Goal: Communication & Community: Share content

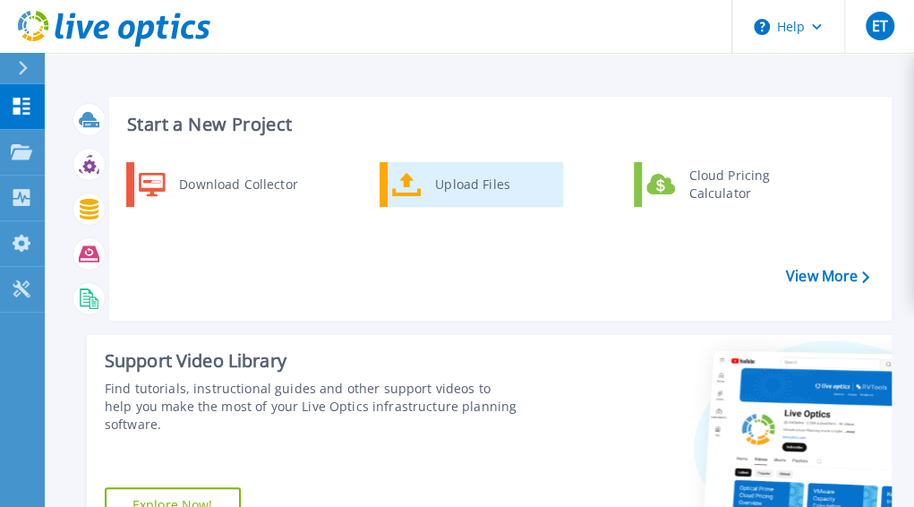
click at [444, 186] on div "Upload Files" at bounding box center [492, 184] width 132 height 36
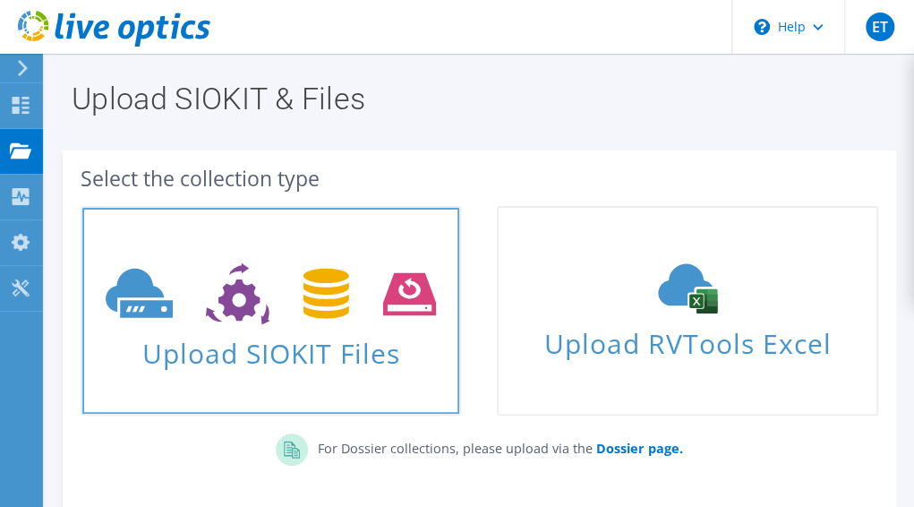
click at [297, 364] on span "Upload SIOKIT Files" at bounding box center [270, 347] width 377 height 38
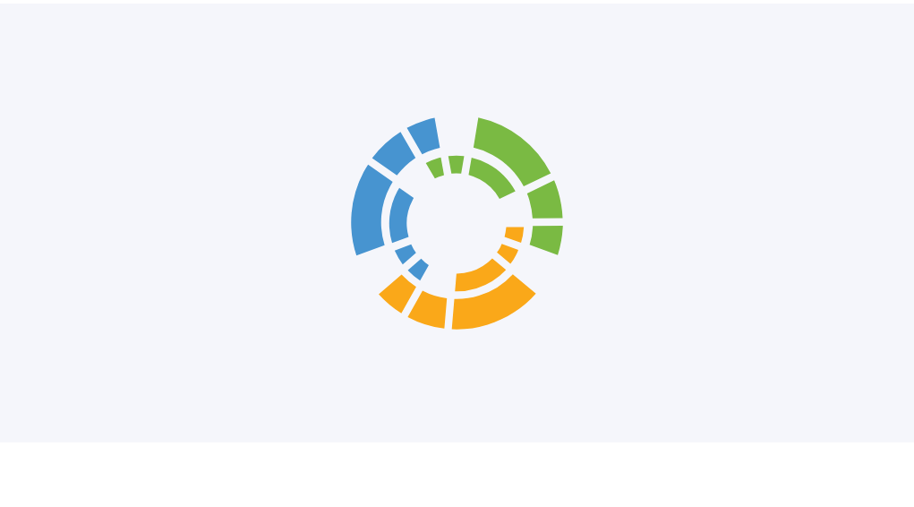
scroll to position [226, 0]
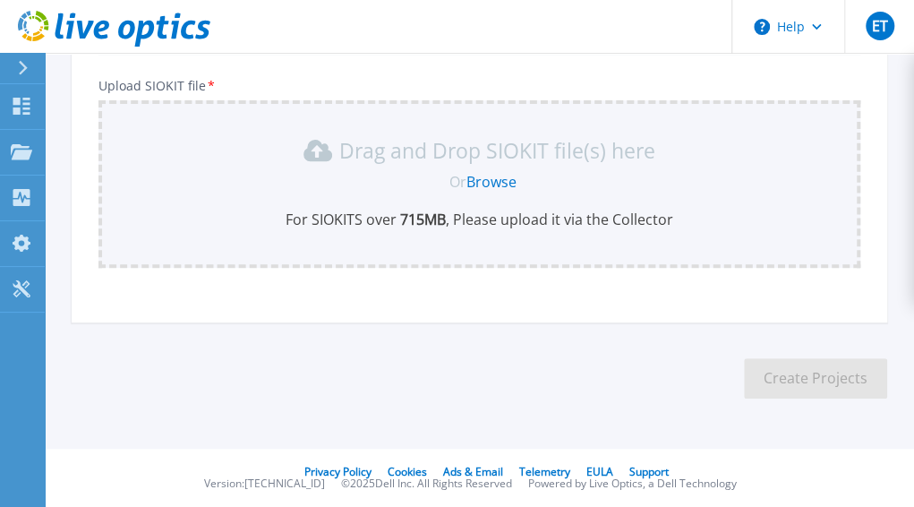
click at [489, 180] on link "Browse" at bounding box center [491, 182] width 50 height 20
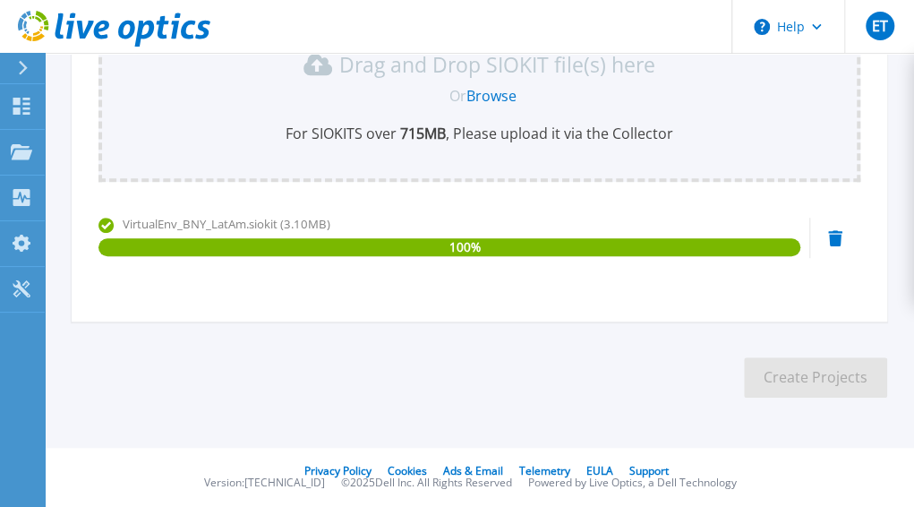
scroll to position [132, 0]
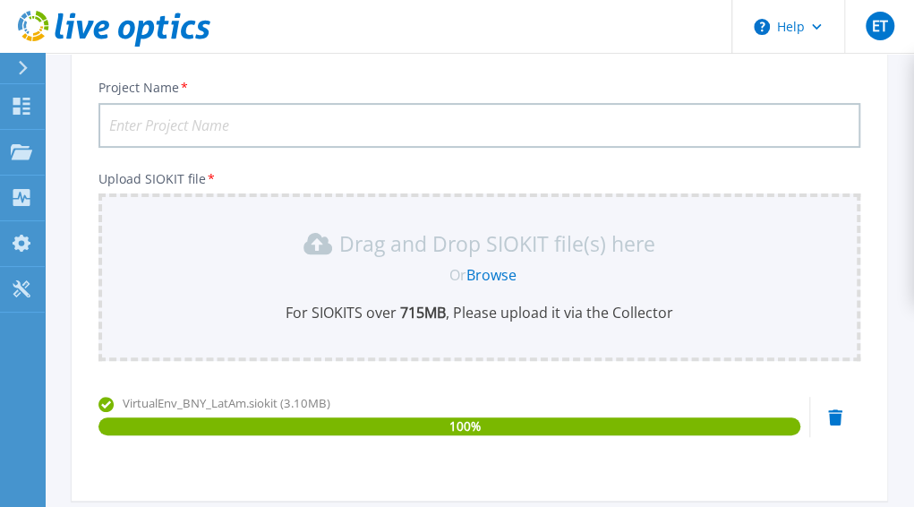
click at [240, 122] on input "Project Name *" at bounding box center [479, 125] width 762 height 45
drag, startPoint x: 160, startPoint y: 406, endPoint x: 243, endPoint y: 411, distance: 82.5
click at [243, 411] on span "VirtualEnv_BNY_LatAm.siokit (3.10MB)" at bounding box center [227, 403] width 208 height 16
copy span "Env_BNY_LatAm"
click at [188, 125] on input "Project Name *" at bounding box center [479, 125] width 762 height 45
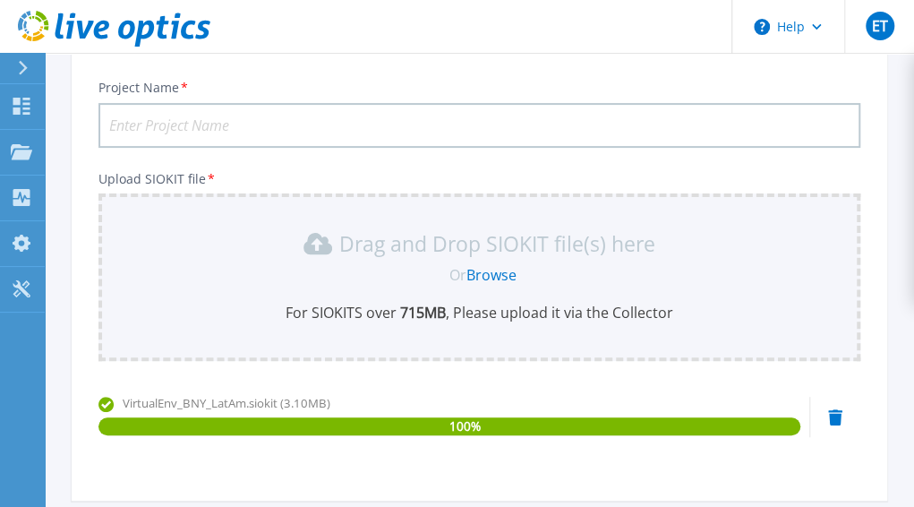
paste input "EnvBNYLatAm"
click at [131, 129] on input "EnvBNYLatAm" at bounding box center [479, 125] width 762 height 45
click at [234, 123] on input "Enviromment BNYLatAm" at bounding box center [479, 125] width 762 height 45
drag, startPoint x: 199, startPoint y: 126, endPoint x: 94, endPoint y: 116, distance: 105.2
click at [94, 116] on div "Project Name * Enviromment BNY LatAm Upload SIOKIT file * Drag and Drop SIOKIT …" at bounding box center [479, 282] width 815 height 436
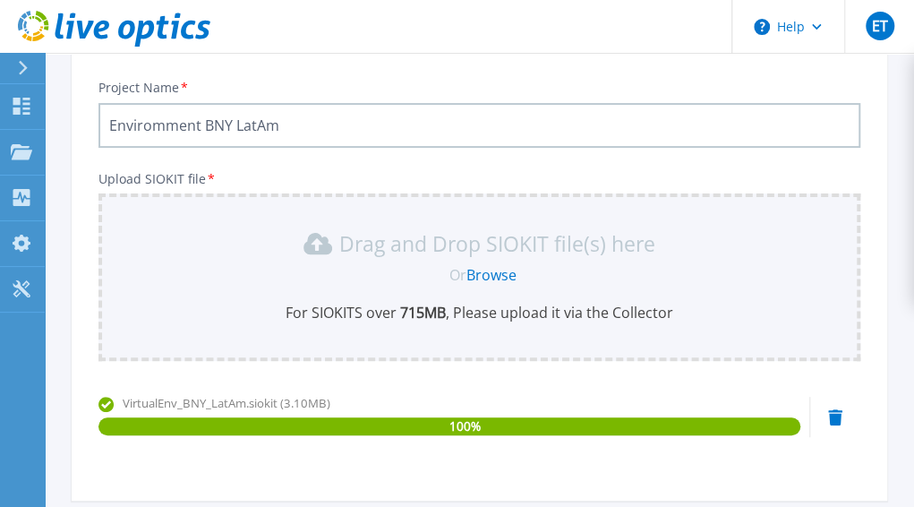
paste input "n"
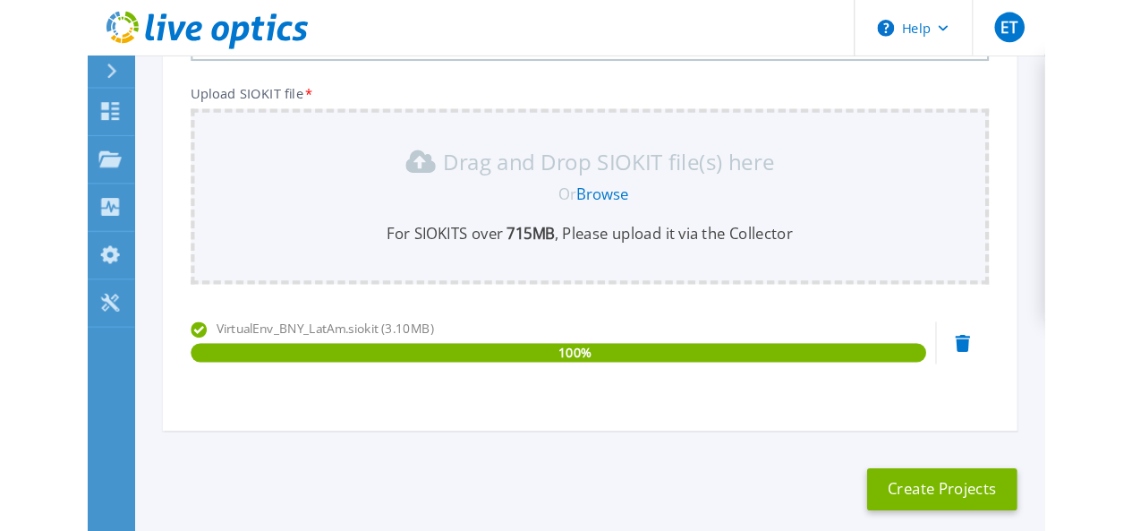
scroll to position [311, 0]
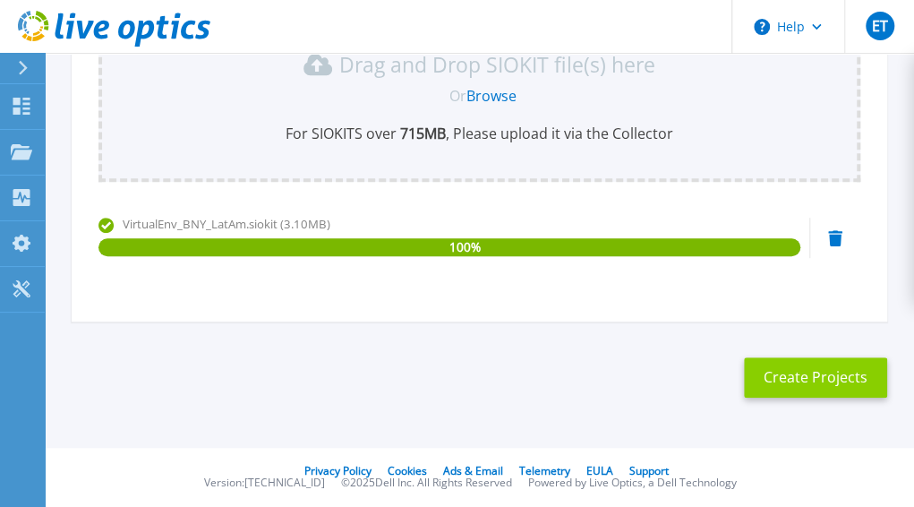
type input "Environment BNY LatAm"
click at [825, 375] on button "Create Projects" at bounding box center [815, 377] width 143 height 40
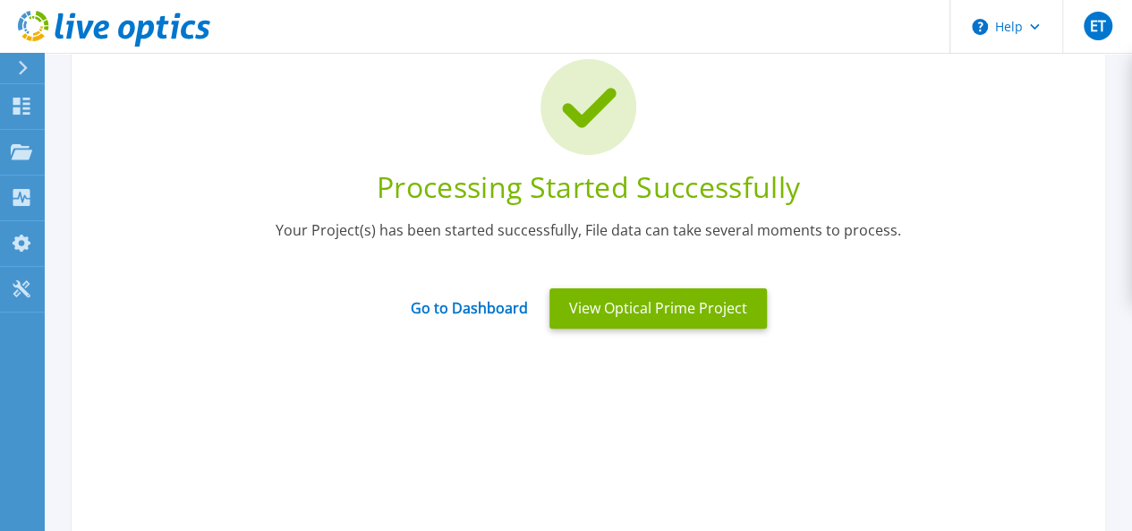
scroll to position [43, 0]
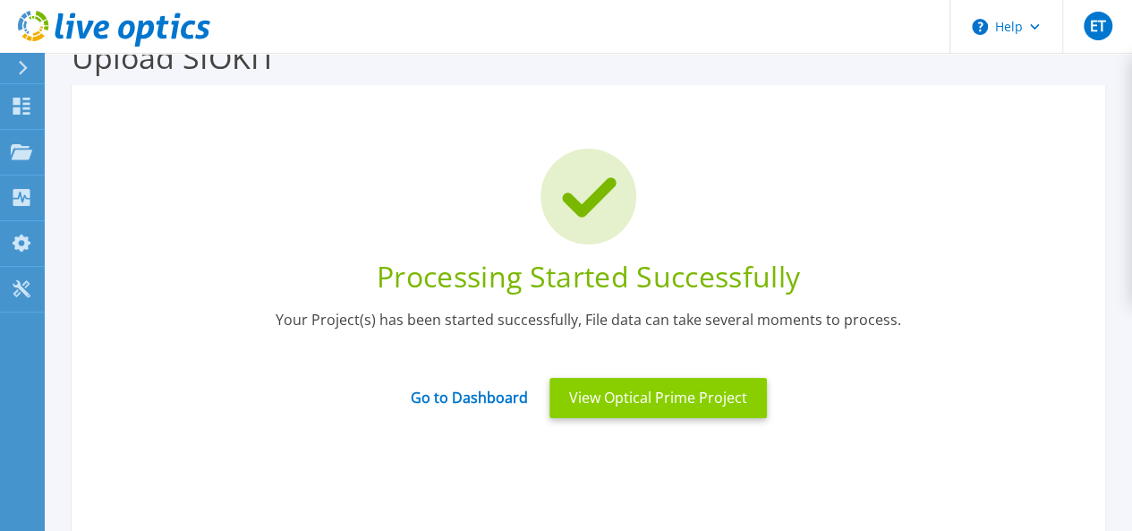
click at [659, 396] on button "View Optical Prime Project" at bounding box center [658, 398] width 217 height 40
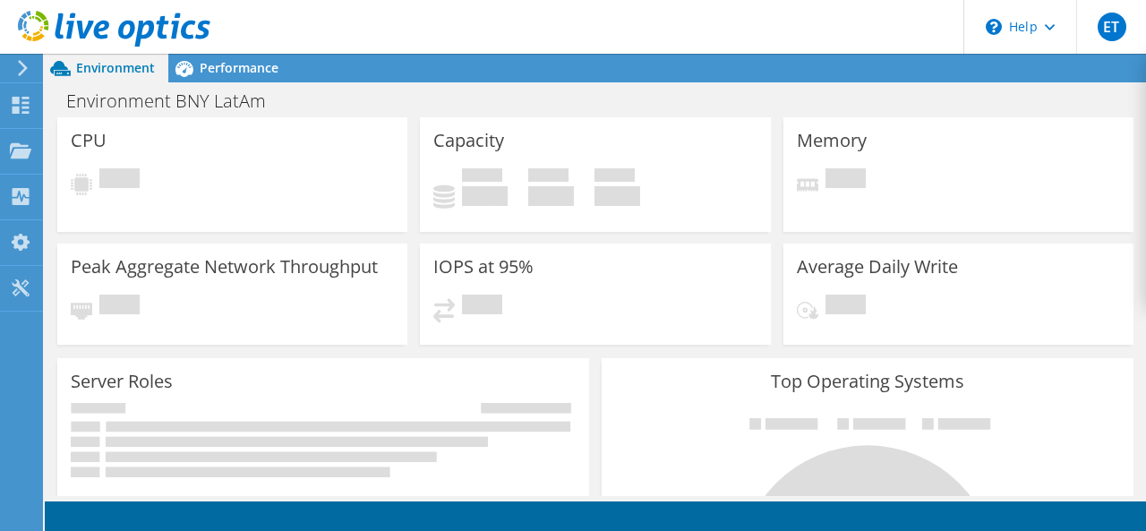
click at [28, 69] on icon at bounding box center [22, 68] width 13 height 16
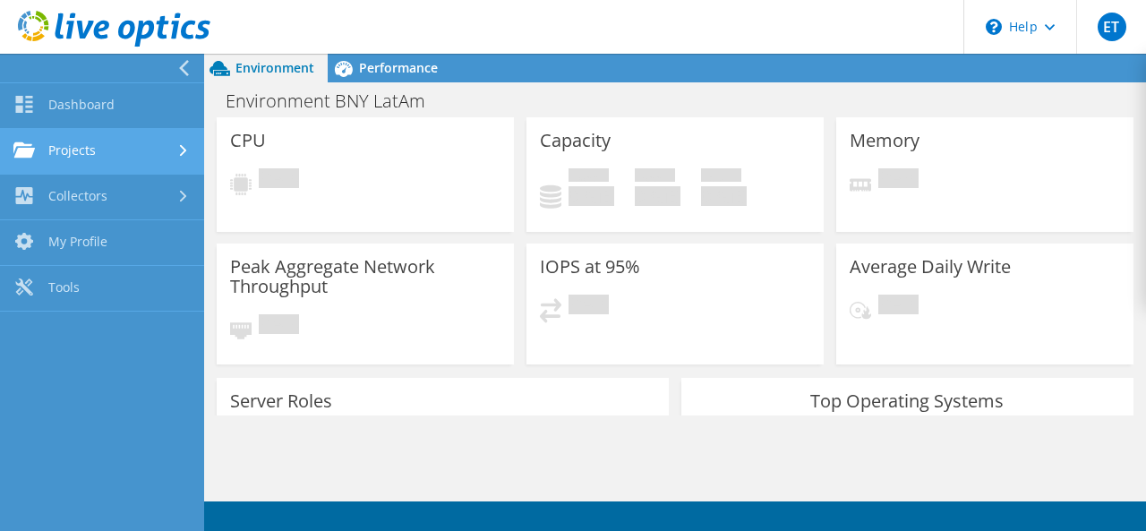
click at [186, 153] on icon at bounding box center [183, 151] width 7 height 12
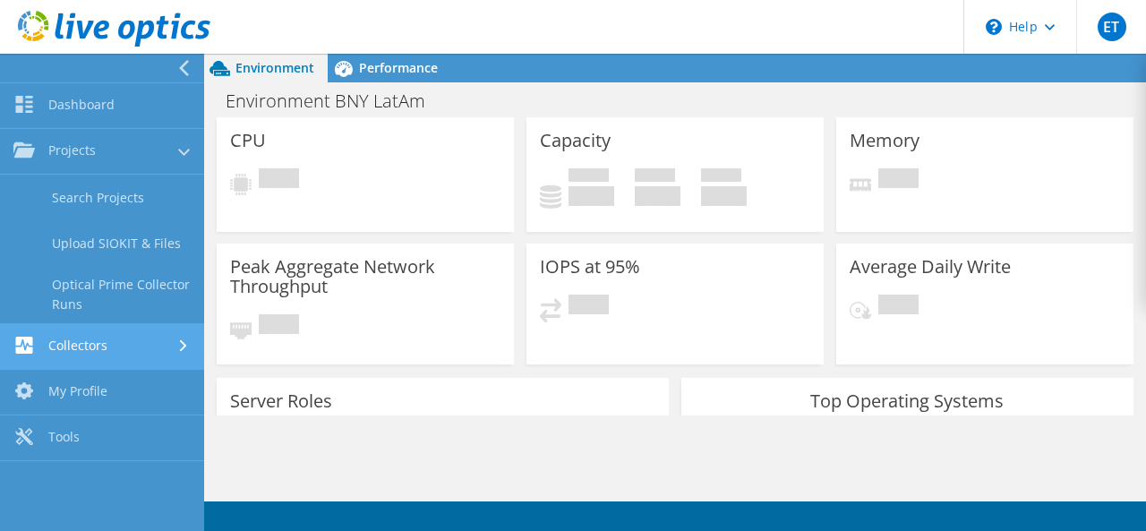
click at [180, 348] on icon at bounding box center [183, 346] width 7 height 12
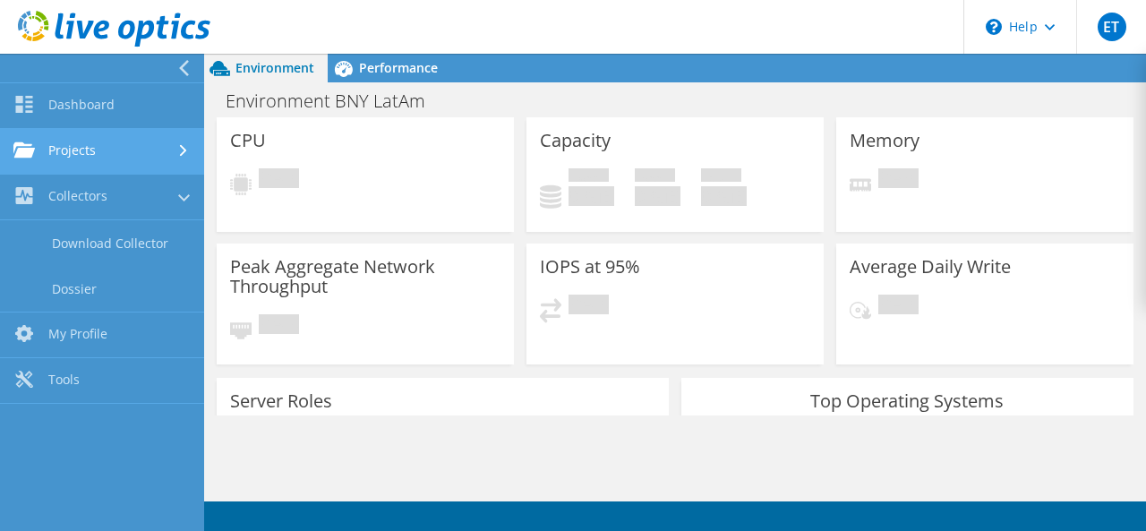
click at [183, 149] on use at bounding box center [183, 151] width 7 height 12
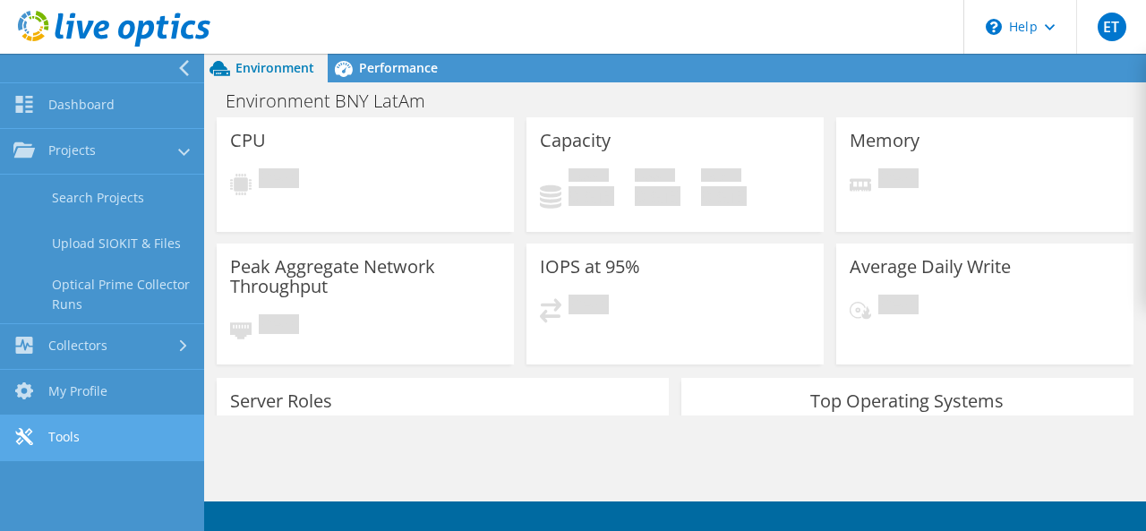
click at [65, 443] on link "Tools" at bounding box center [102, 438] width 204 height 46
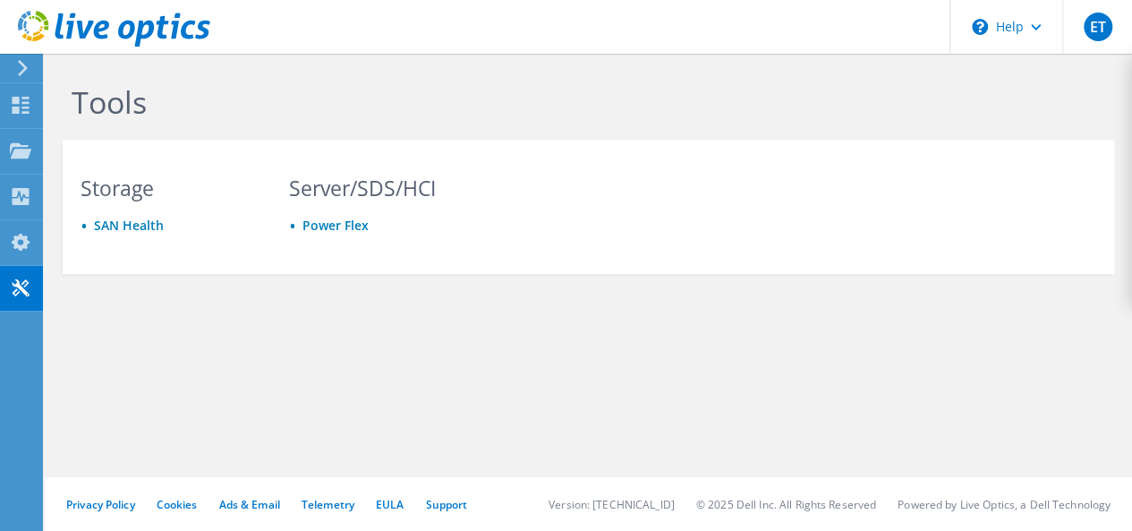
click at [20, 73] on use at bounding box center [23, 68] width 10 height 16
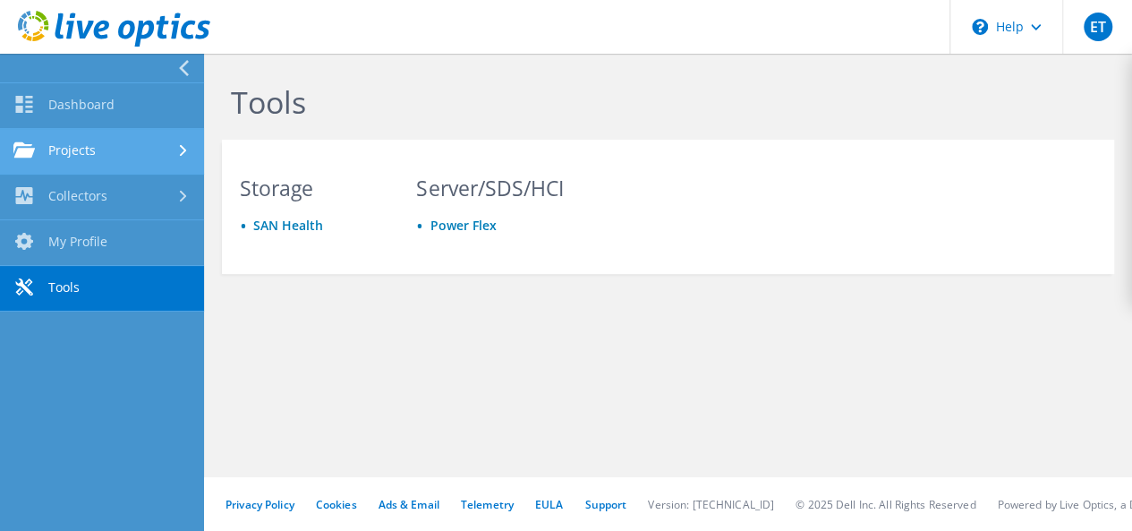
click at [61, 153] on link "Projects" at bounding box center [102, 152] width 204 height 46
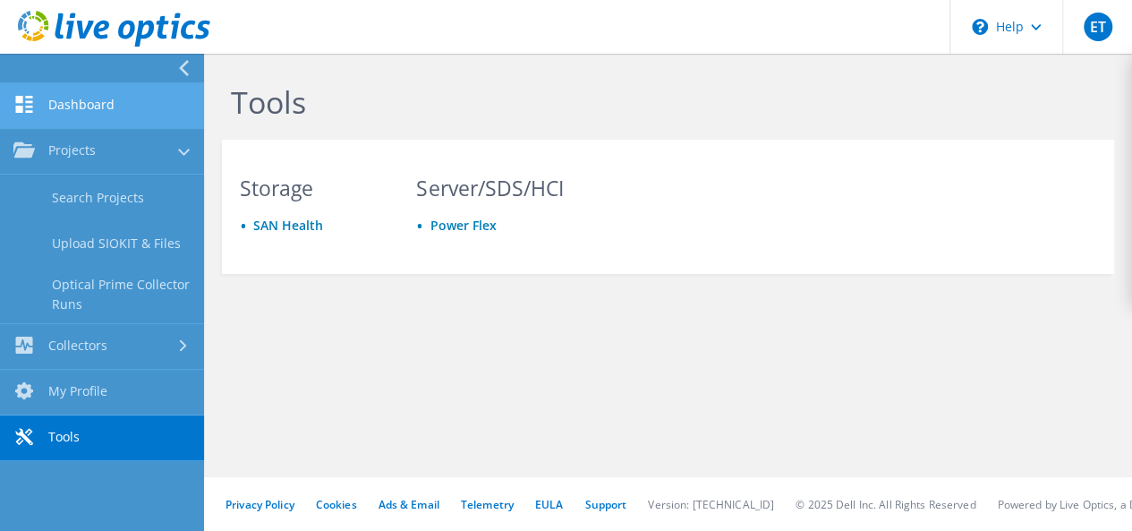
click at [99, 90] on link "Dashboard" at bounding box center [102, 106] width 204 height 46
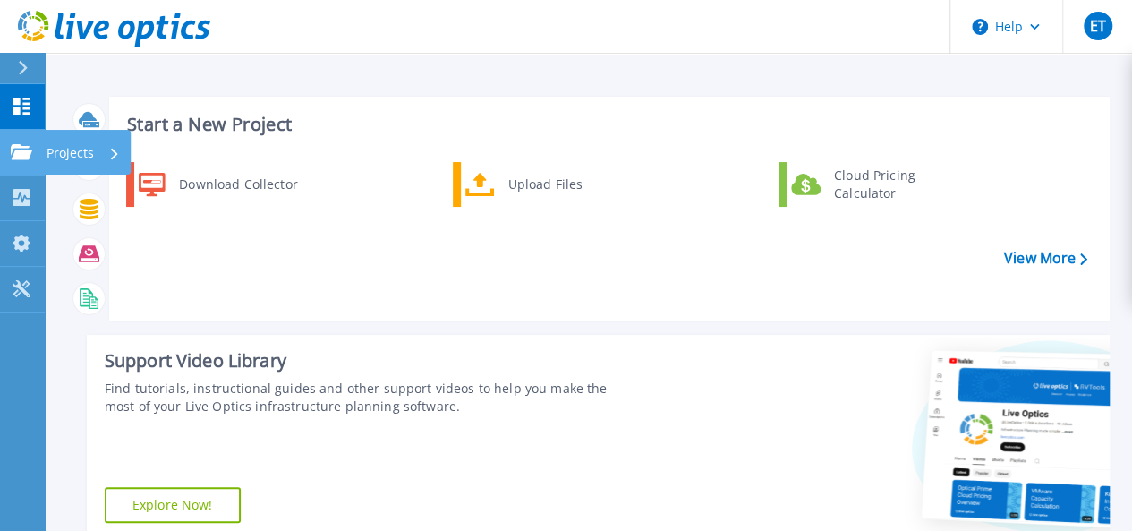
click at [71, 149] on p "Projects" at bounding box center [70, 153] width 47 height 47
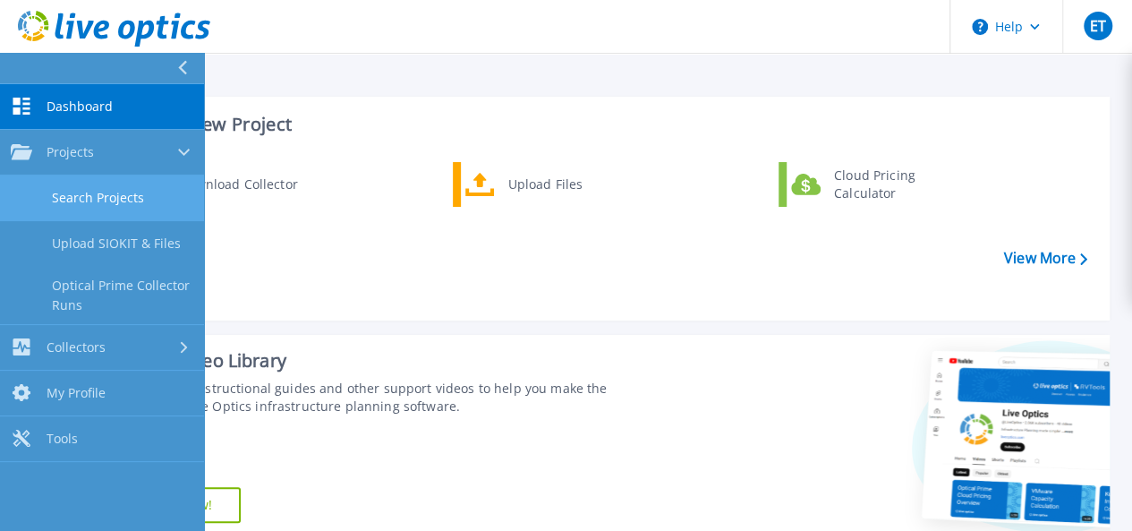
click at [109, 202] on link "Search Projects" at bounding box center [102, 198] width 204 height 46
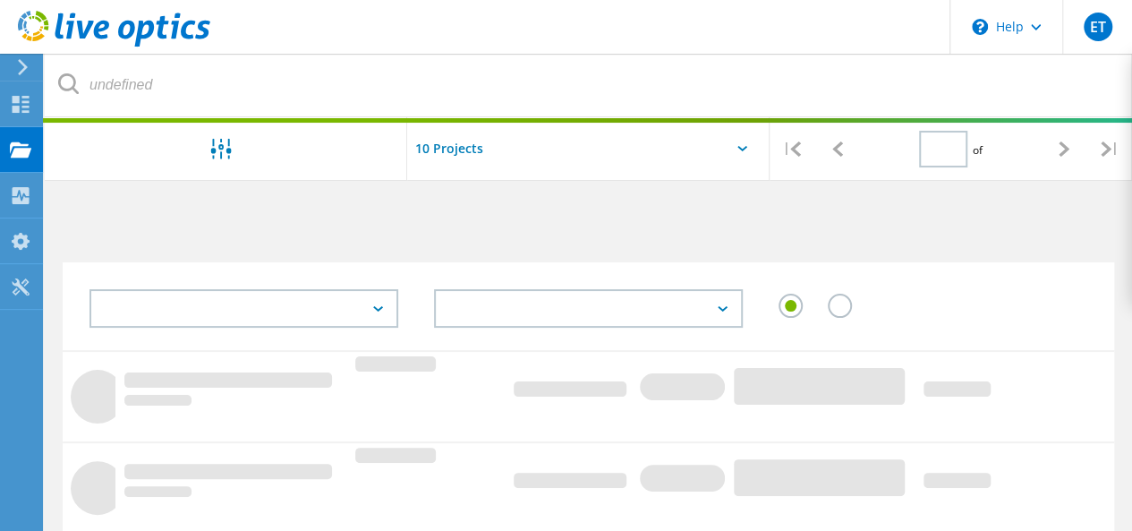
type input "1"
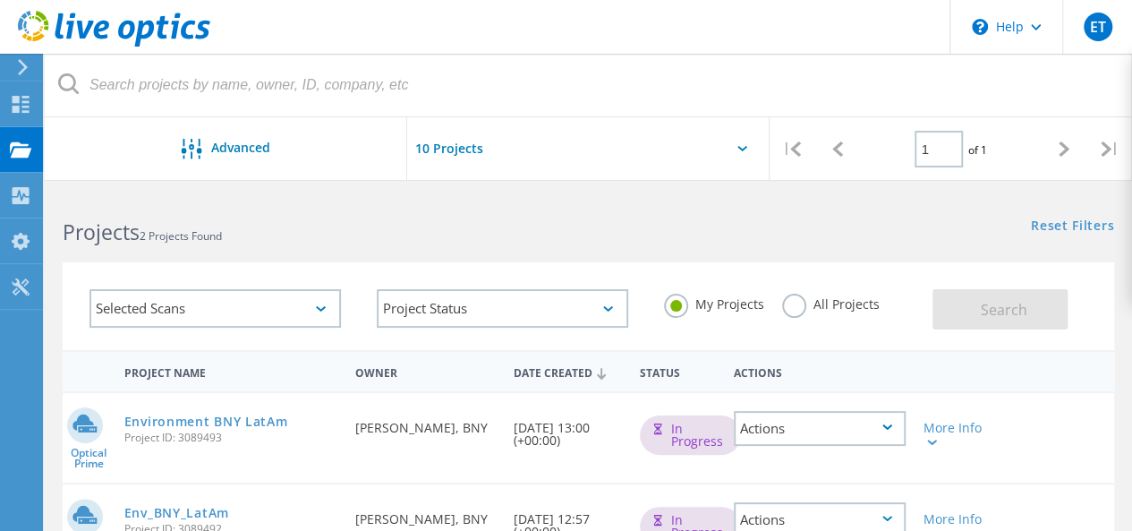
scroll to position [90, 0]
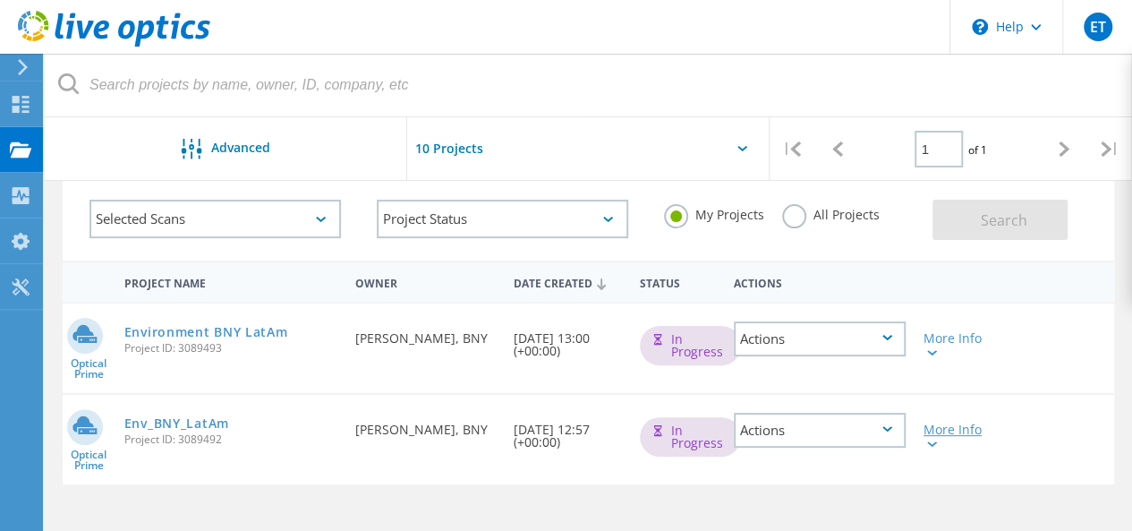
click at [934, 445] on icon at bounding box center [932, 443] width 10 height 5
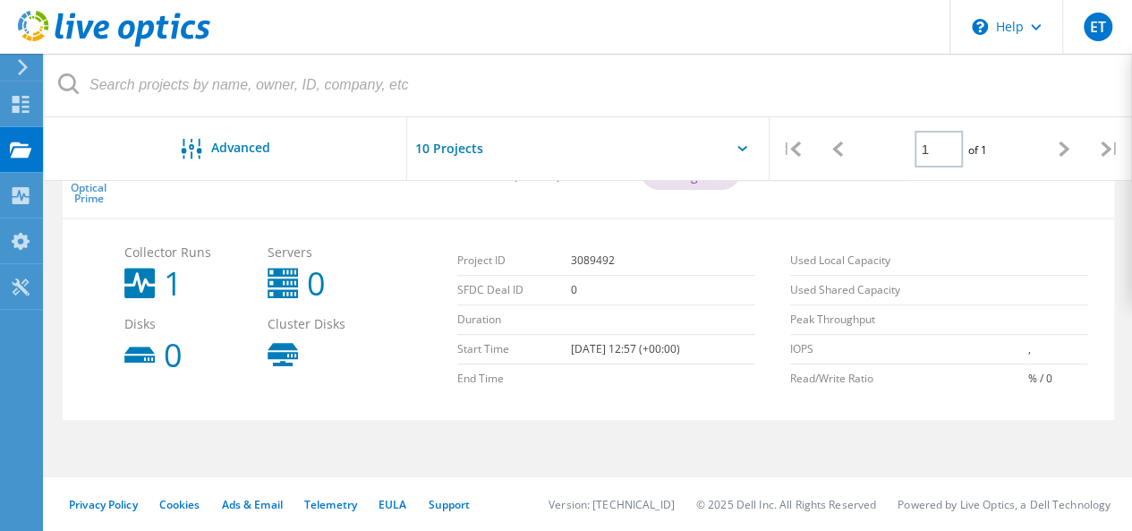
scroll to position [267, 0]
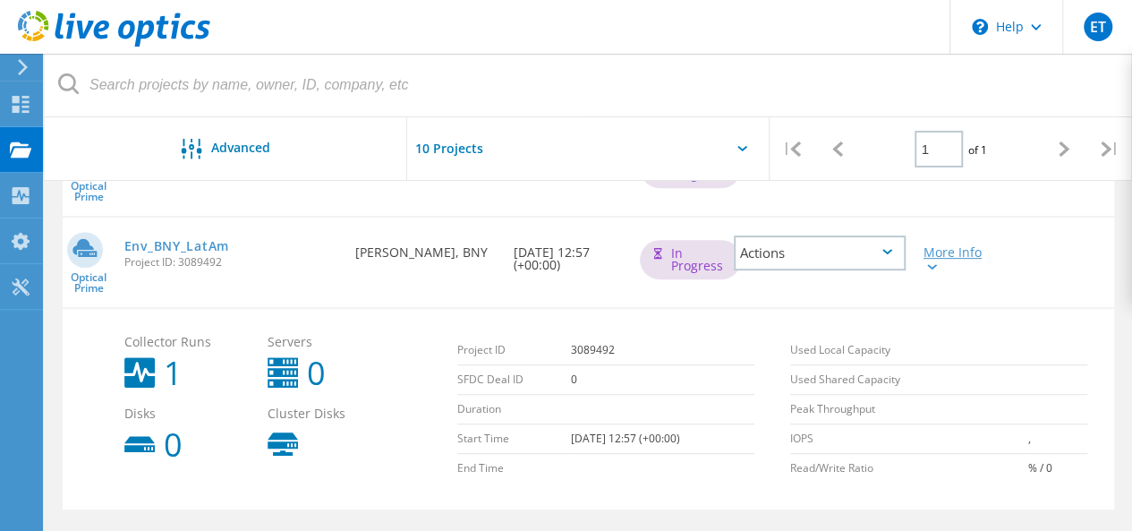
click at [932, 272] on lo-svg-helper at bounding box center [930, 265] width 13 height 15
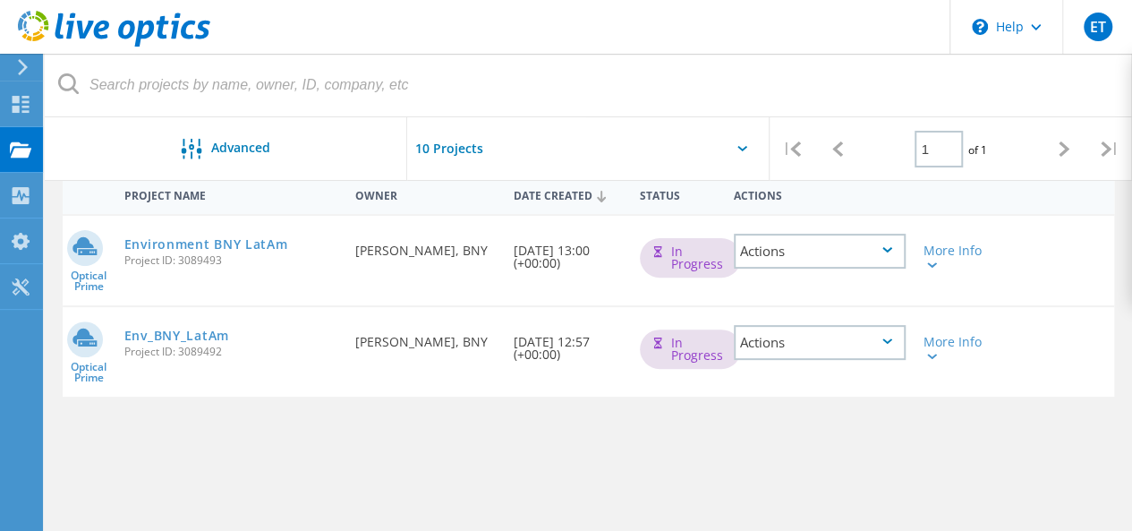
scroll to position [88, 0]
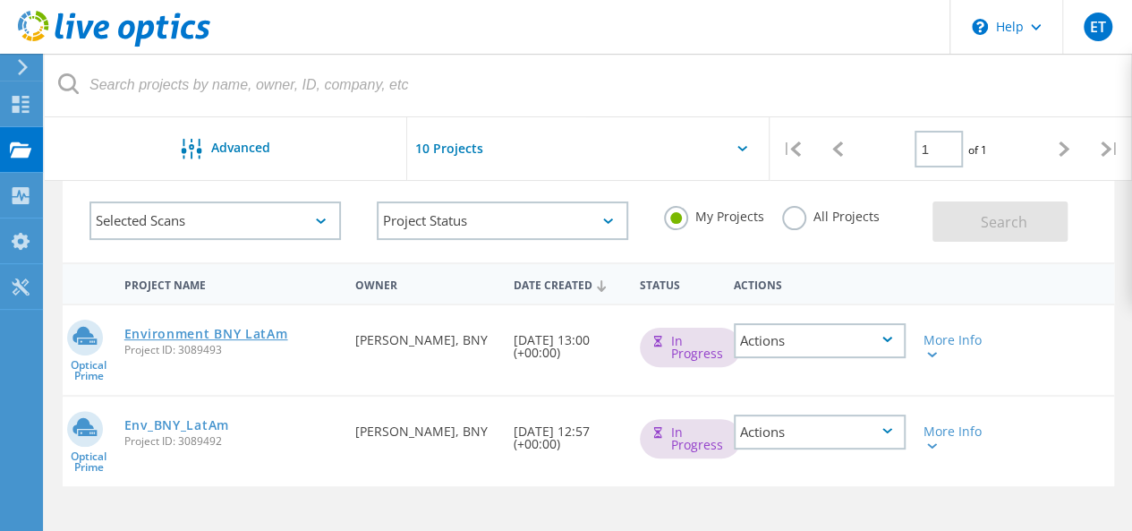
click at [192, 337] on link "Environment BNY LatAm" at bounding box center [206, 334] width 164 height 13
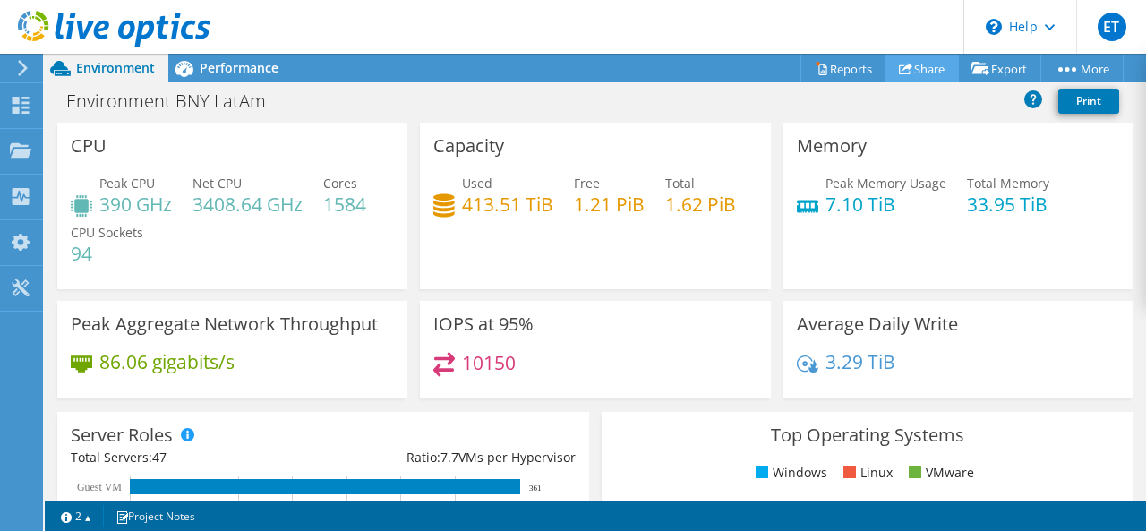
click at [918, 69] on link "Share" at bounding box center [921, 69] width 73 height 28
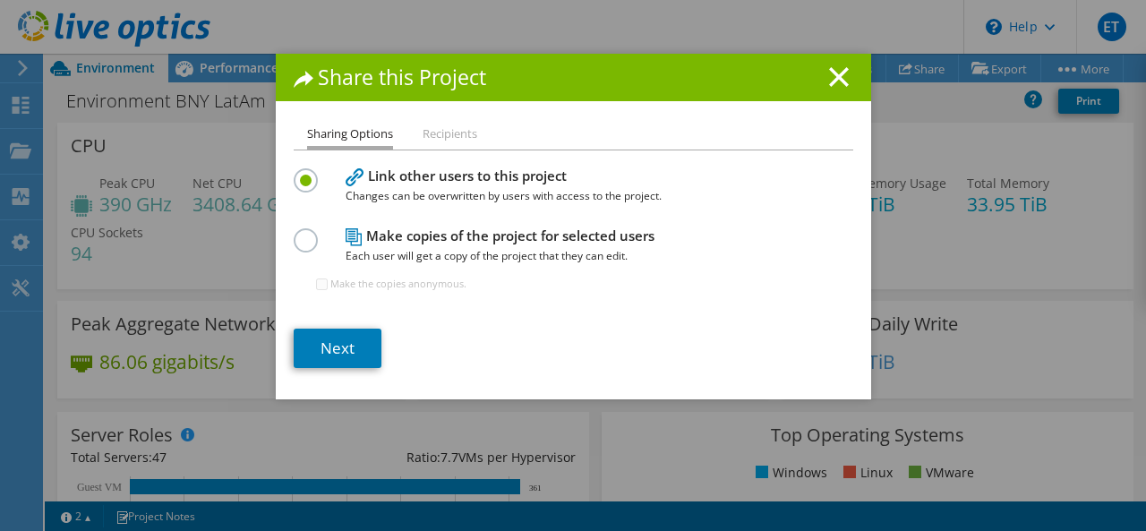
click at [300, 233] on label at bounding box center [309, 230] width 31 height 4
click at [0, 0] on input "radio" at bounding box center [0, 0] width 0 height 0
click at [431, 133] on li "Recipients" at bounding box center [449, 135] width 55 height 22
click at [344, 133] on li "Sharing Options" at bounding box center [350, 137] width 86 height 26
click at [301, 173] on label at bounding box center [309, 170] width 31 height 4
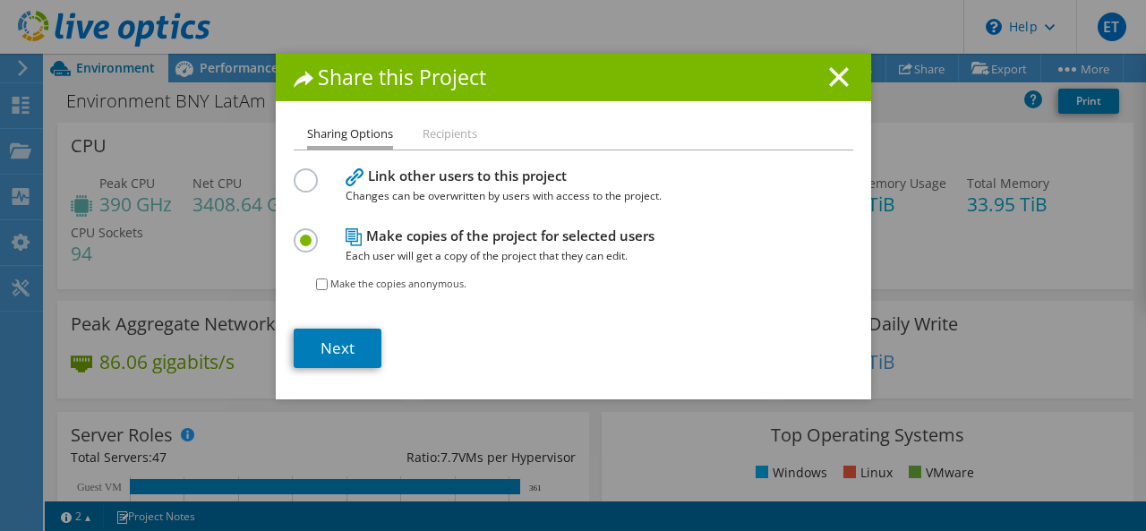
click at [0, 0] on input "radio" at bounding box center [0, 0] width 0 height 0
click at [297, 232] on label at bounding box center [309, 230] width 31 height 4
click at [0, 0] on input "radio" at bounding box center [0, 0] width 0 height 0
click at [436, 139] on li "Recipients" at bounding box center [449, 135] width 55 height 22
drag, startPoint x: 677, startPoint y: 237, endPoint x: 362, endPoint y: 241, distance: 314.2
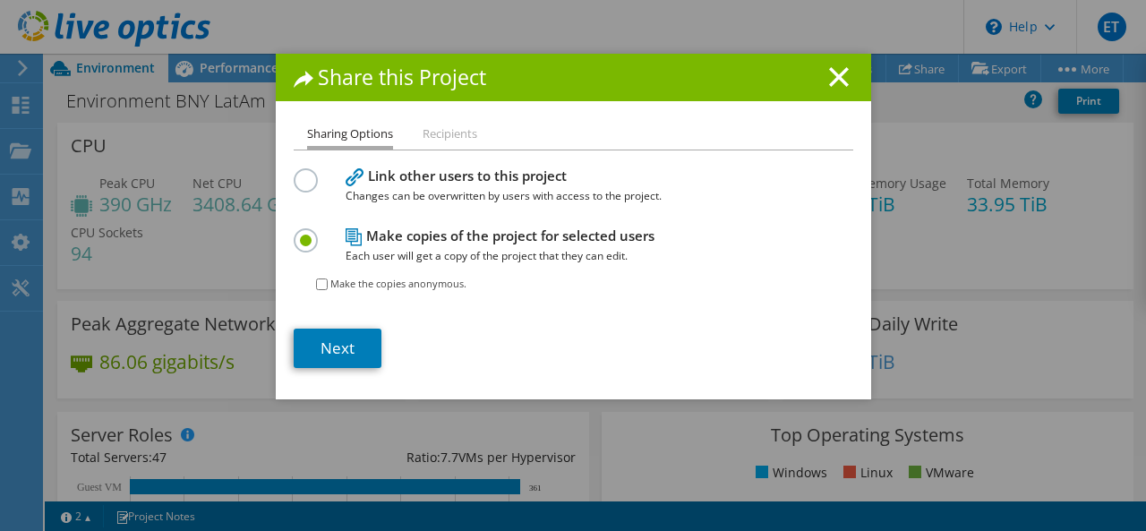
click at [362, 241] on h4 "Make copies of the project for selected users Each user will get a copy of the …" at bounding box center [569, 246] width 448 height 40
copy h4 "Make copies of the project for selected users"
drag, startPoint x: 572, startPoint y: 171, endPoint x: 363, endPoint y: 180, distance: 208.7
click at [363, 180] on h4 "Link other users to this project Changes can be overwritten by users with acces…" at bounding box center [569, 186] width 448 height 40
copy h4 "Link other users to this project"
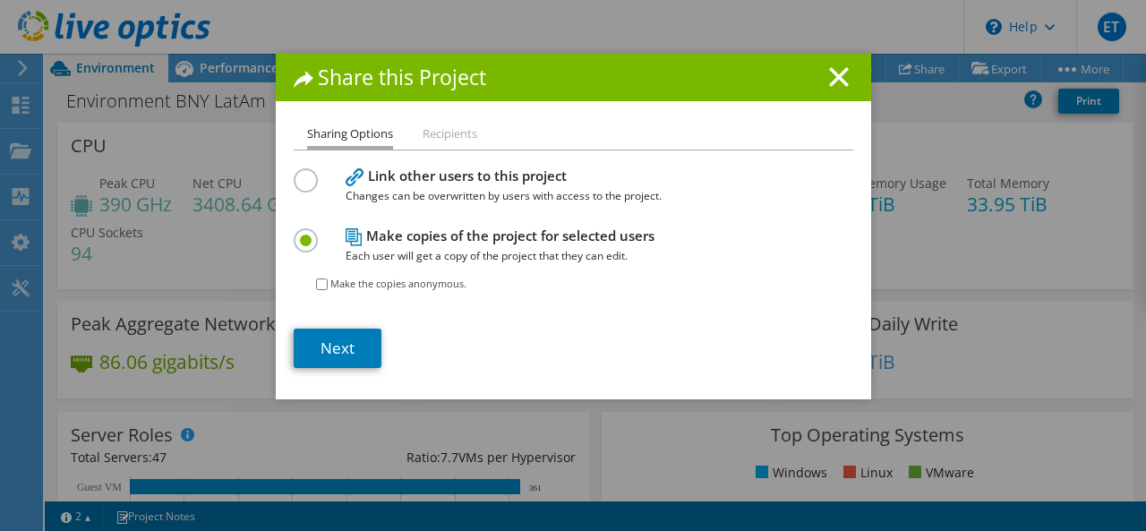
click at [294, 173] on label at bounding box center [309, 170] width 31 height 4
click at [0, 0] on input "radio" at bounding box center [0, 0] width 0 height 0
click at [340, 353] on link "Next" at bounding box center [338, 347] width 88 height 39
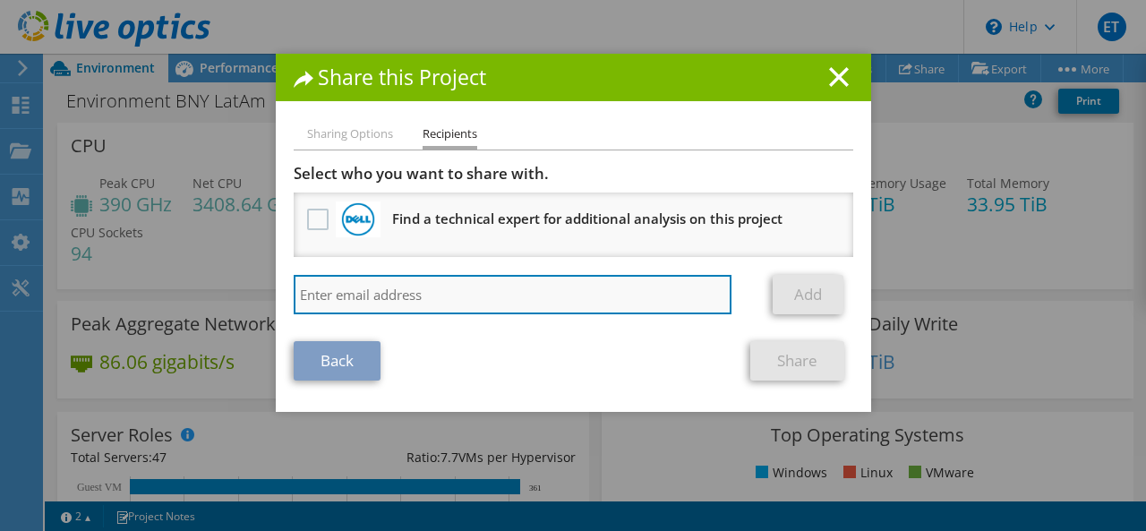
click at [341, 303] on input "search" at bounding box center [513, 294] width 439 height 39
click at [436, 299] on input "search" at bounding box center [513, 294] width 439 height 39
paste input "[PERSON_NAME] <[PERSON_NAME][EMAIL_ADDRESS][DOMAIN_NAME]>"
type input "[PERSON_NAME] <[PERSON_NAME][EMAIL_ADDRESS][DOMAIN_NAME]>"
drag, startPoint x: 360, startPoint y: 293, endPoint x: 253, endPoint y: 280, distance: 107.2
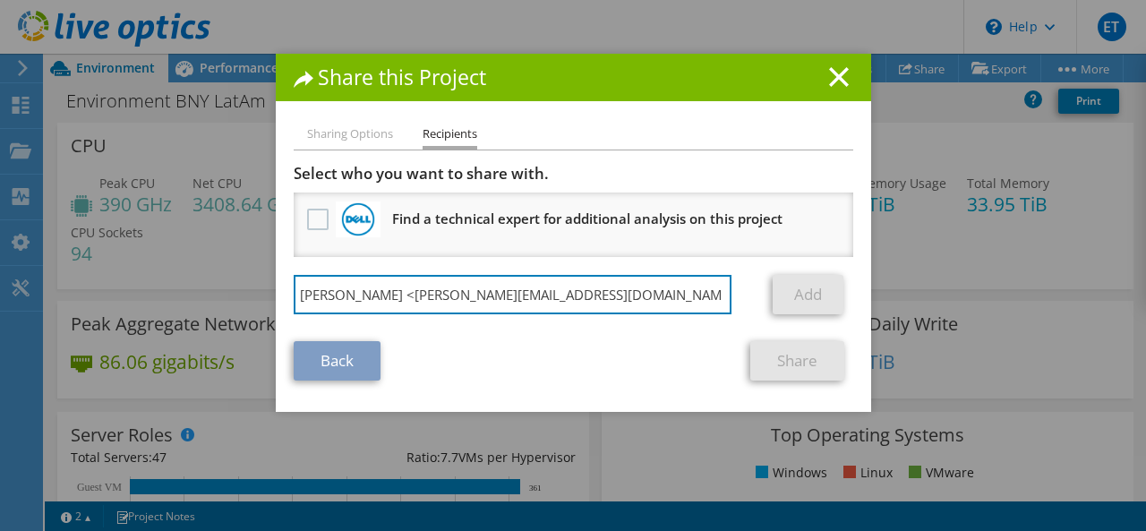
click at [253, 280] on div "Share this Project Sharing Options Recipients Link other users to this project …" at bounding box center [573, 265] width 1146 height 423
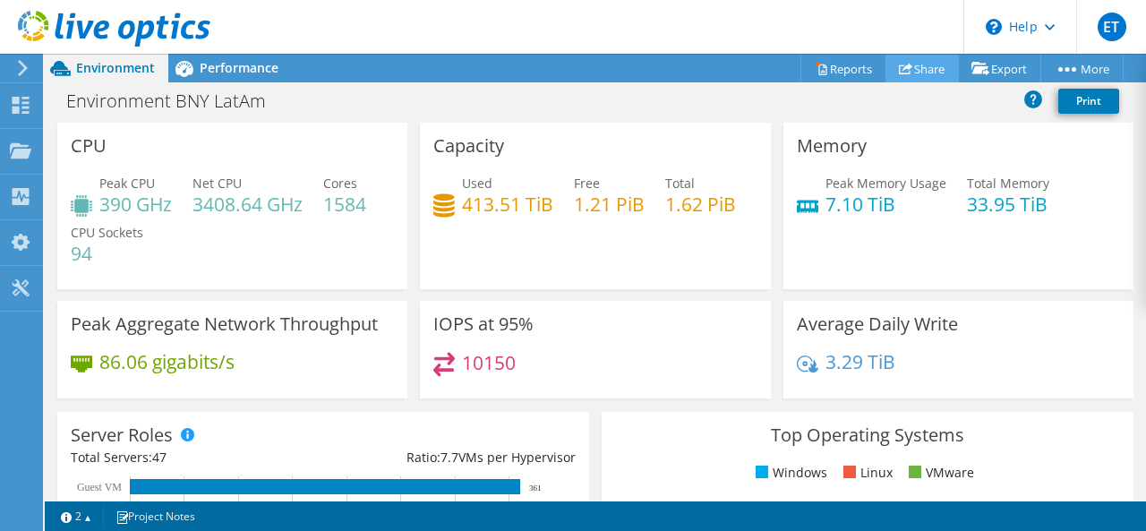
click at [924, 68] on link "Share" at bounding box center [921, 69] width 73 height 28
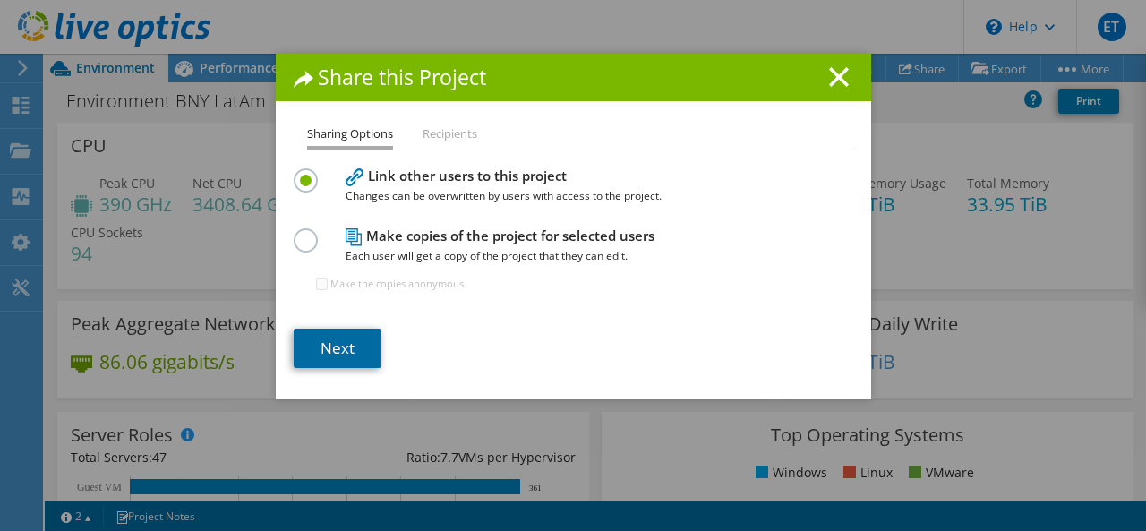
click at [342, 348] on link "Next" at bounding box center [338, 347] width 88 height 39
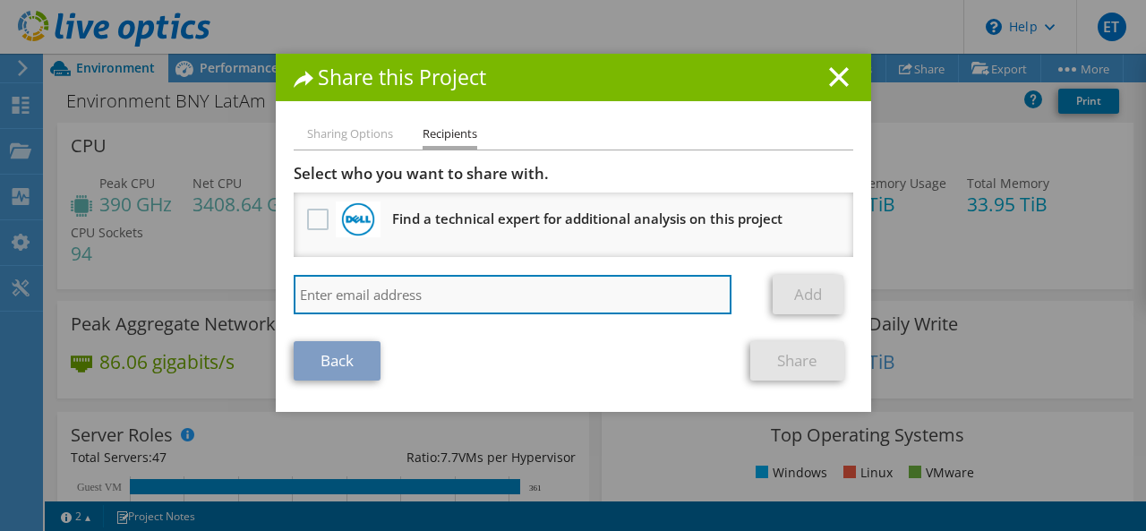
click at [332, 287] on input "search" at bounding box center [513, 294] width 439 height 39
paste input "[PERSON_NAME] <[PERSON_NAME][EMAIL_ADDRESS][DOMAIN_NAME]>"
click at [358, 291] on input "[PERSON_NAME] <[PERSON_NAME][EMAIL_ADDRESS][DOMAIN_NAME]>" at bounding box center [513, 294] width 439 height 39
click at [363, 291] on input "[PERSON_NAME] <[PERSON_NAME][EMAIL_ADDRESS][DOMAIN_NAME]>" at bounding box center [513, 294] width 439 height 39
click at [434, 289] on input "[PERSON_NAME][EMAIL_ADDRESS][DOMAIN_NAME]>" at bounding box center [513, 294] width 439 height 39
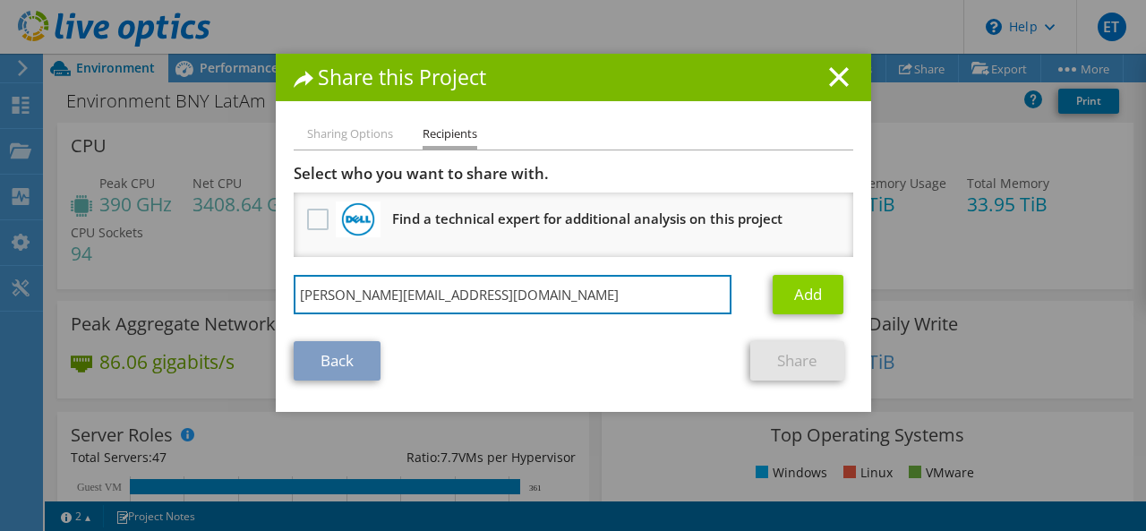
type input "[PERSON_NAME][EMAIL_ADDRESS][DOMAIN_NAME]"
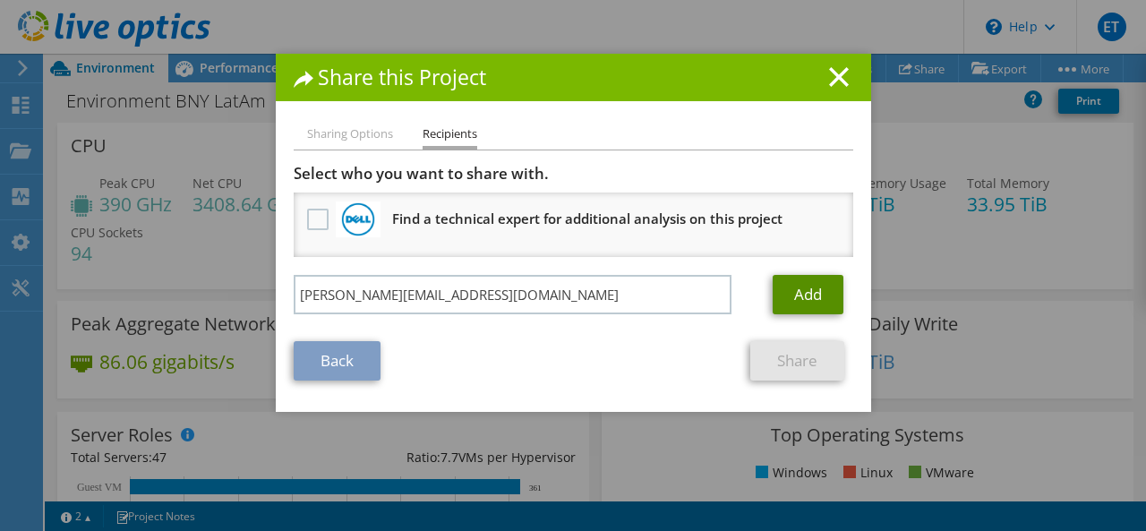
click at [786, 298] on link "Add" at bounding box center [807, 294] width 71 height 39
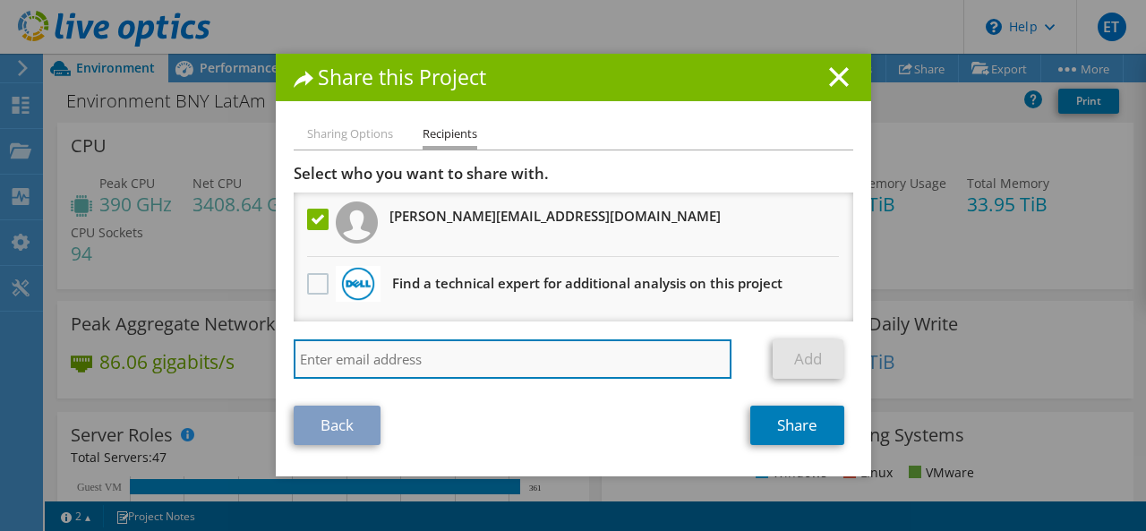
click at [372, 355] on input "search" at bounding box center [513, 358] width 439 height 39
click at [414, 355] on input "search" at bounding box center [513, 358] width 439 height 39
paste input "[PERSON_NAME][EMAIL_ADDRESS][DOMAIN_NAME]"
type input "[PERSON_NAME][EMAIL_ADDRESS][DOMAIN_NAME]"
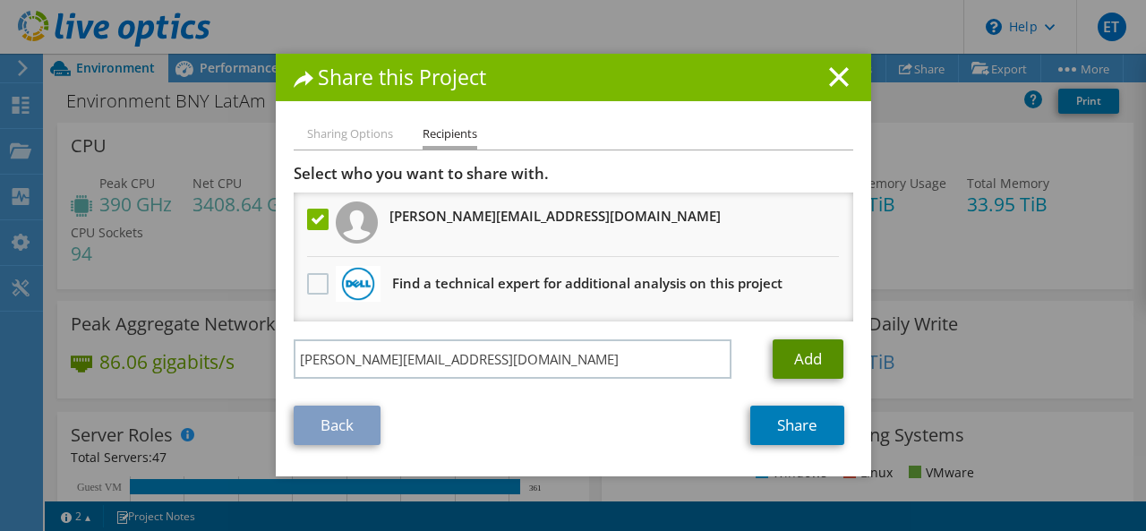
click at [792, 353] on link "Add" at bounding box center [807, 358] width 71 height 39
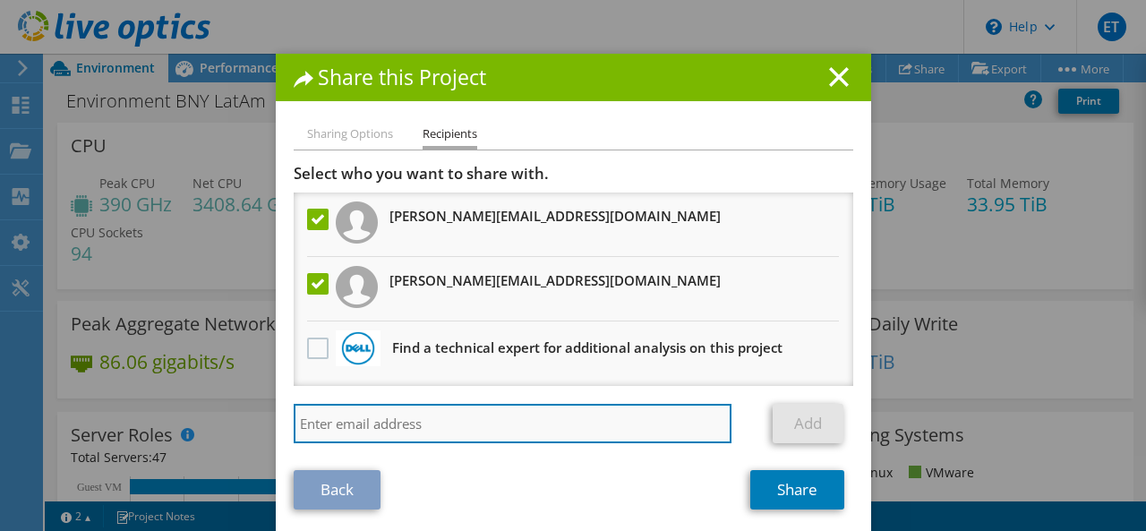
click at [360, 420] on input "search" at bounding box center [513, 423] width 439 height 39
paste input "[EMAIL_ADDRESS][DOMAIN_NAME]"
type input "[EMAIL_ADDRESS][DOMAIN_NAME]"
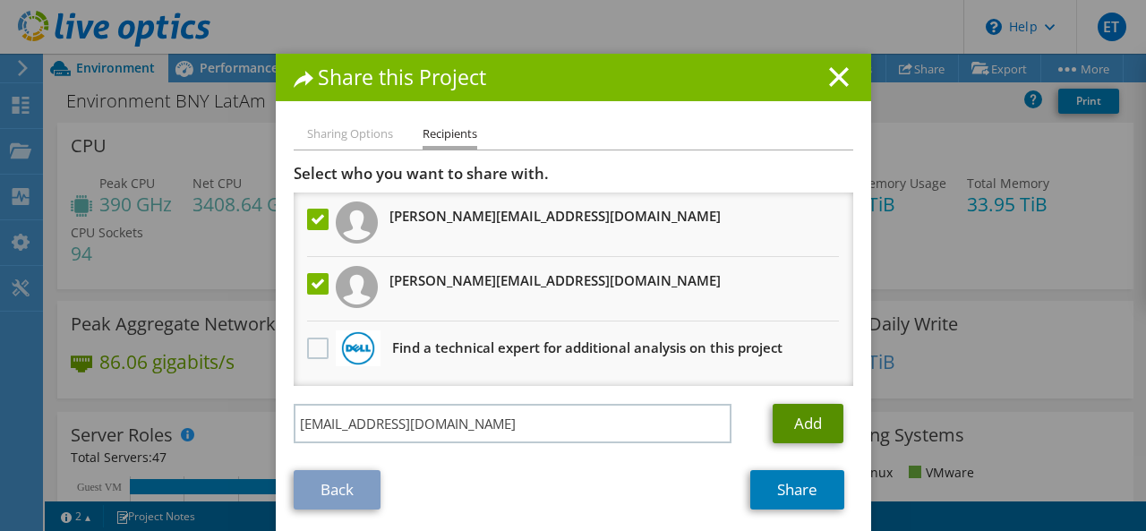
click at [805, 418] on link "Add" at bounding box center [807, 423] width 71 height 39
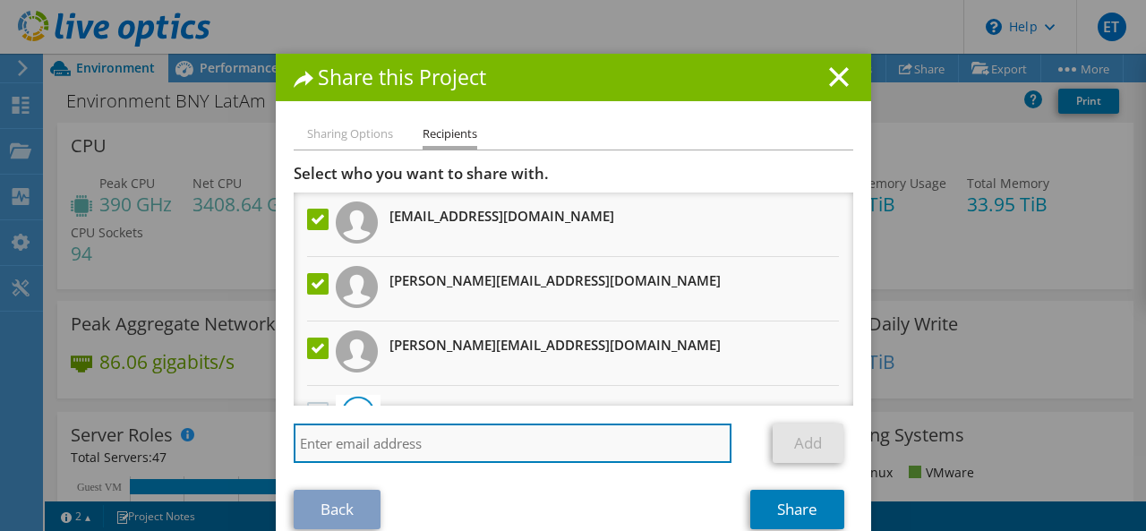
click at [377, 439] on input "search" at bounding box center [513, 442] width 439 height 39
paste input "[PERSON_NAME][EMAIL_ADDRESS][DOMAIN_NAME]"
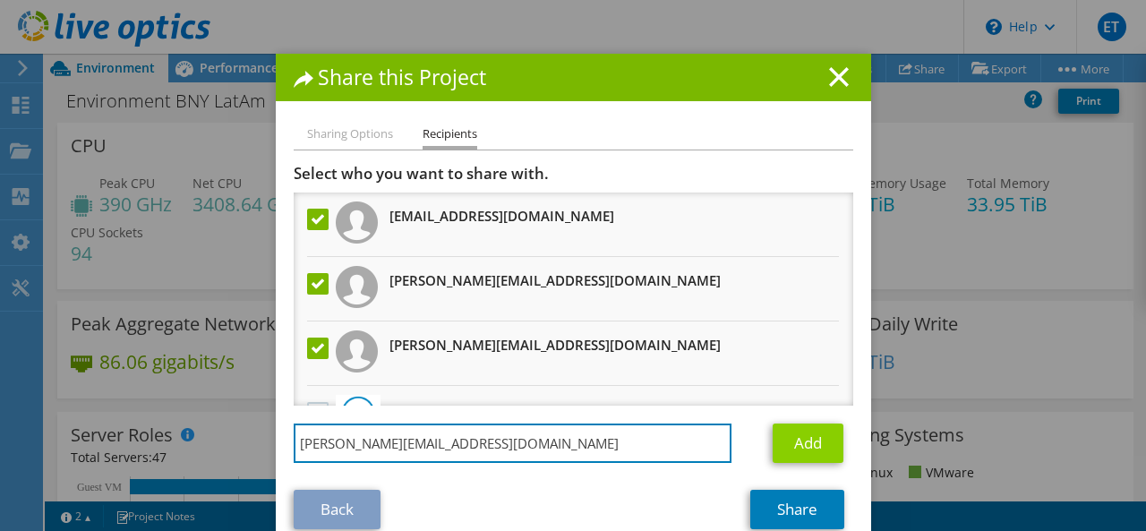
type input "[PERSON_NAME][EMAIL_ADDRESS][DOMAIN_NAME]"
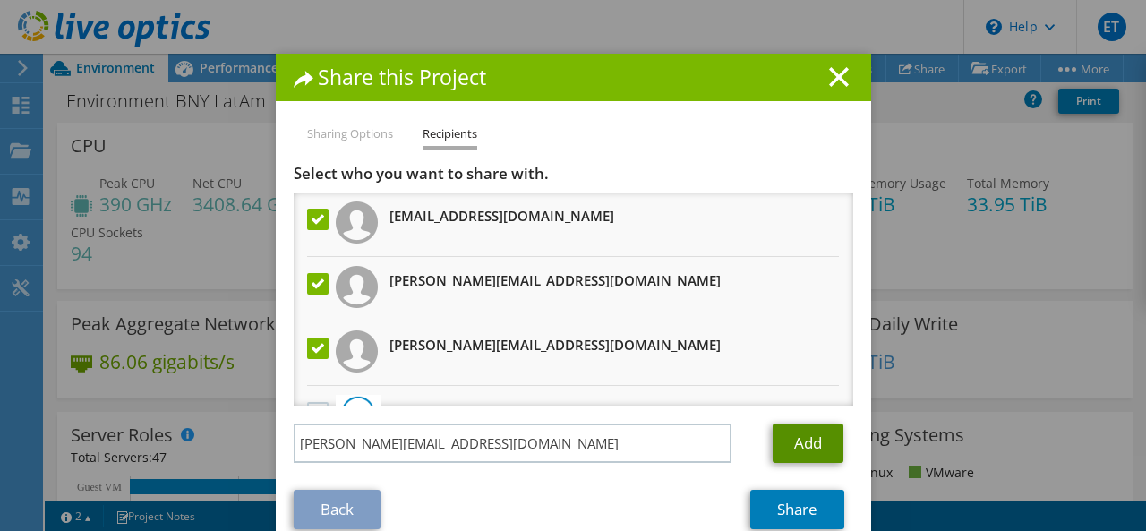
click at [813, 443] on link "Add" at bounding box center [807, 442] width 71 height 39
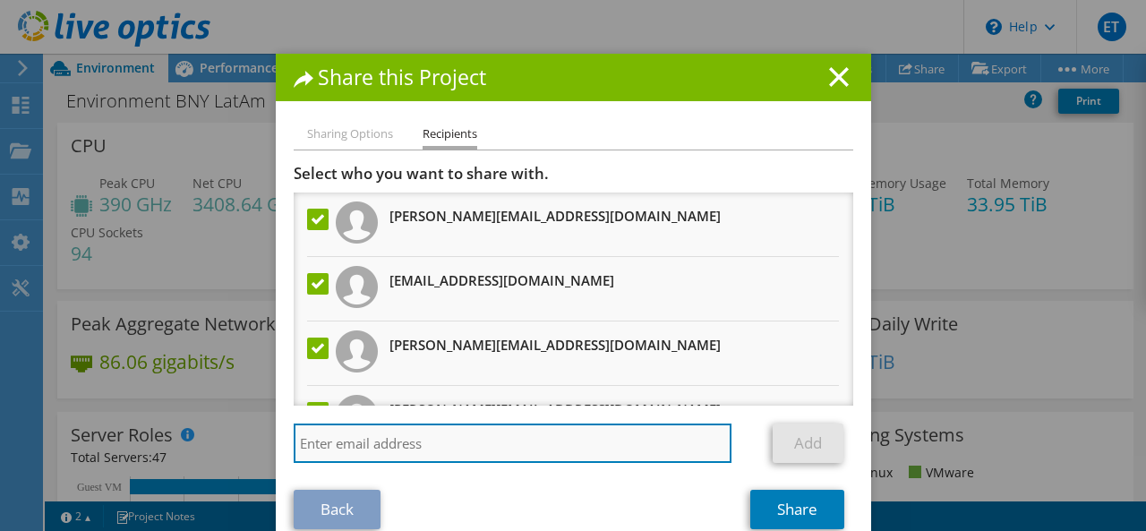
click at [388, 449] on input "search" at bounding box center [513, 442] width 439 height 39
paste input "[EMAIL_ADDRESS][DOMAIN_NAME]"
type input "[EMAIL_ADDRESS][DOMAIN_NAME]"
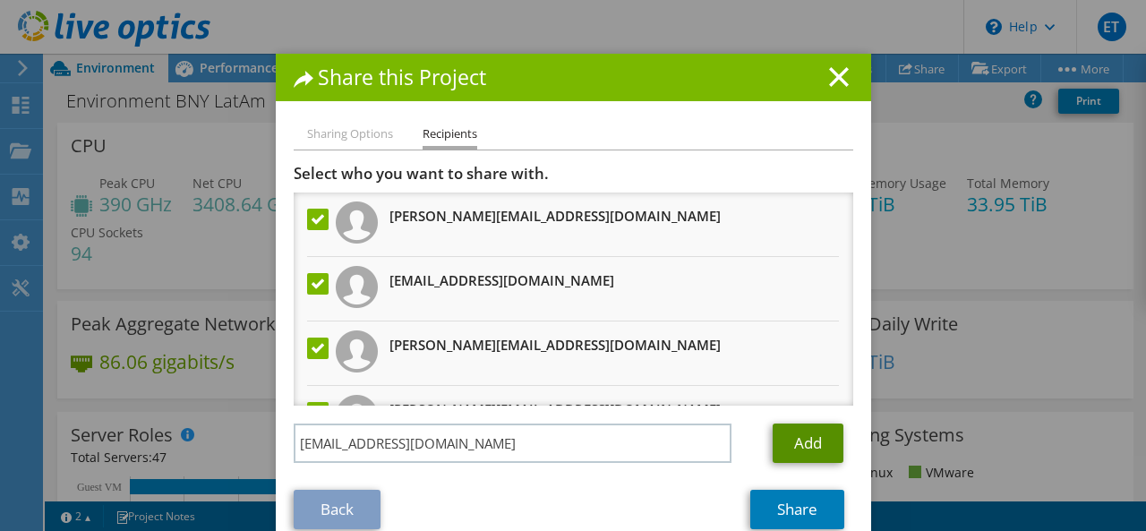
click at [780, 428] on link "Add" at bounding box center [807, 442] width 71 height 39
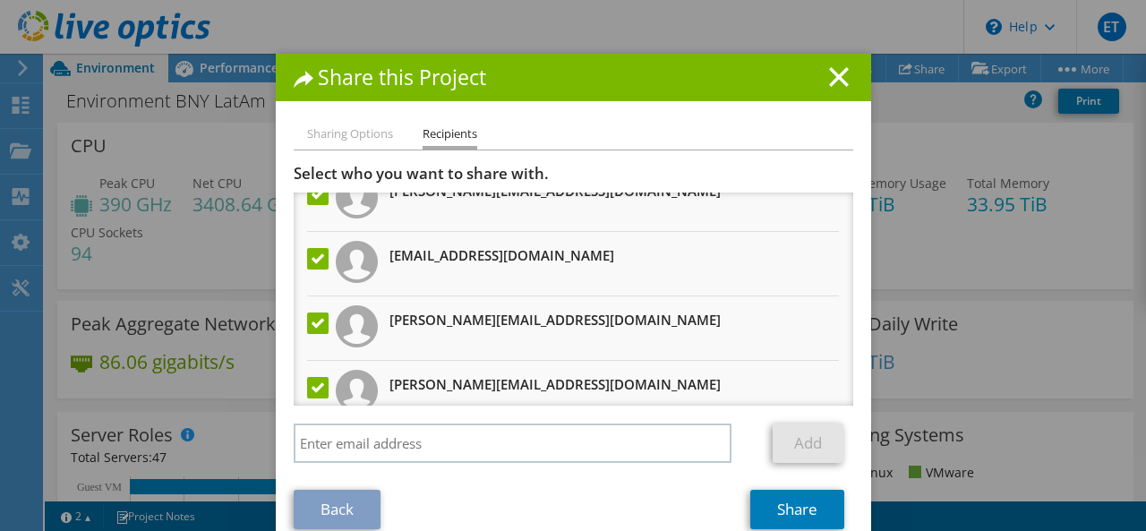
scroll to position [174, 0]
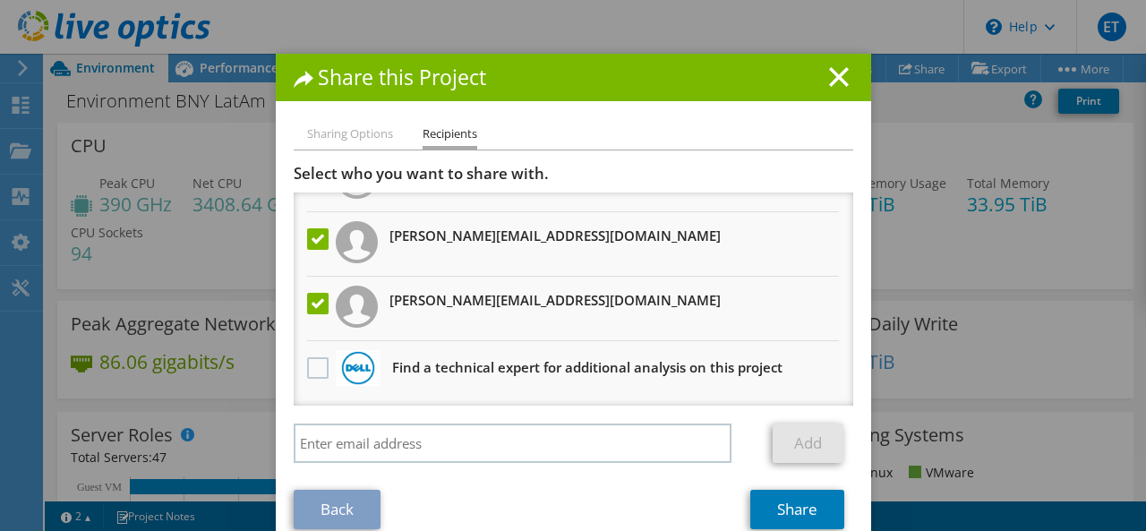
drag, startPoint x: 521, startPoint y: 78, endPoint x: 526, endPoint y: 5, distance: 72.7
click at [526, 5] on div "Share this Project Sharing Options Recipients Link other users to this project …" at bounding box center [573, 265] width 1146 height 531
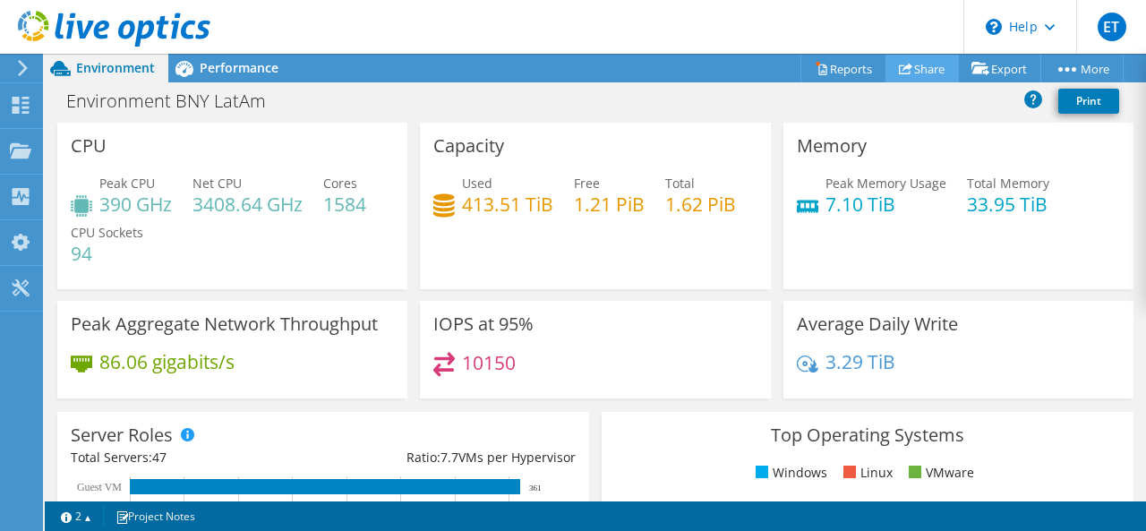
click at [921, 70] on link "Share" at bounding box center [921, 69] width 73 height 28
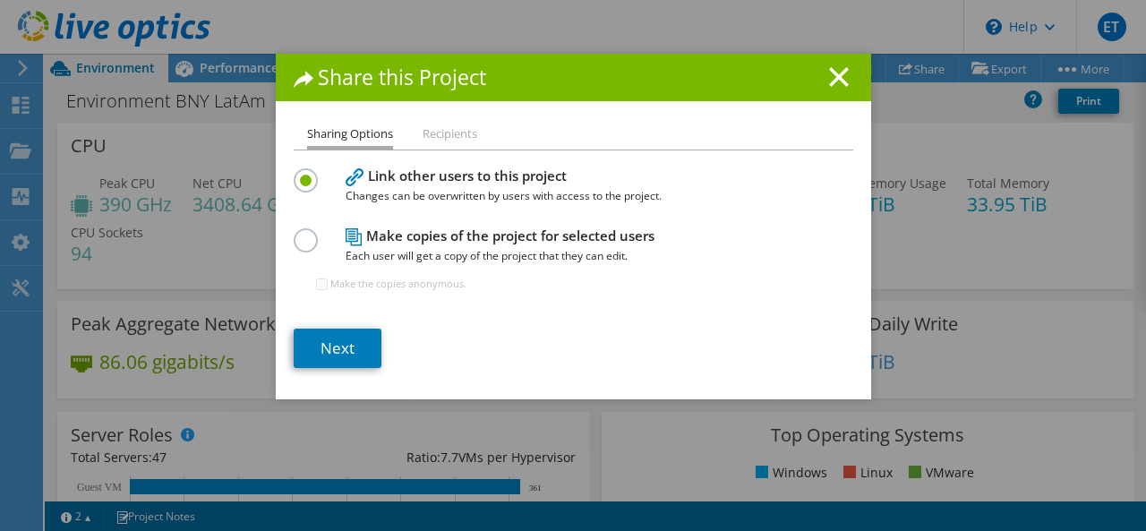
click at [453, 139] on li "Recipients" at bounding box center [449, 135] width 55 height 22
click at [322, 351] on link "Next" at bounding box center [338, 347] width 88 height 39
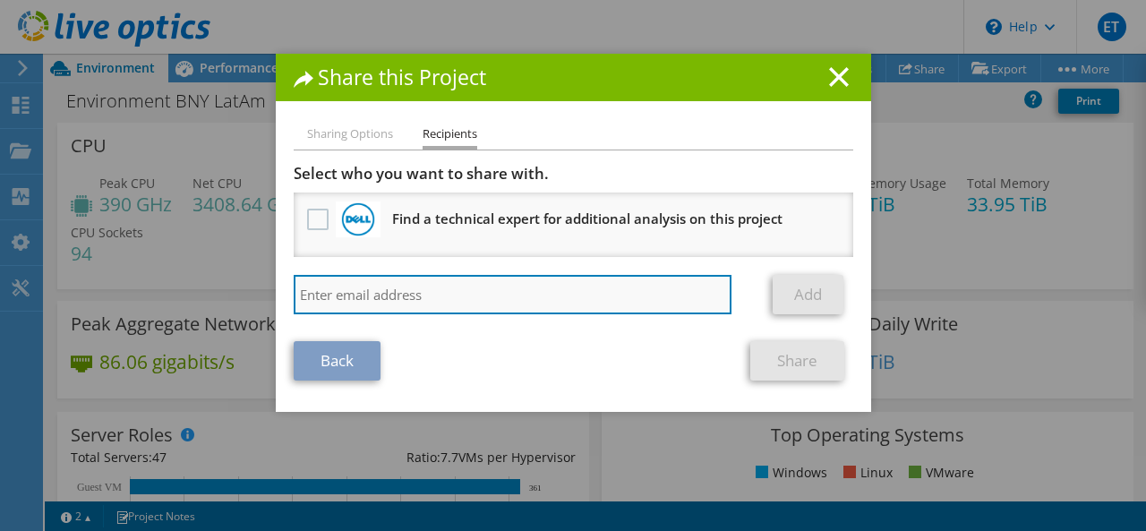
click at [374, 300] on input "search" at bounding box center [513, 294] width 439 height 39
type input "[PERSON_NAME] <[PERSON_NAME][EMAIL_ADDRESS][DOMAIN_NAME]>"
drag, startPoint x: 363, startPoint y: 291, endPoint x: 249, endPoint y: 285, distance: 114.7
click at [249, 285] on div "Share this Project Sharing Options Recipients Link other users to this project …" at bounding box center [573, 265] width 1146 height 423
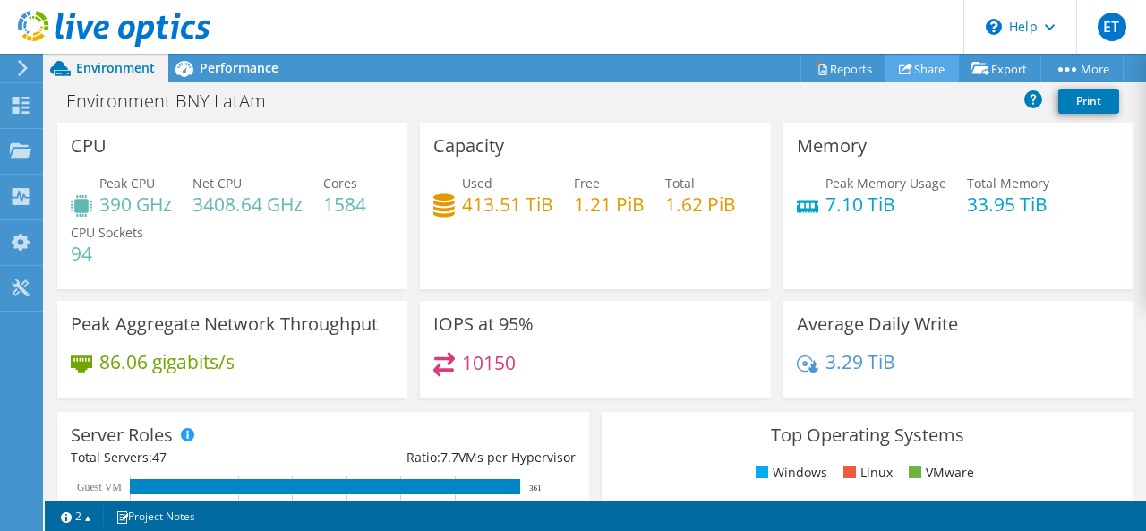
click at [912, 67] on link "Share" at bounding box center [921, 69] width 73 height 28
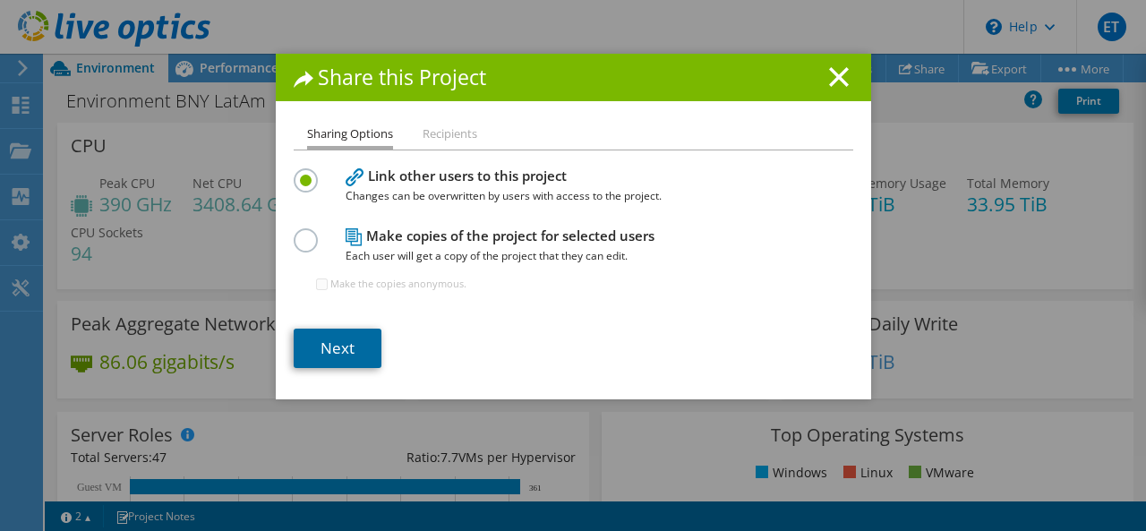
click at [326, 337] on link "Next" at bounding box center [338, 347] width 88 height 39
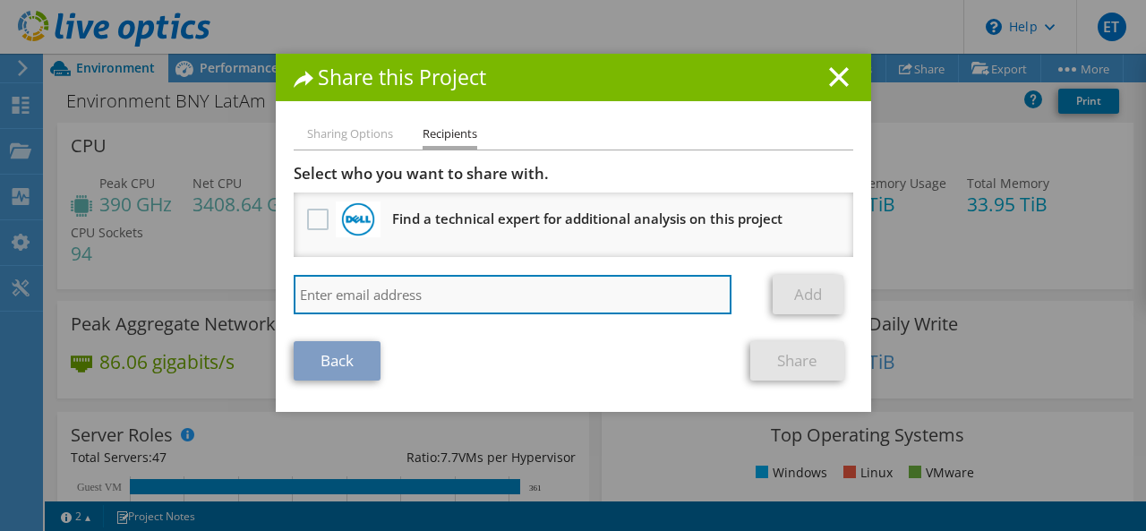
click at [371, 294] on input "search" at bounding box center [513, 294] width 439 height 39
click at [514, 290] on input "[PERSON_NAME] <[PERSON_NAME][EMAIL_ADDRESS][DOMAIN_NAME]>" at bounding box center [513, 294] width 439 height 39
click at [360, 294] on input "[PERSON_NAME] <[PERSON_NAME][EMAIL_ADDRESS][DOMAIN_NAME]" at bounding box center [513, 294] width 439 height 39
type input "[PERSON_NAME][EMAIL_ADDRESS][DOMAIN_NAME]"
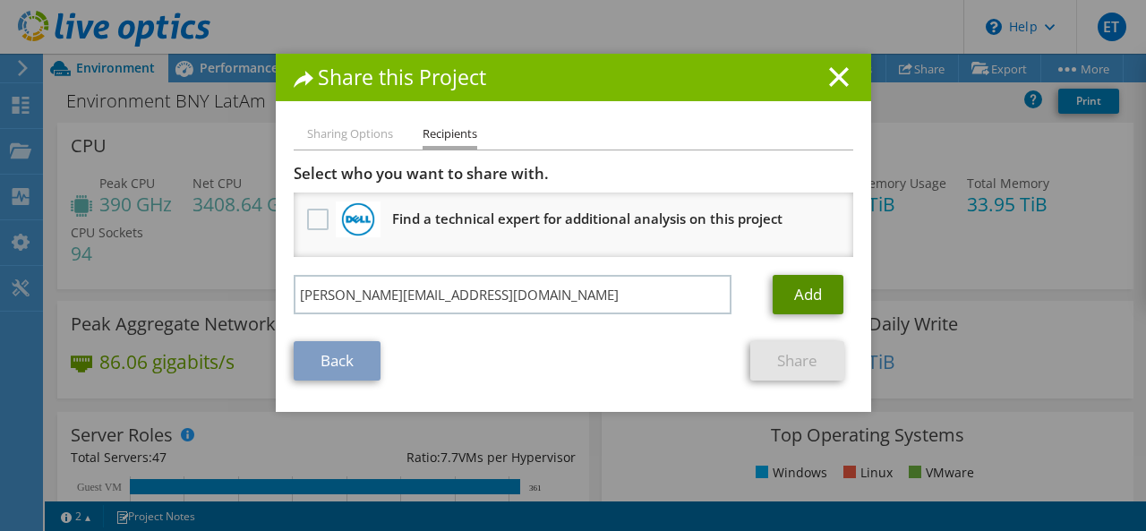
click at [810, 285] on link "Add" at bounding box center [807, 294] width 71 height 39
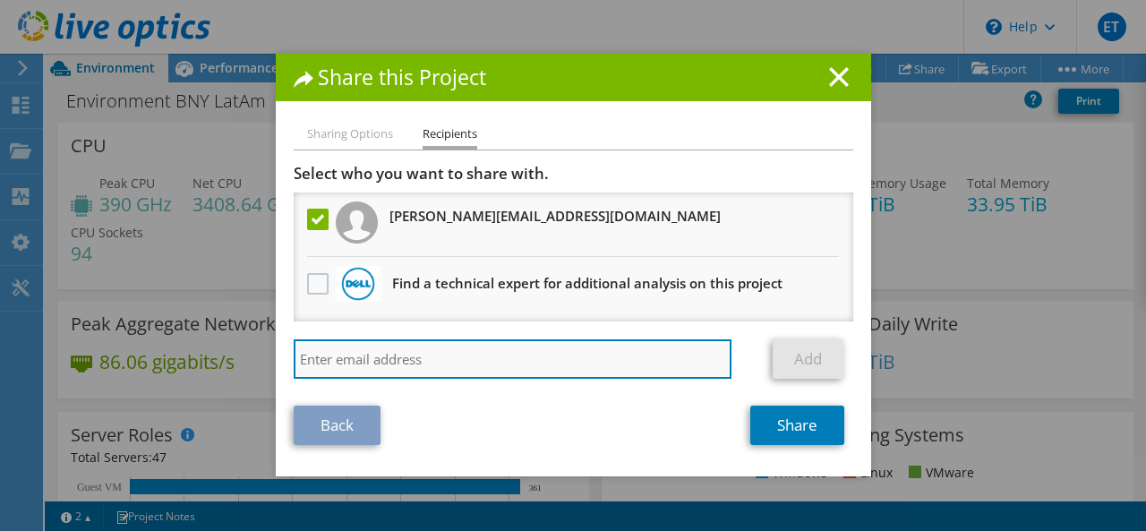
click at [406, 358] on input "search" at bounding box center [513, 358] width 439 height 39
type input "[EMAIL_ADDRESS][DOMAIN_NAME]"
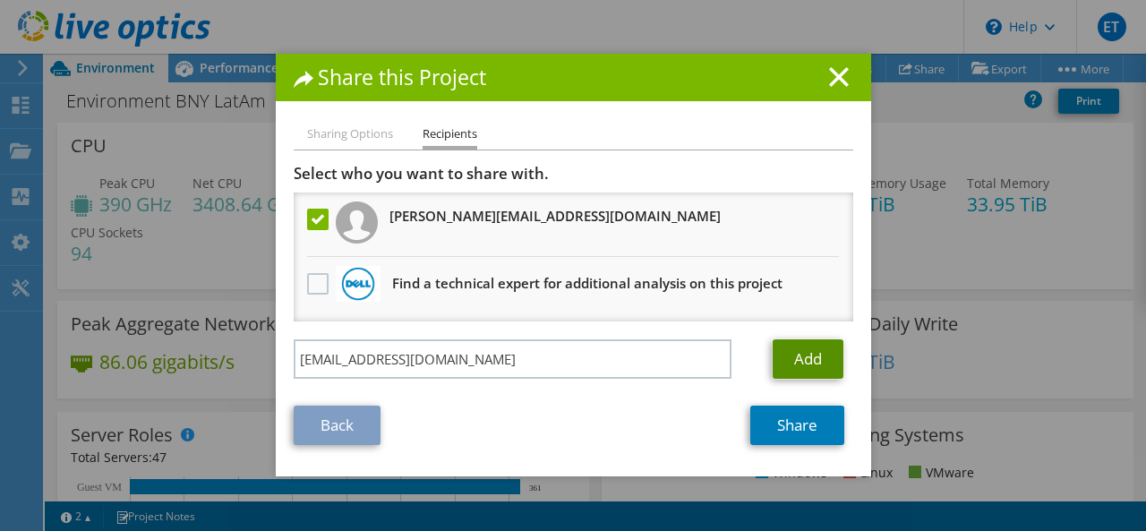
click at [813, 358] on link "Add" at bounding box center [807, 358] width 71 height 39
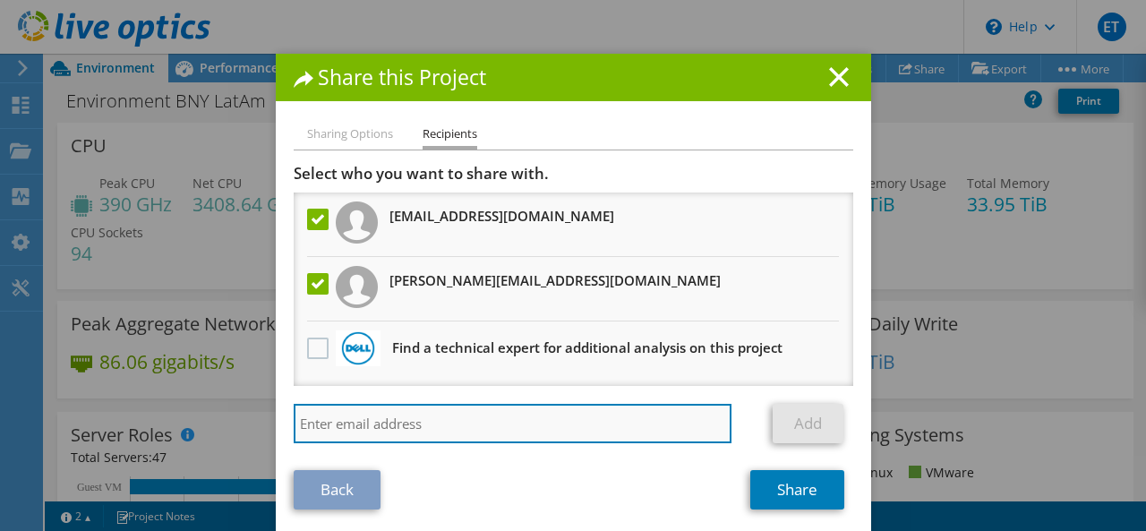
click at [378, 425] on input "search" at bounding box center [513, 423] width 439 height 39
click at [381, 420] on input "search" at bounding box center [513, 423] width 439 height 39
paste input "[PERSON_NAME][EMAIL_ADDRESS][DOMAIN_NAME]"
type input "[PERSON_NAME][EMAIL_ADDRESS][DOMAIN_NAME]"
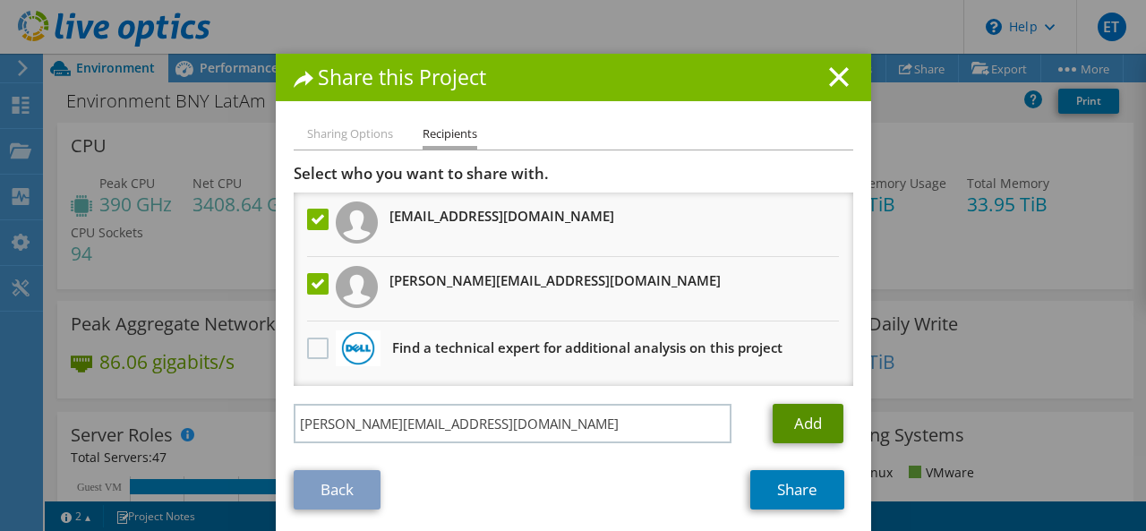
click at [816, 422] on link "Add" at bounding box center [807, 423] width 71 height 39
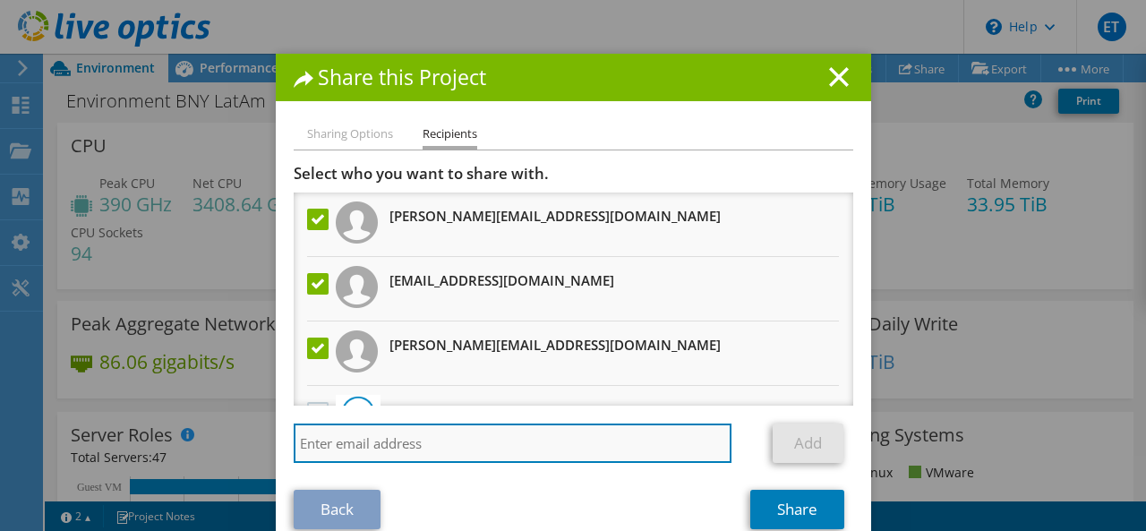
click at [396, 428] on input "search" at bounding box center [513, 442] width 439 height 39
paste input "[EMAIL_ADDRESS][DOMAIN_NAME]"
type input "[EMAIL_ADDRESS][DOMAIN_NAME]"
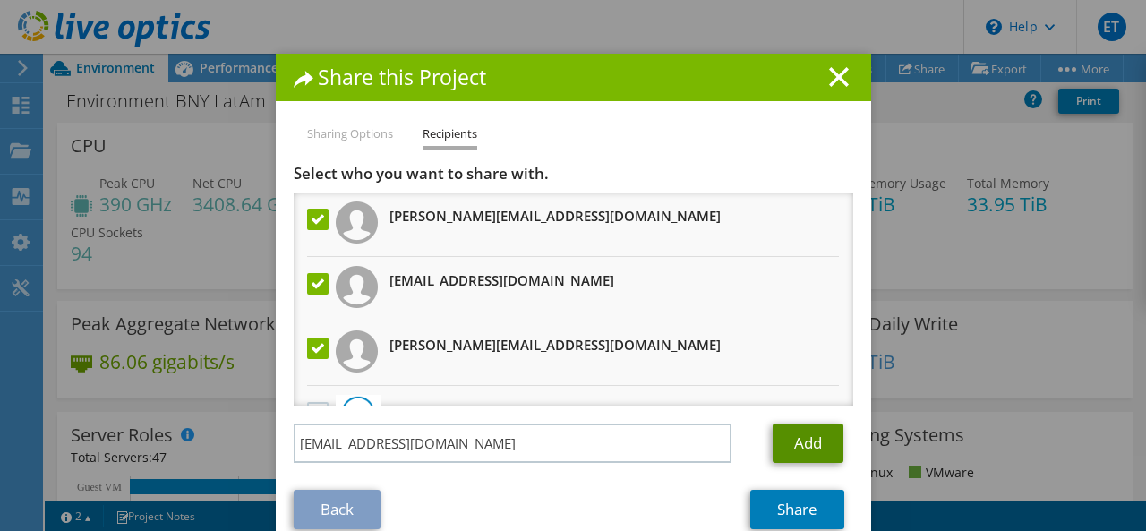
click at [792, 436] on link "Add" at bounding box center [807, 442] width 71 height 39
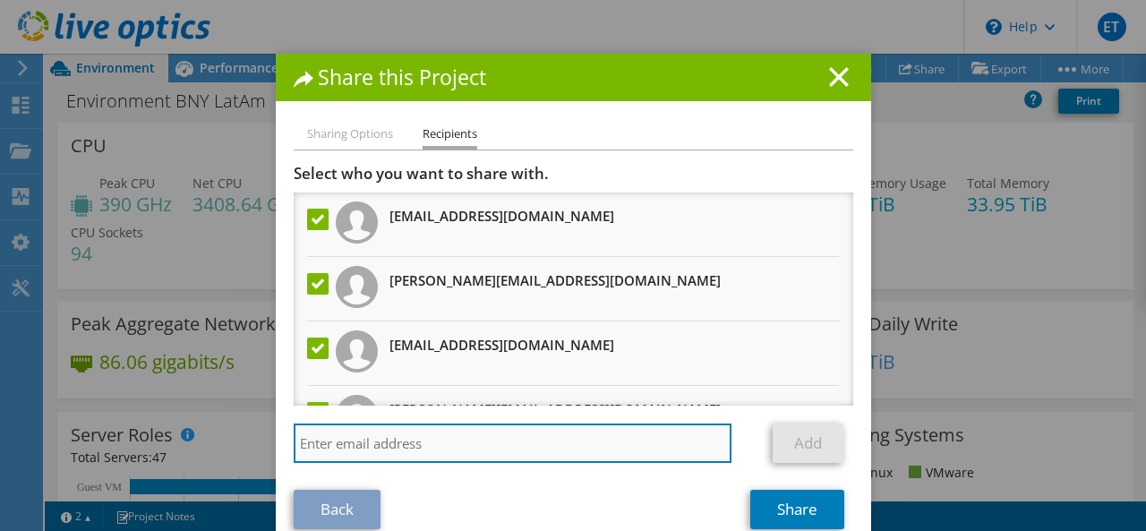
click at [390, 445] on input "search" at bounding box center [513, 442] width 439 height 39
paste input "[PERSON_NAME][EMAIL_ADDRESS][DOMAIN_NAME]"
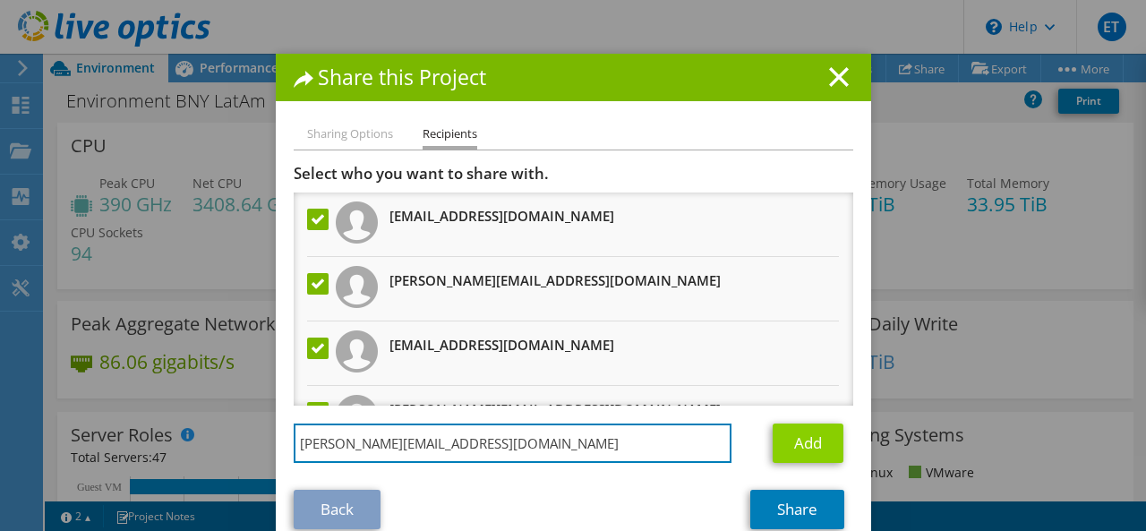
type input "[PERSON_NAME][EMAIL_ADDRESS][DOMAIN_NAME]"
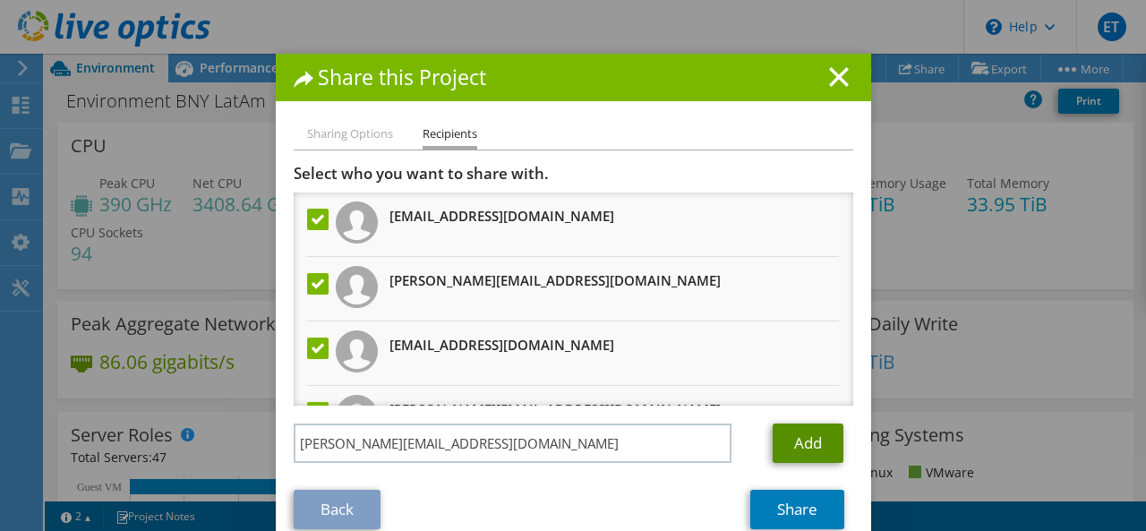
click at [795, 439] on link "Add" at bounding box center [807, 442] width 71 height 39
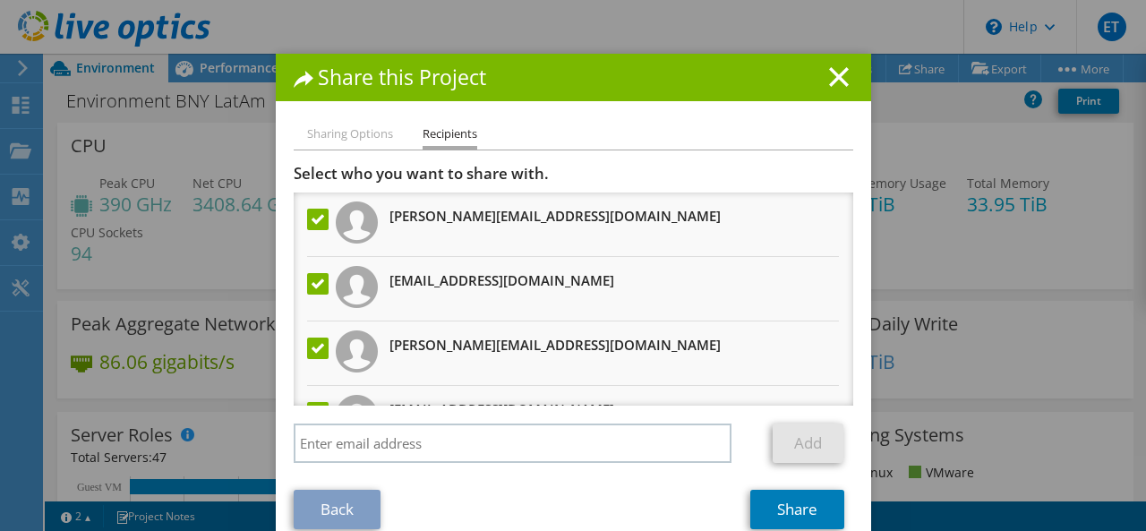
scroll to position [0, 0]
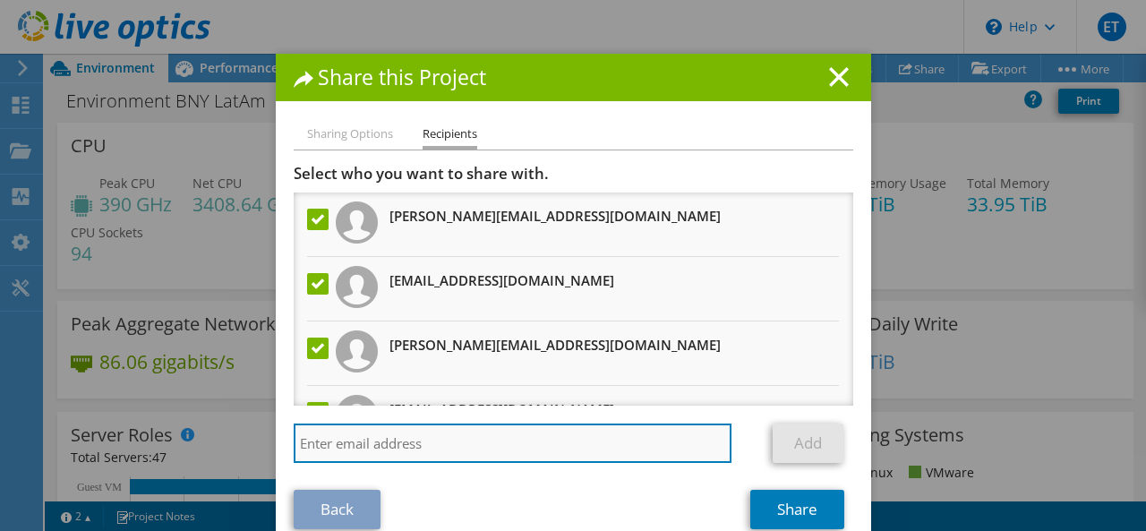
click at [464, 439] on input "search" at bounding box center [513, 442] width 439 height 39
paste input "[PERSON_NAME][EMAIL_ADDRESS][PERSON_NAME][DOMAIN_NAME]"
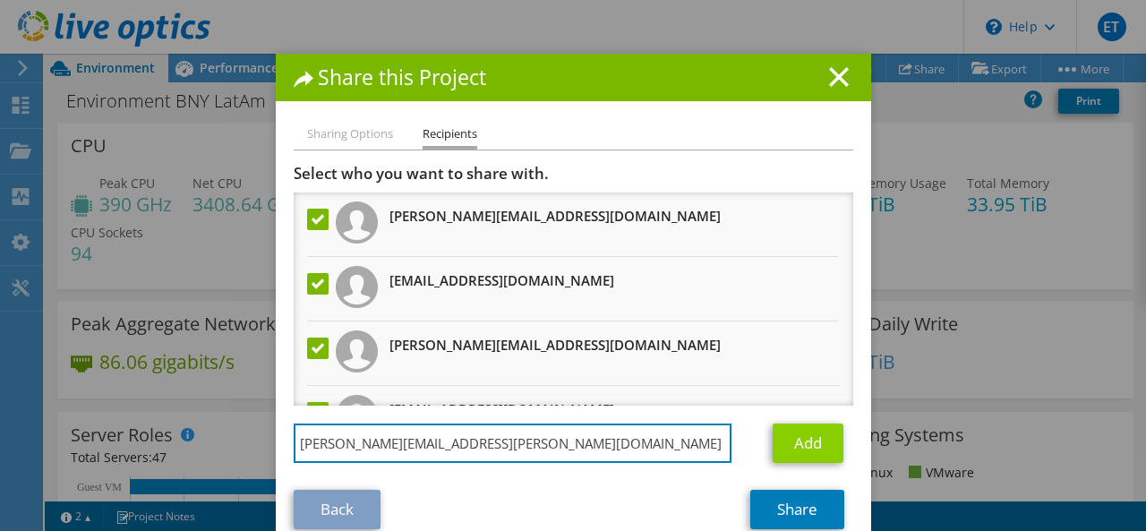
type input "[PERSON_NAME][EMAIL_ADDRESS][PERSON_NAME][DOMAIN_NAME]"
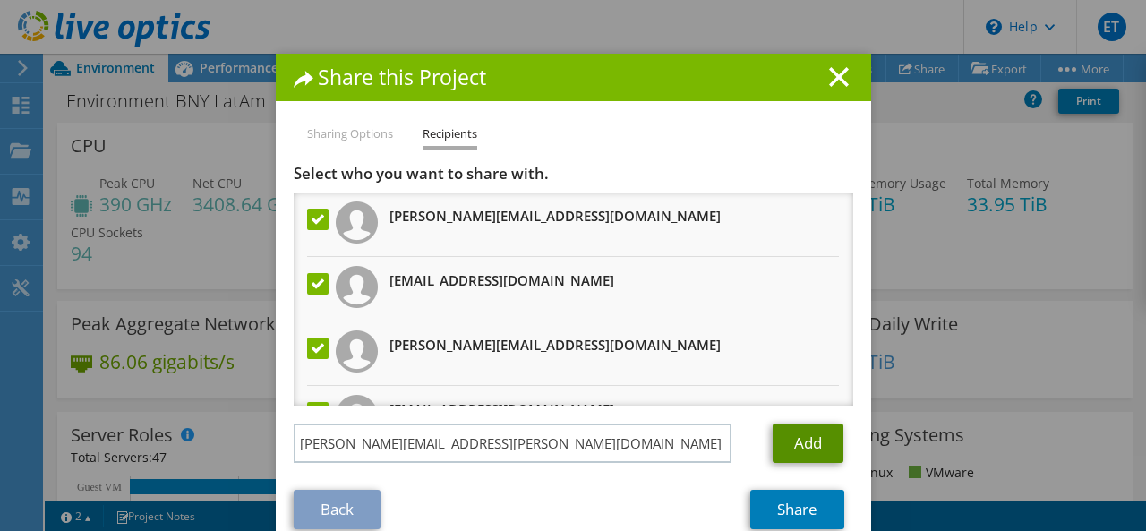
click at [791, 431] on link "Add" at bounding box center [807, 442] width 71 height 39
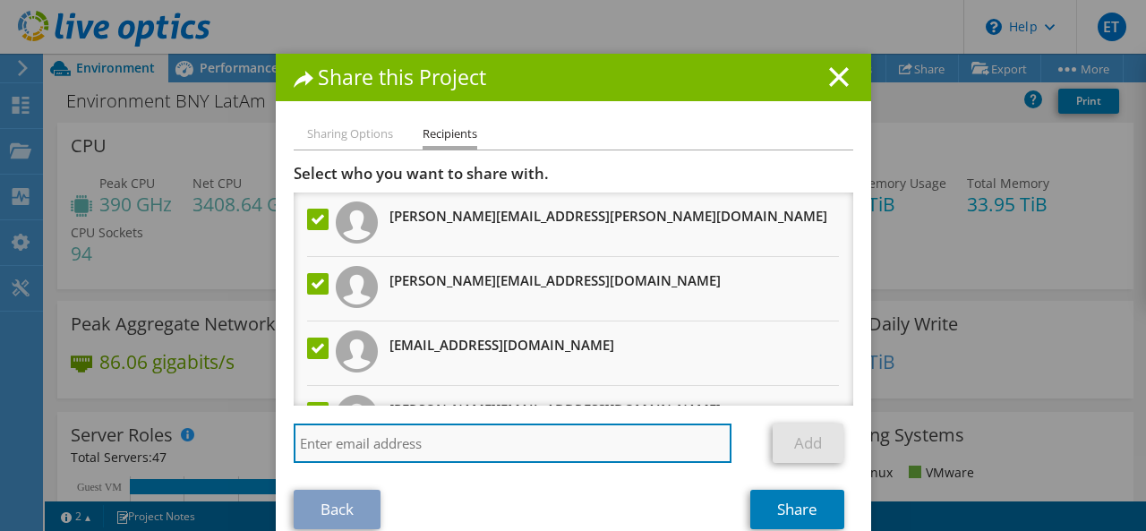
click at [414, 439] on input "search" at bounding box center [513, 442] width 439 height 39
paste input "[PERSON_NAME][EMAIL_ADDRESS][PERSON_NAME][DOMAIN_NAME]"
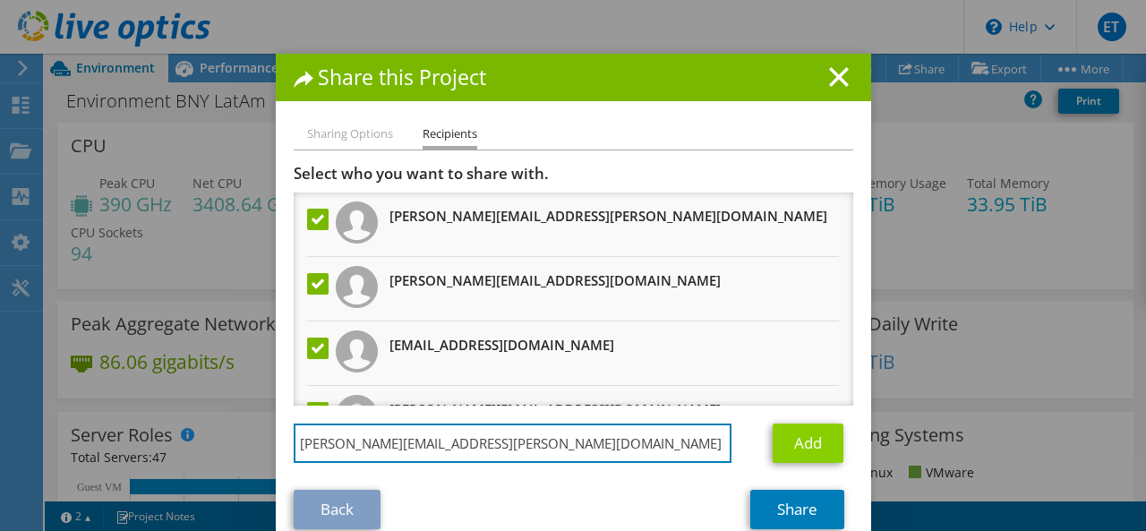
type input "[PERSON_NAME][EMAIL_ADDRESS][PERSON_NAME][DOMAIN_NAME]"
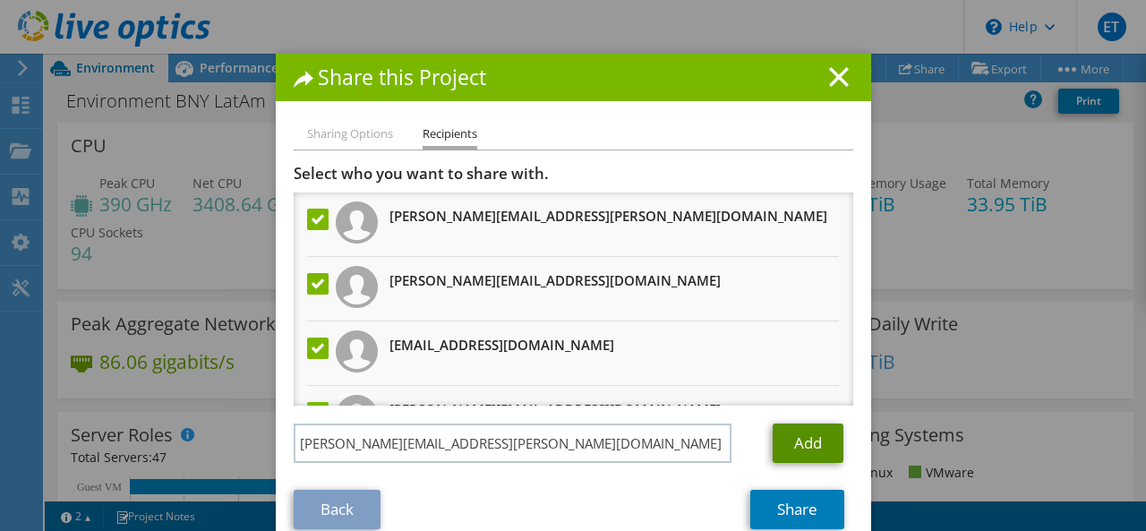
click at [795, 431] on link "Add" at bounding box center [807, 442] width 71 height 39
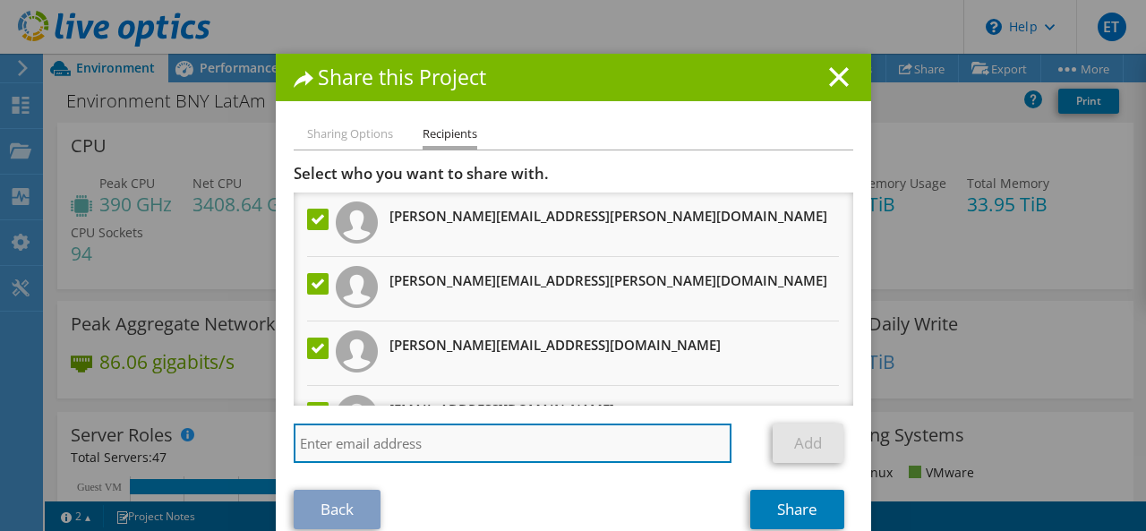
click at [474, 441] on input "search" at bounding box center [513, 442] width 439 height 39
click at [380, 443] on input "search" at bounding box center [513, 442] width 439 height 39
paste input "[PERSON_NAME][EMAIL_ADDRESS][PERSON_NAME][DOMAIN_NAME]"
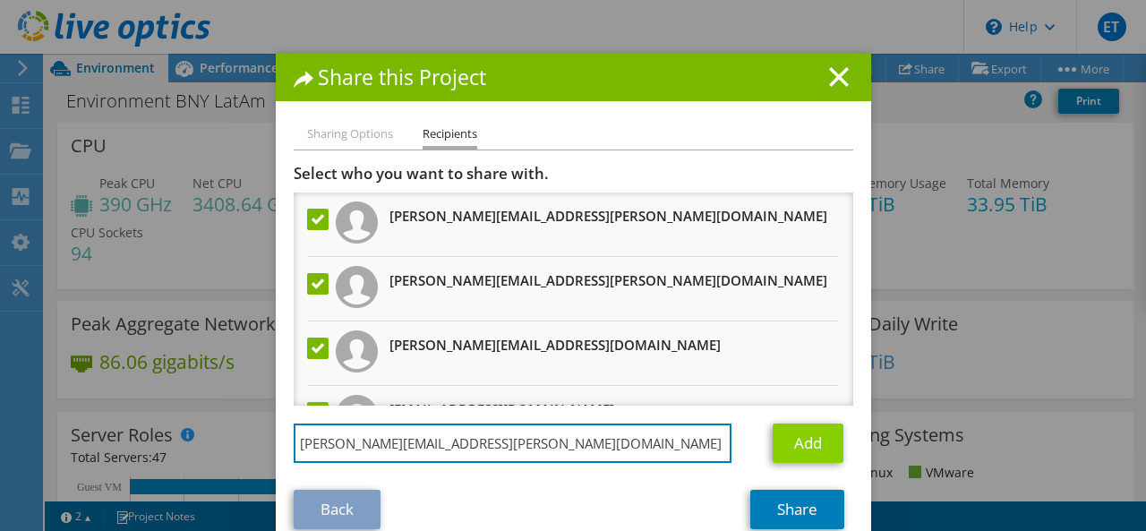
type input "[PERSON_NAME][EMAIL_ADDRESS][PERSON_NAME][DOMAIN_NAME]"
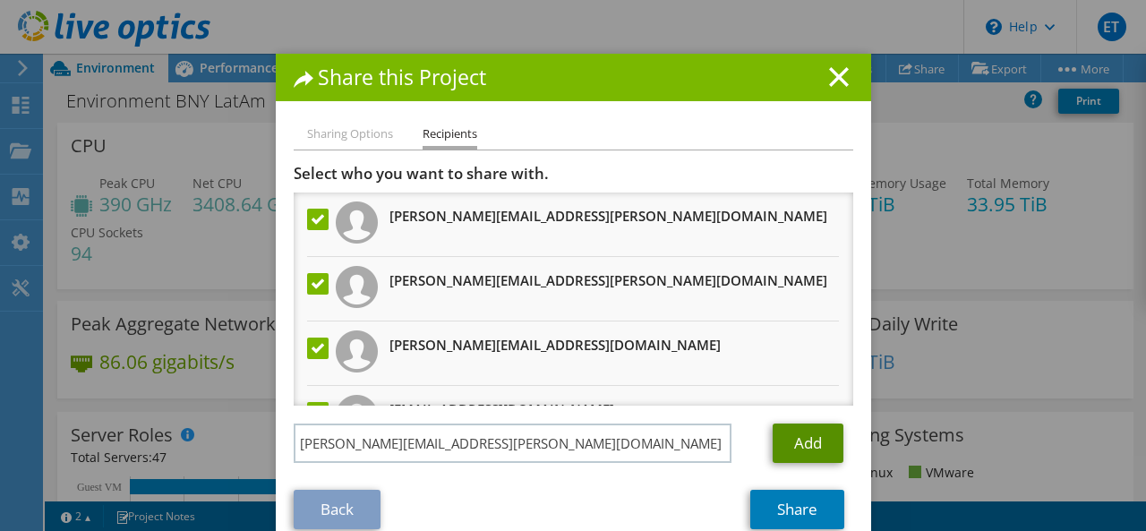
click at [783, 440] on link "Add" at bounding box center [807, 442] width 71 height 39
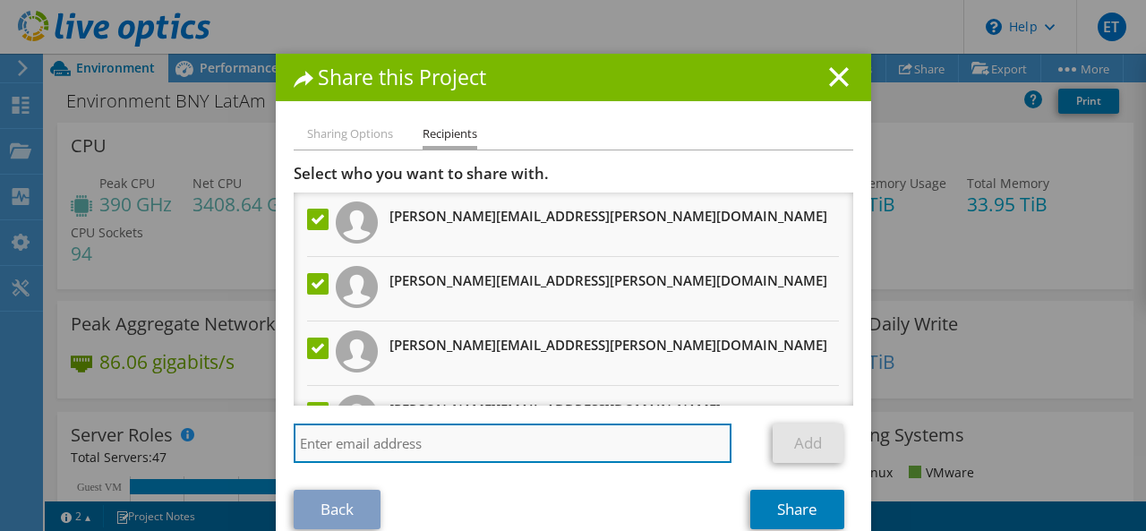
click at [407, 440] on input "search" at bounding box center [513, 442] width 439 height 39
click at [394, 444] on input "search" at bounding box center [513, 442] width 439 height 39
paste input "[PERSON_NAME][EMAIL_ADDRESS][PERSON_NAME][DOMAIN_NAME]"
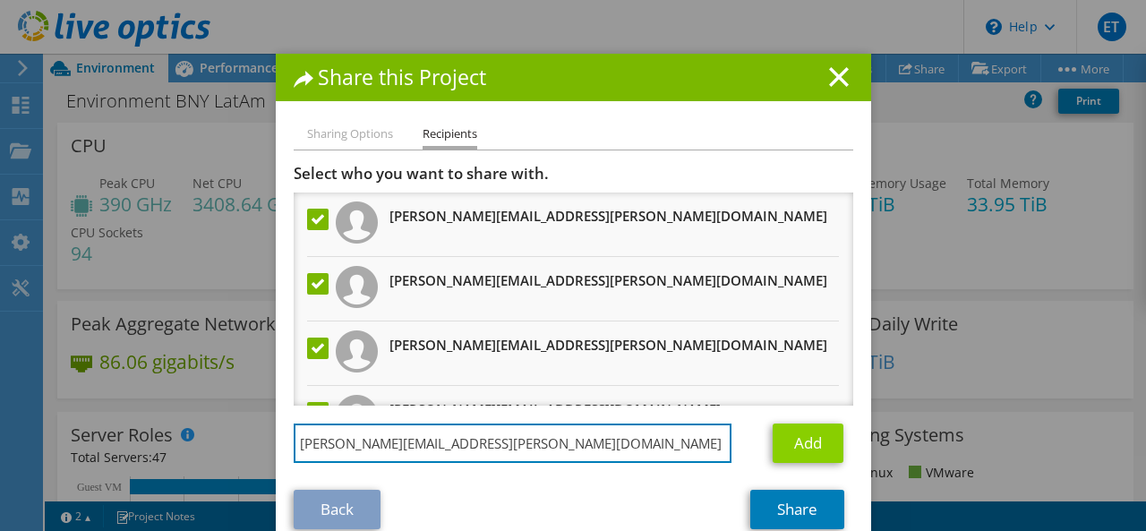
type input "[PERSON_NAME][EMAIL_ADDRESS][PERSON_NAME][DOMAIN_NAME]"
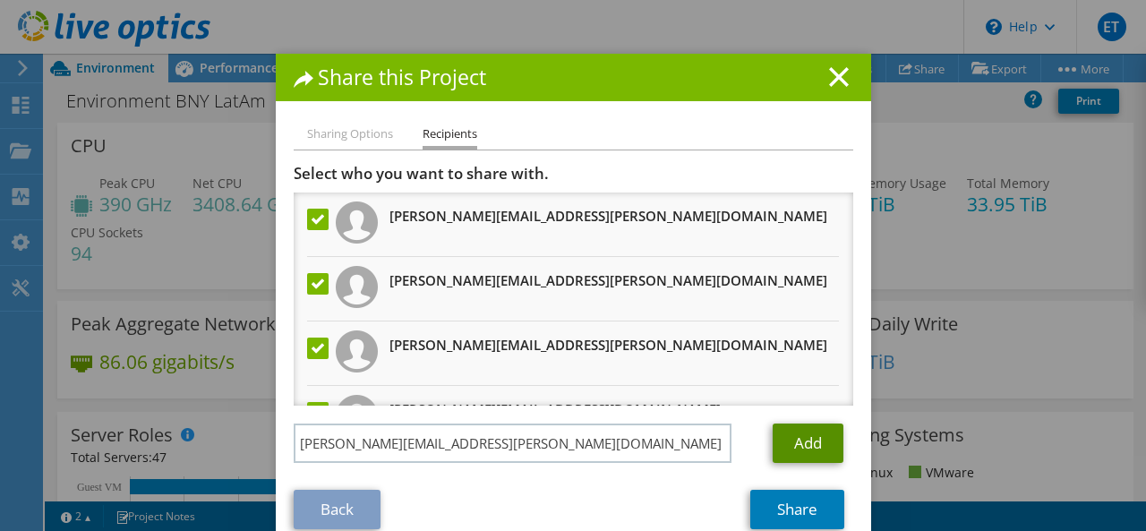
click at [808, 439] on link "Add" at bounding box center [807, 442] width 71 height 39
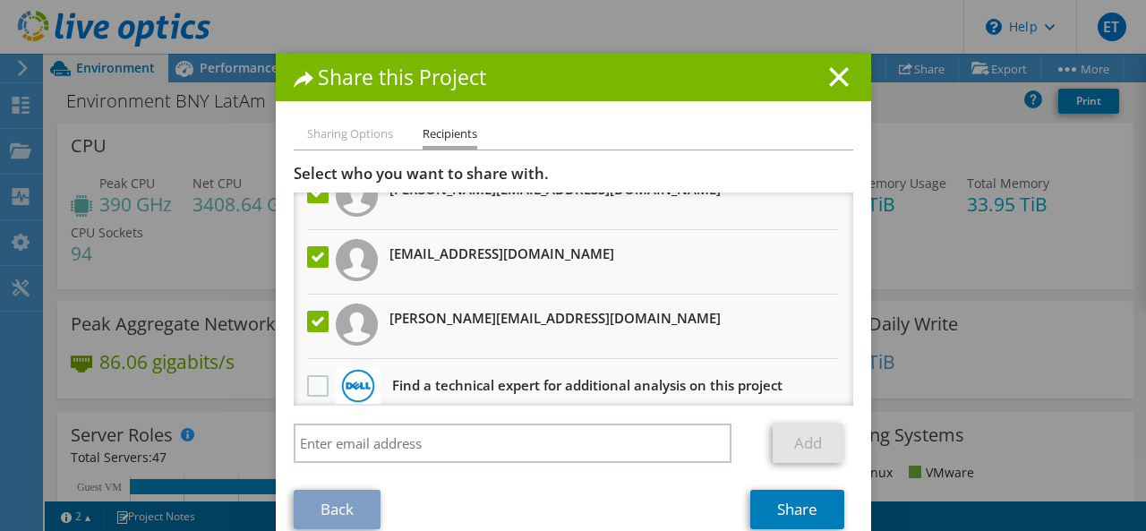
scroll to position [431, 0]
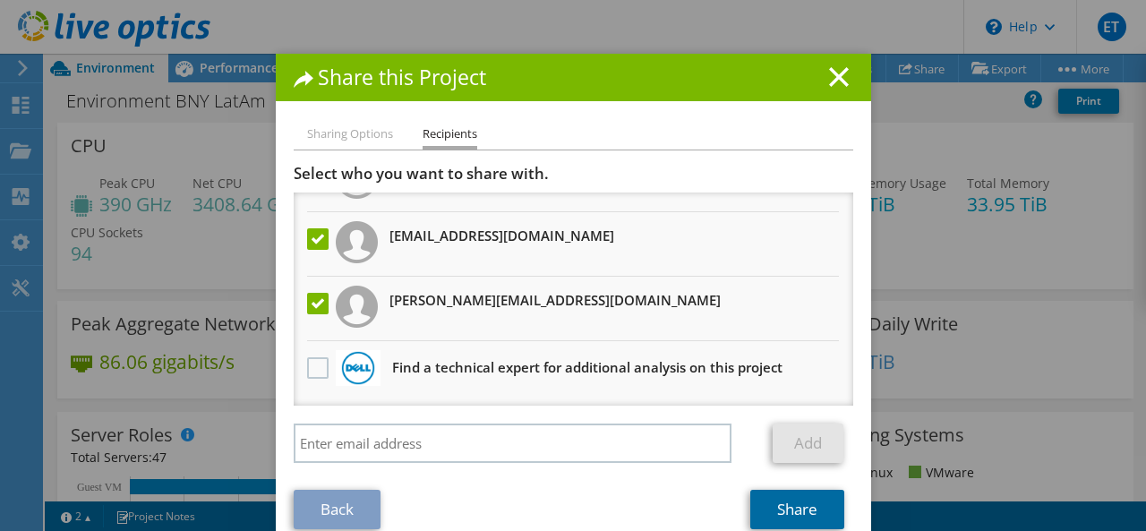
click at [779, 508] on link "Share" at bounding box center [797, 509] width 94 height 39
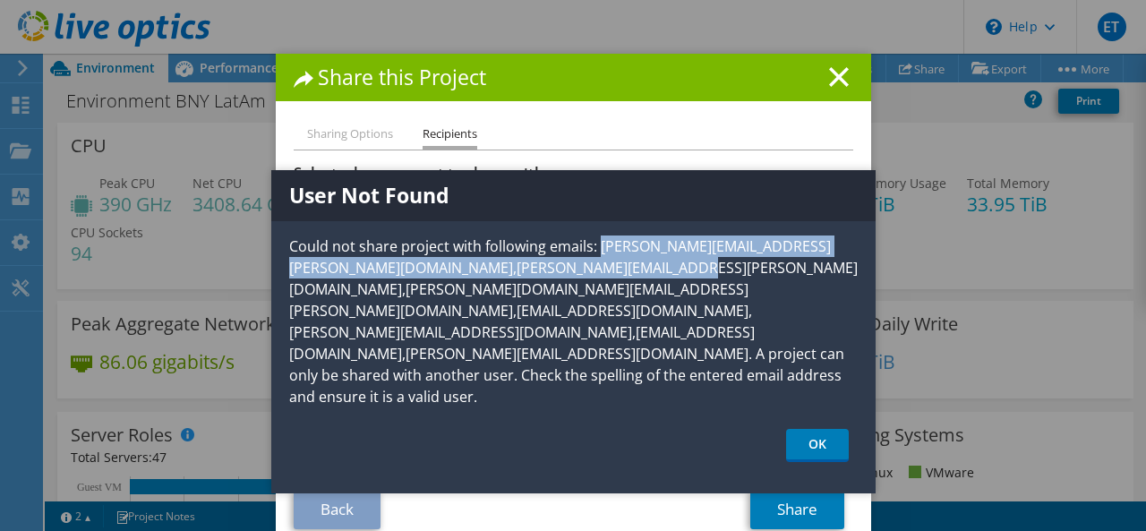
drag, startPoint x: 292, startPoint y: 266, endPoint x: 863, endPoint y: 269, distance: 571.1
click at [863, 269] on p "Could not share project with following emails: [PERSON_NAME][EMAIL_ADDRESS][PER…" at bounding box center [573, 321] width 604 height 172
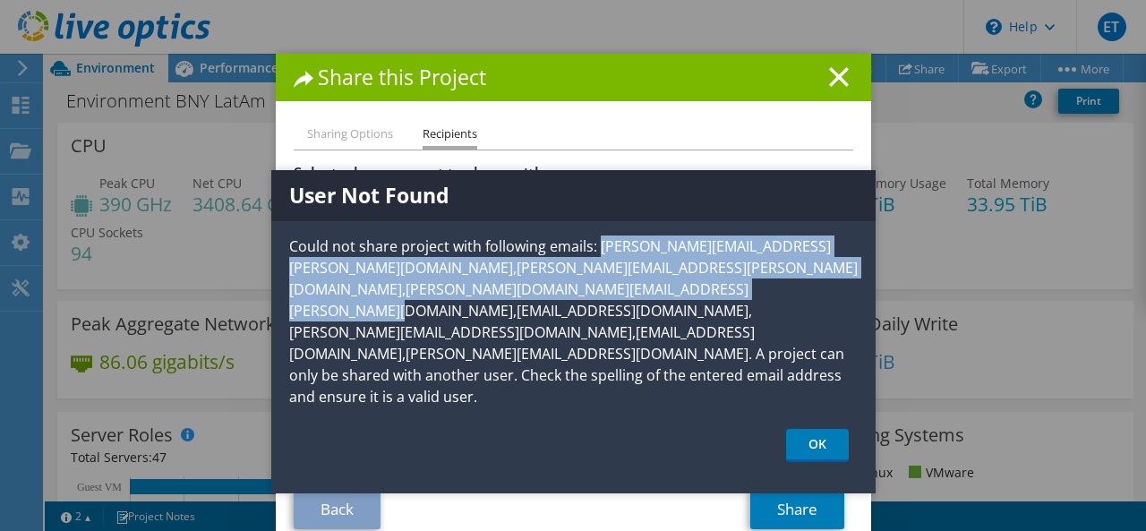
scroll to position [0, 17]
copy p "[PERSON_NAME][EMAIL_ADDRESS][PERSON_NAME][DOMAIN_NAME],[PERSON_NAME][EMAIL_ADDR…"
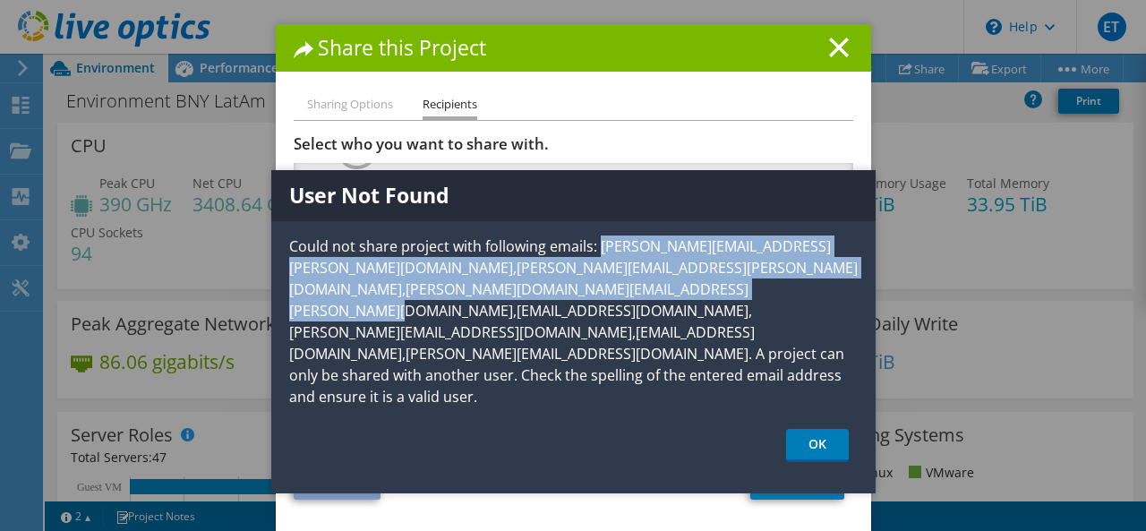
scroll to position [0, 0]
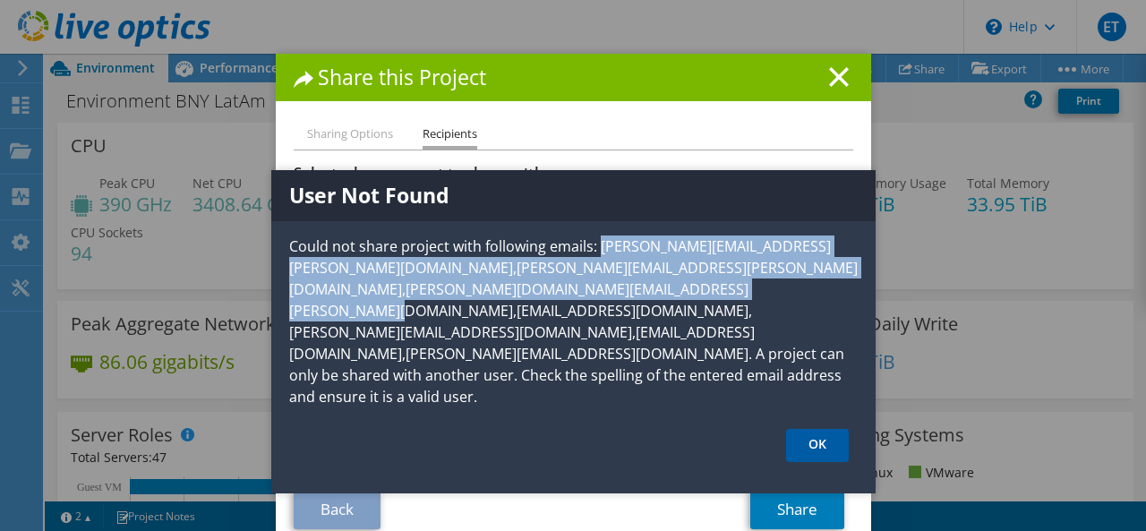
click at [813, 429] on link "OK" at bounding box center [817, 445] width 63 height 33
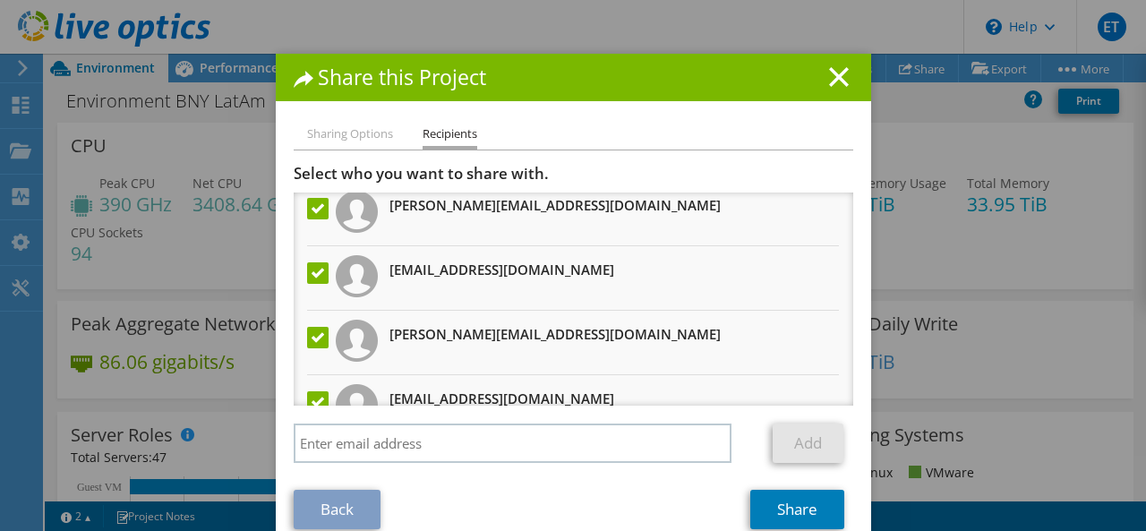
scroll to position [431, 0]
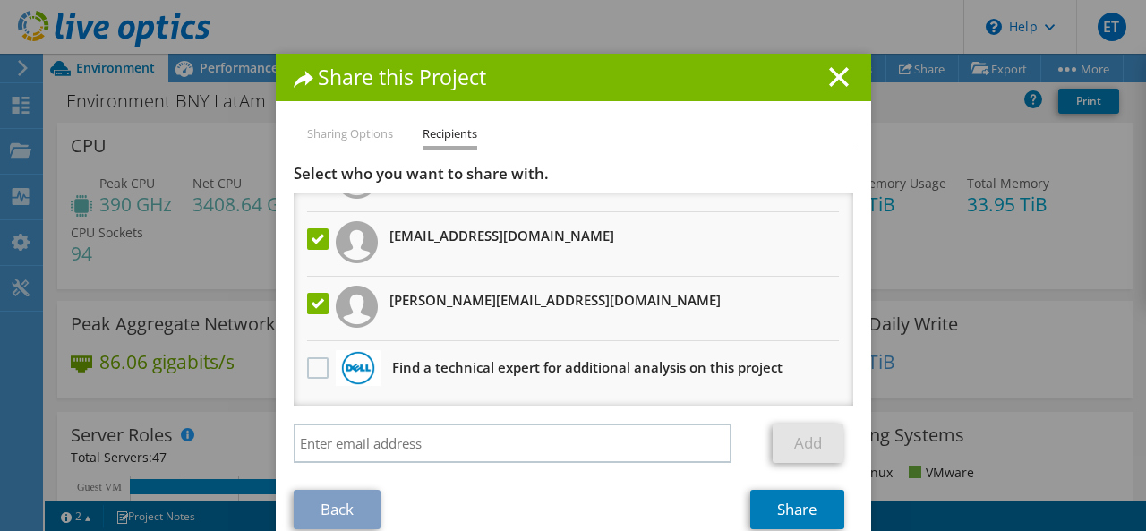
click at [307, 239] on label at bounding box center [320, 238] width 26 height 21
click at [0, 0] on input "checkbox" at bounding box center [0, 0] width 0 height 0
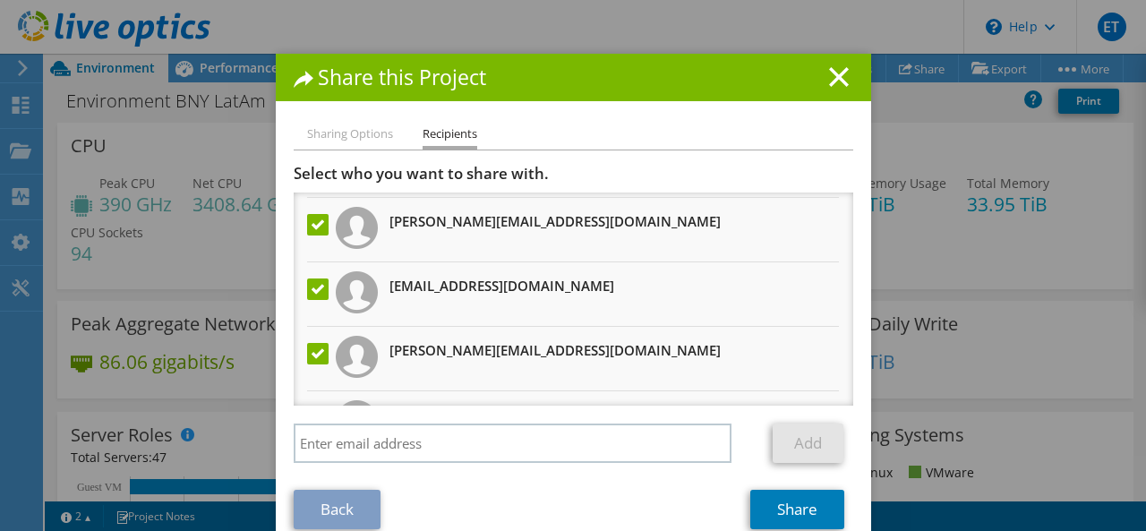
click at [318, 285] on label at bounding box center [320, 288] width 26 height 21
click at [0, 0] on input "checkbox" at bounding box center [0, 0] width 0 height 0
click at [307, 357] on label at bounding box center [320, 353] width 26 height 21
click at [0, 0] on input "checkbox" at bounding box center [0, 0] width 0 height 0
click at [309, 221] on label at bounding box center [320, 224] width 26 height 21
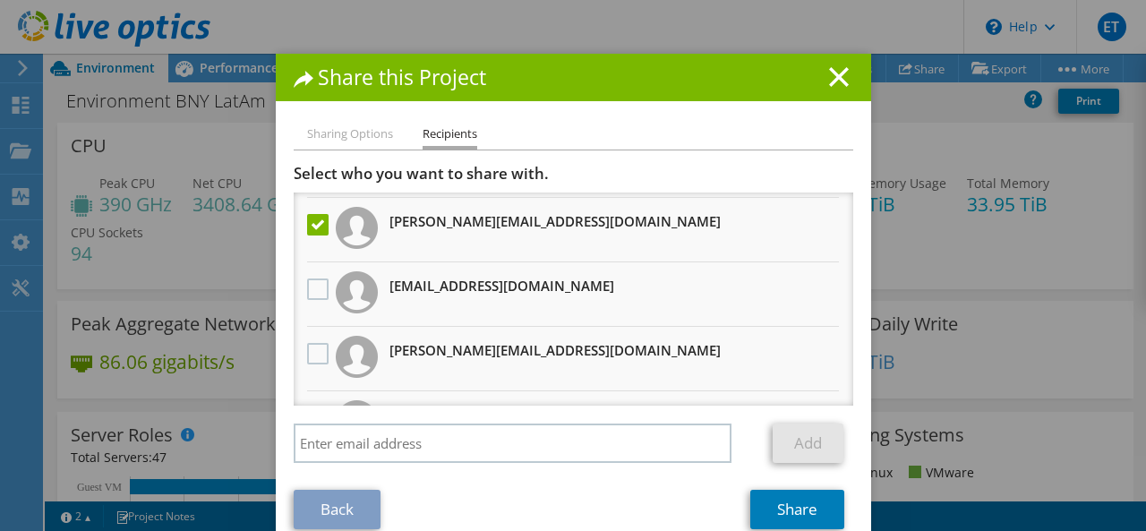
click at [0, 0] on input "checkbox" at bounding box center [0, 0] width 0 height 0
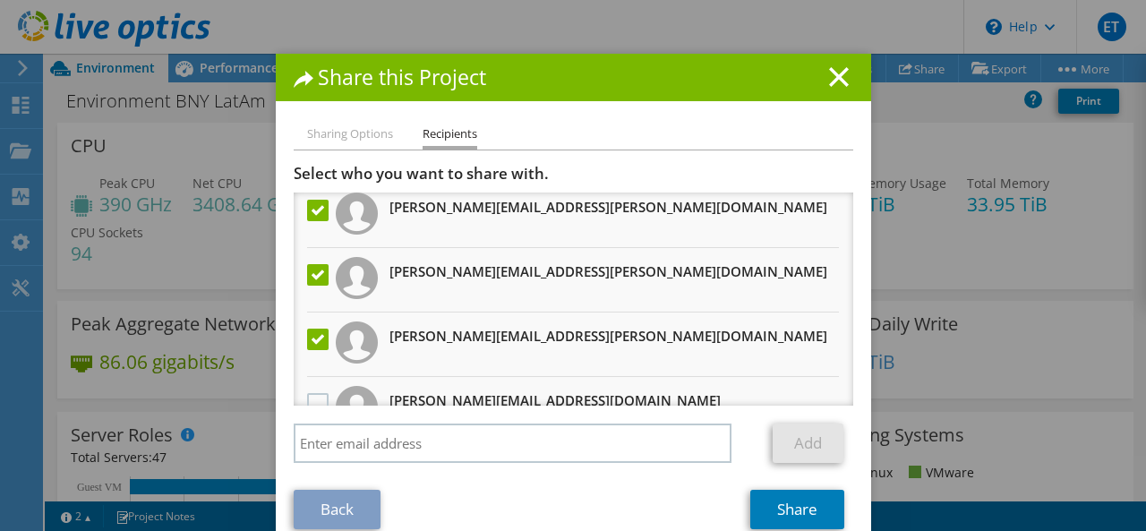
scroll to position [0, 0]
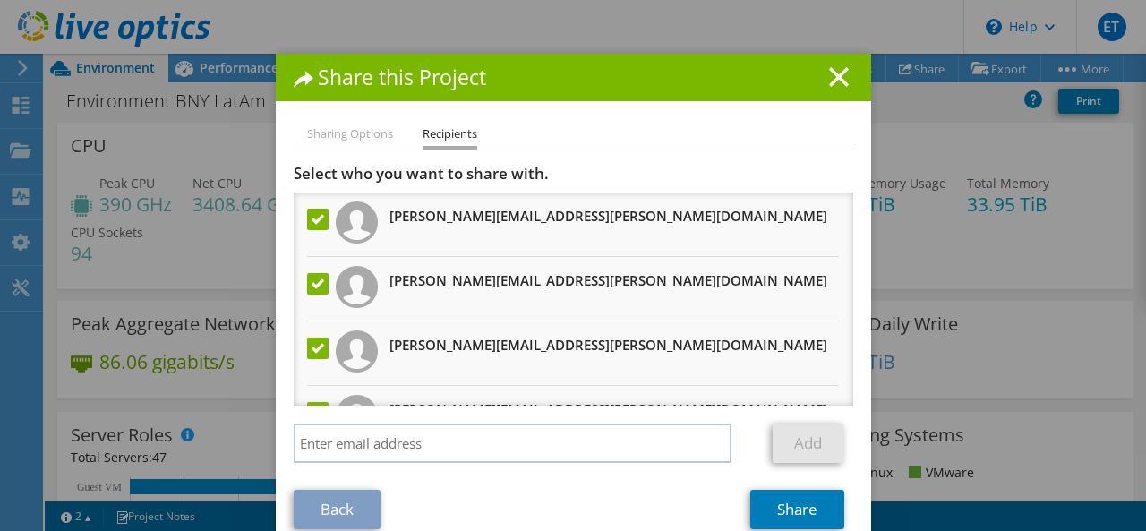
click at [307, 216] on label at bounding box center [320, 219] width 26 height 21
click at [0, 0] on input "checkbox" at bounding box center [0, 0] width 0 height 0
click at [309, 289] on label at bounding box center [320, 283] width 26 height 21
click at [0, 0] on input "checkbox" at bounding box center [0, 0] width 0 height 0
click at [309, 345] on label at bounding box center [320, 347] width 26 height 21
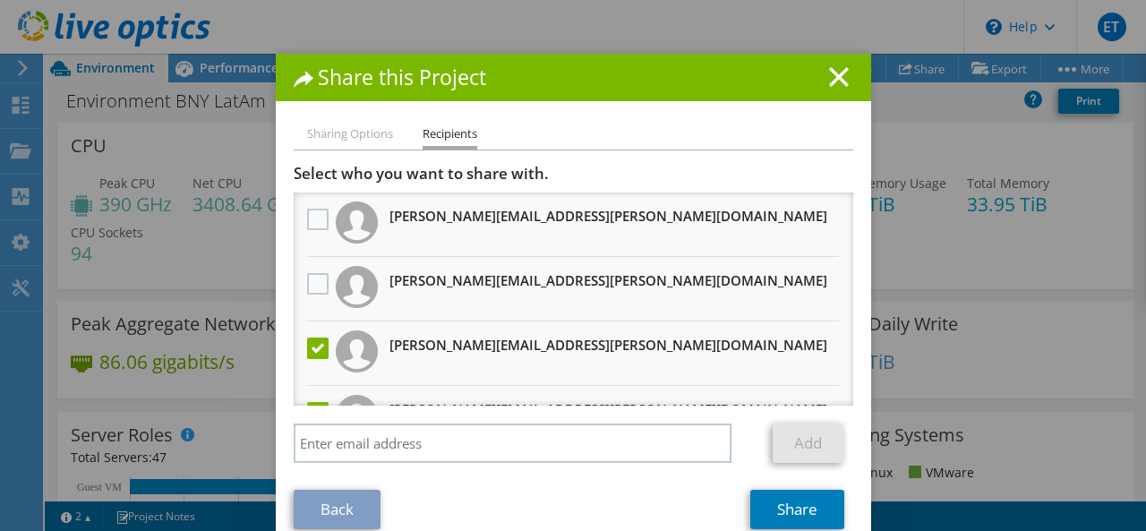
click at [0, 0] on input "checkbox" at bounding box center [0, 0] width 0 height 0
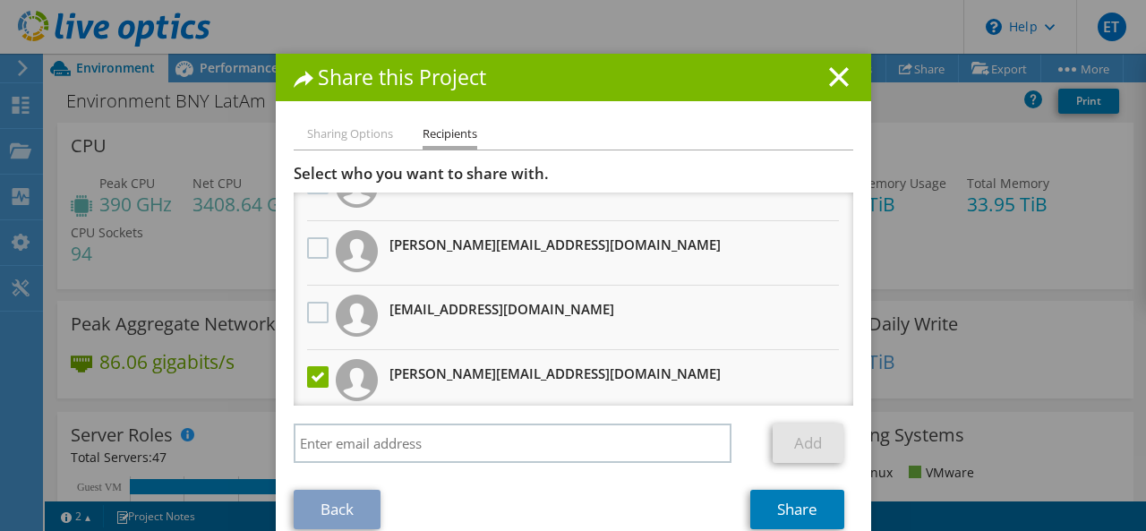
scroll to position [431, 0]
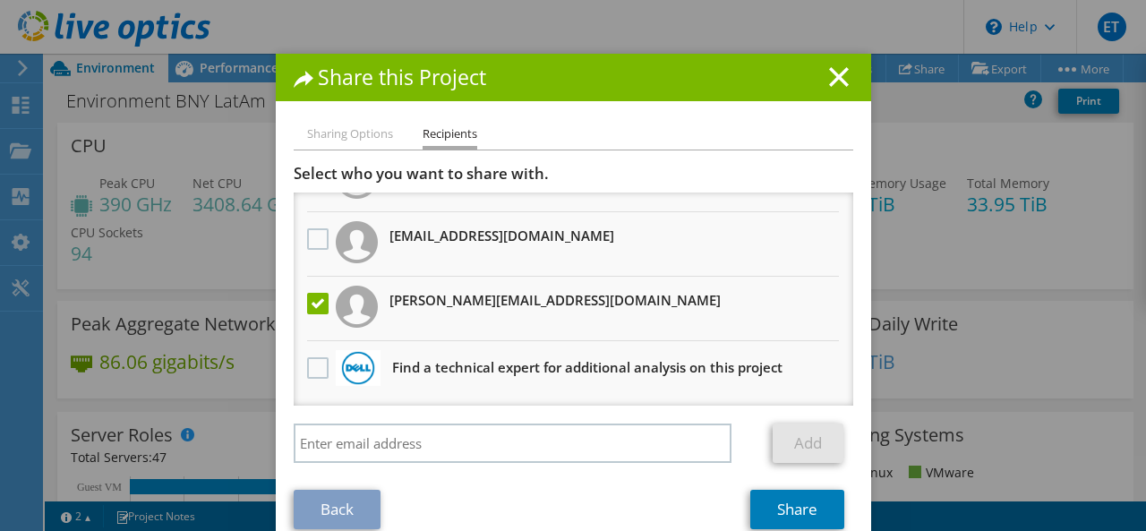
click at [313, 304] on label at bounding box center [320, 303] width 26 height 21
click at [0, 0] on input "checkbox" at bounding box center [0, 0] width 0 height 0
click at [324, 507] on link "Back" at bounding box center [337, 509] width 87 height 39
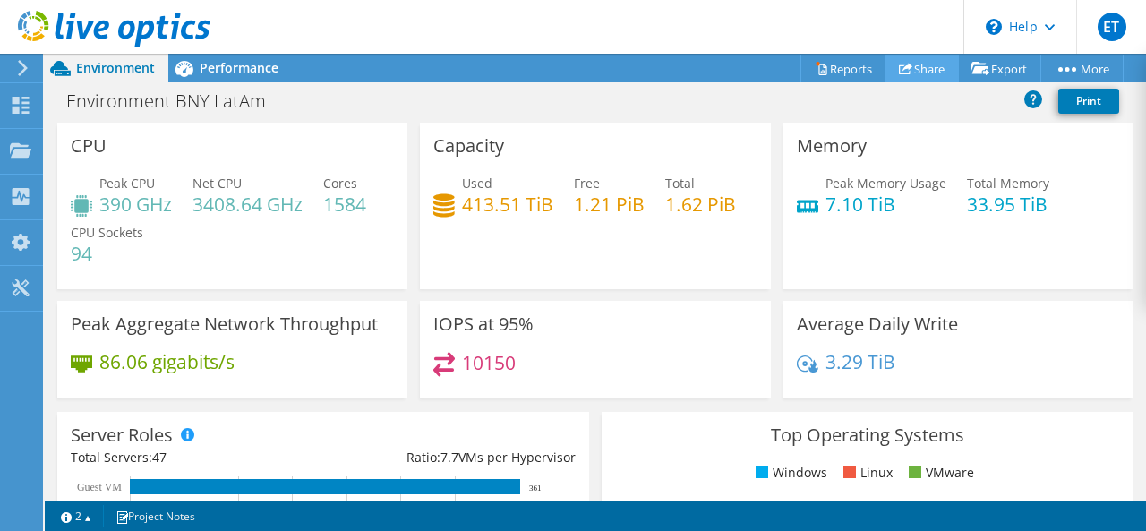
click at [920, 67] on link "Share" at bounding box center [921, 69] width 73 height 28
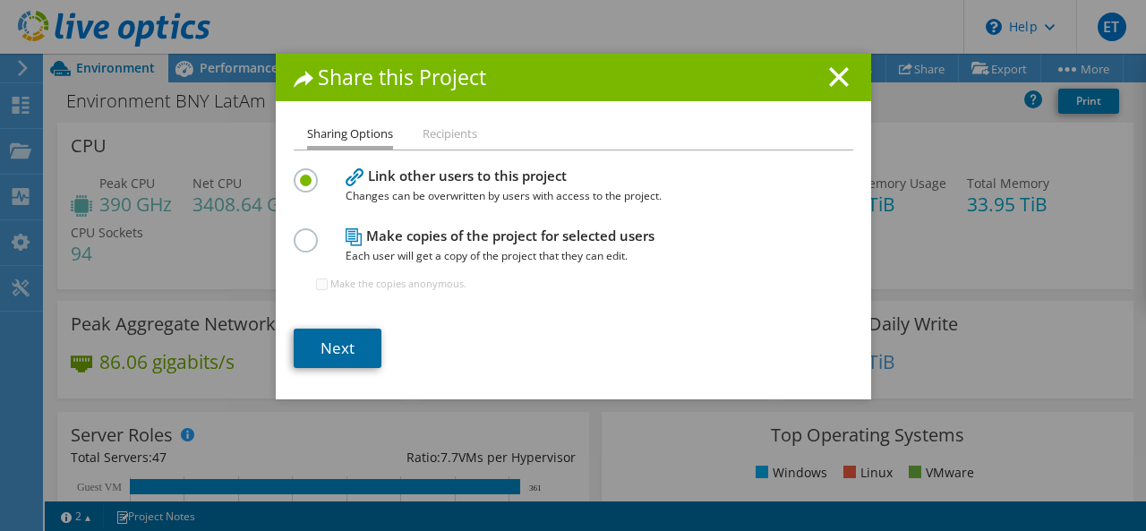
click at [338, 350] on link "Next" at bounding box center [338, 347] width 88 height 39
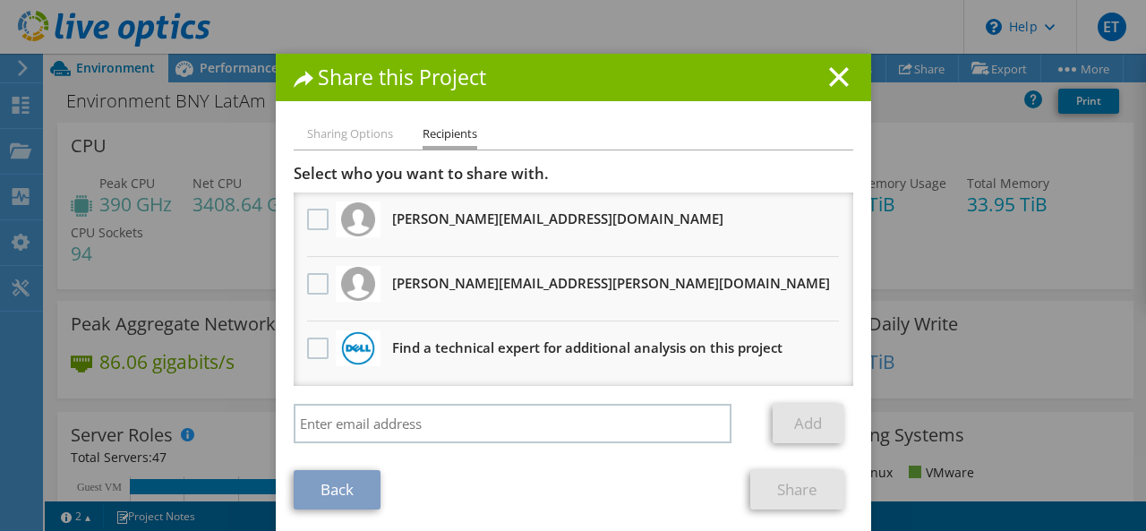
scroll to position [10, 0]
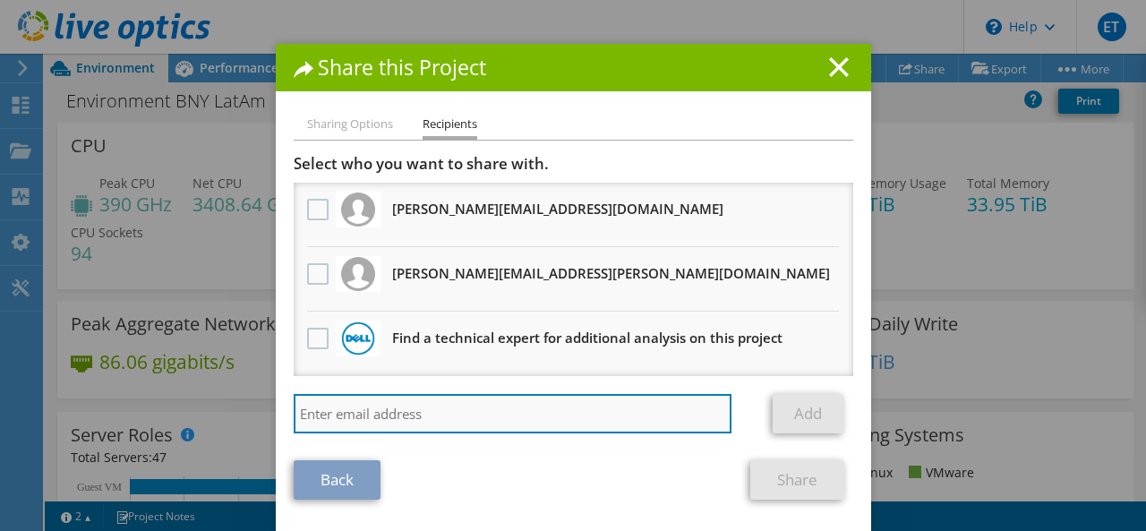
click at [375, 415] on input "search" at bounding box center [513, 413] width 439 height 39
paste input "[PERSON_NAME][EMAIL_ADDRESS][DOMAIN_NAME]"
type input "[PERSON_NAME][EMAIL_ADDRESS][DOMAIN_NAME]"
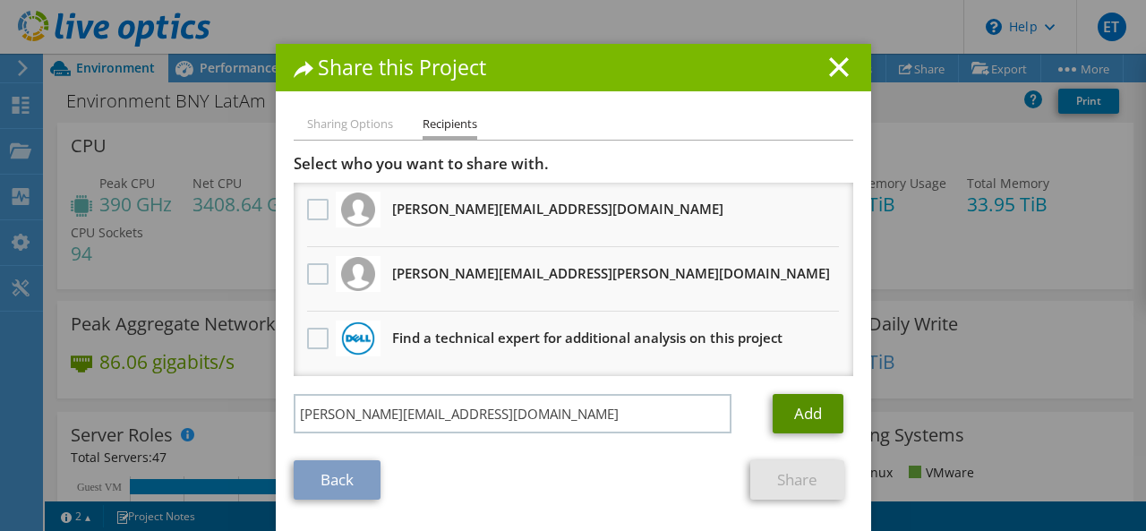
click at [781, 410] on link "Add" at bounding box center [807, 413] width 71 height 39
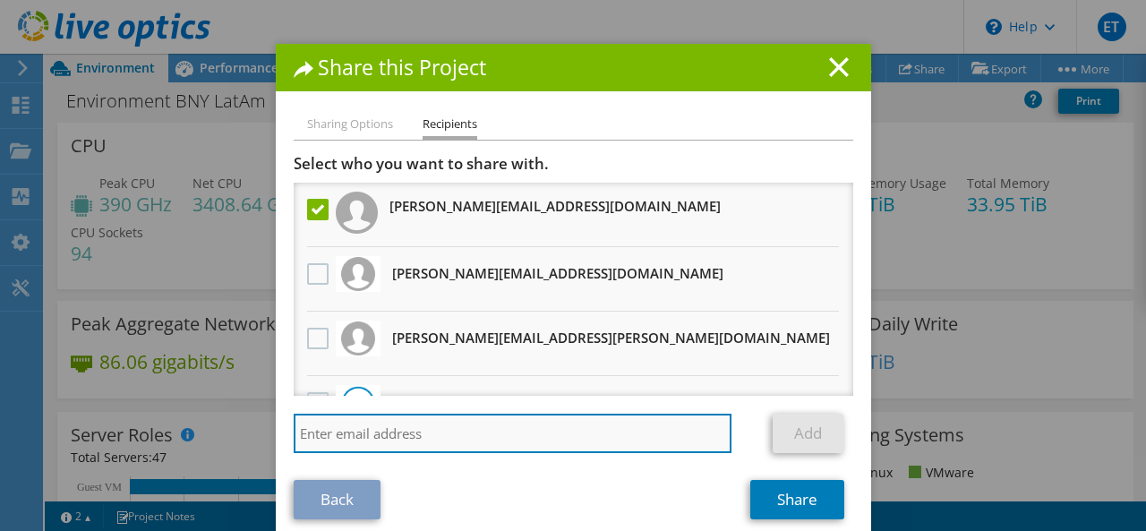
click at [372, 434] on input "search" at bounding box center [513, 433] width 439 height 39
paste input "[EMAIL_ADDRESS][DOMAIN_NAME]"
type input "[EMAIL_ADDRESS][DOMAIN_NAME]"
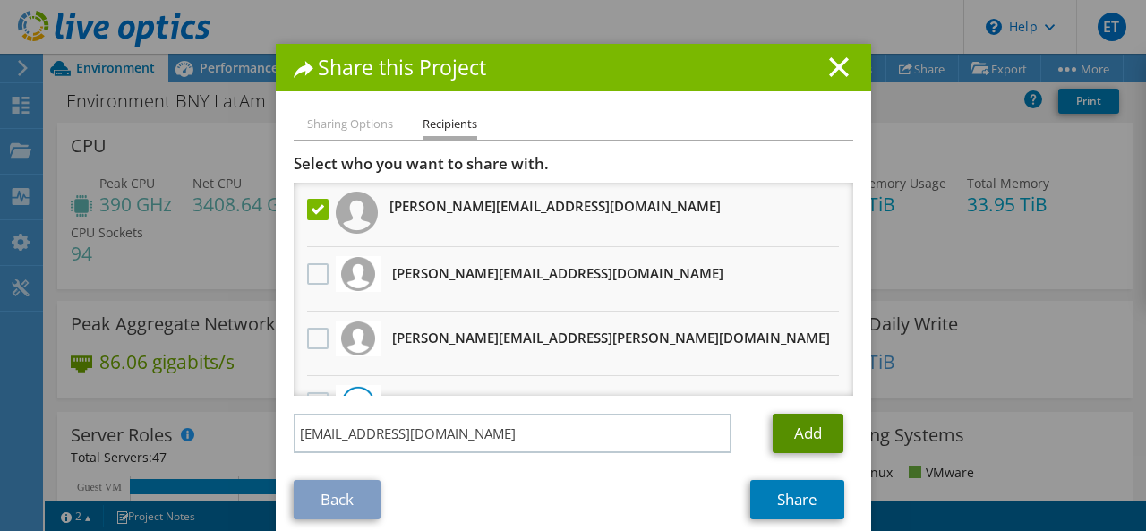
click at [798, 429] on link "Add" at bounding box center [807, 433] width 71 height 39
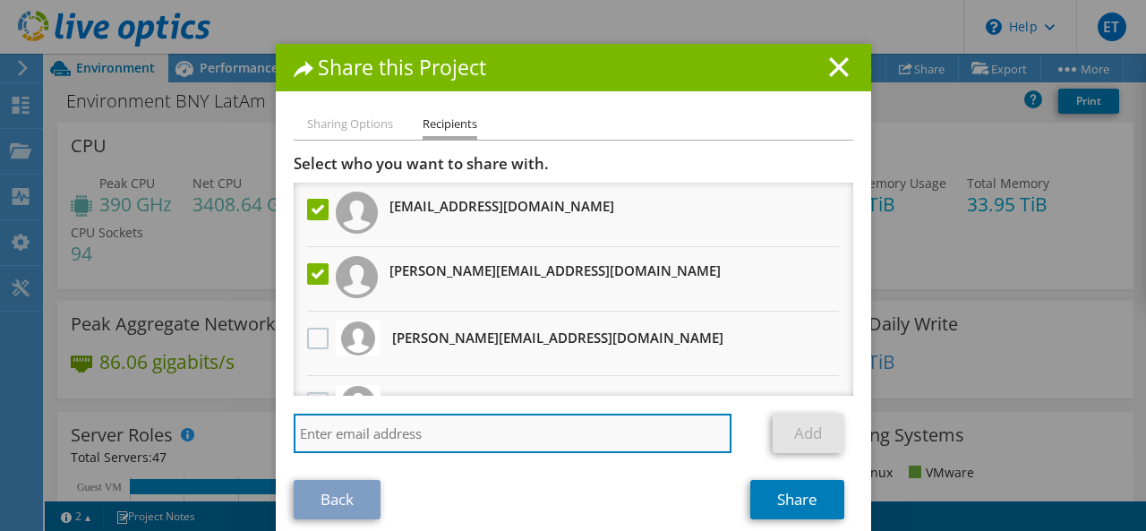
click at [360, 430] on input "search" at bounding box center [513, 433] width 439 height 39
paste input "[PERSON_NAME][EMAIL_ADDRESS][DOMAIN_NAME]"
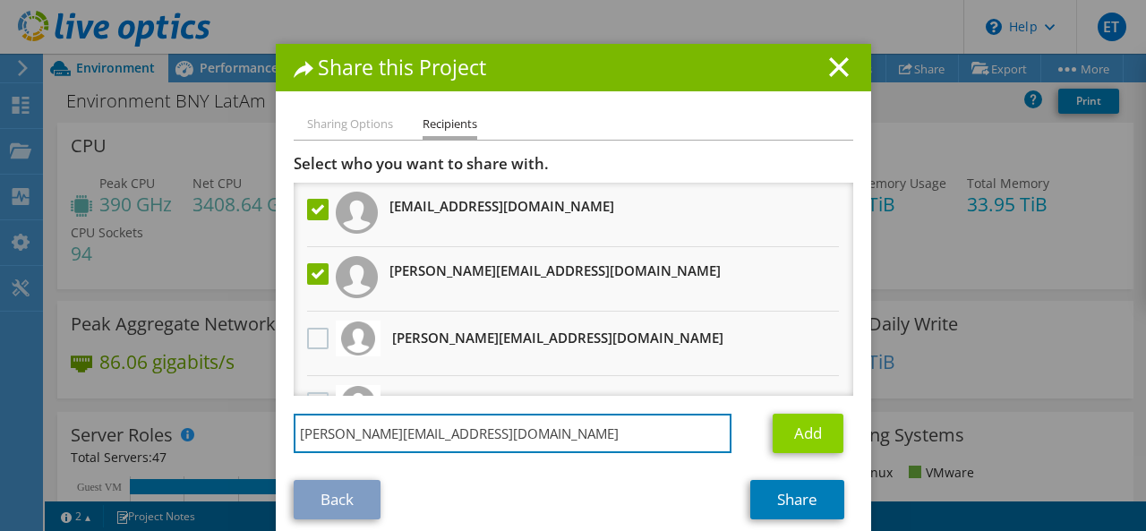
type input "[PERSON_NAME][EMAIL_ADDRESS][DOMAIN_NAME]"
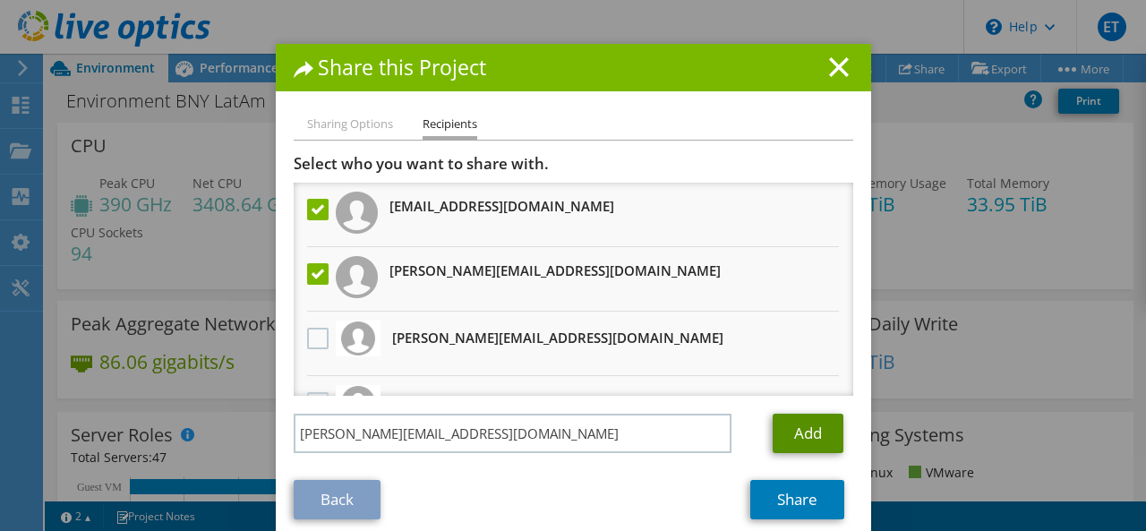
click at [789, 437] on link "Add" at bounding box center [807, 433] width 71 height 39
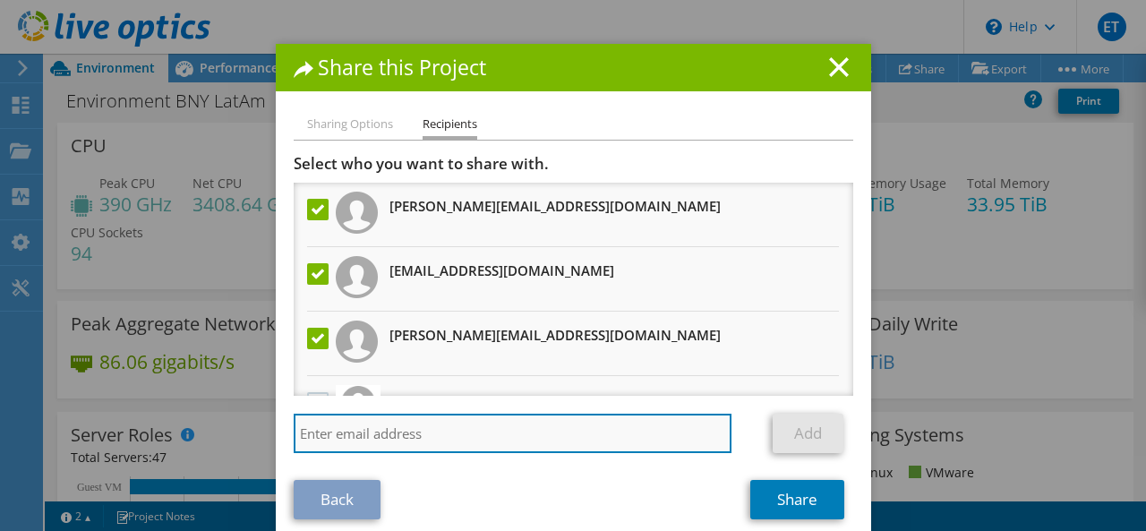
click at [375, 427] on input "search" at bounding box center [513, 433] width 439 height 39
paste input "[EMAIL_ADDRESS][DOMAIN_NAME]"
type input "[EMAIL_ADDRESS][DOMAIN_NAME]"
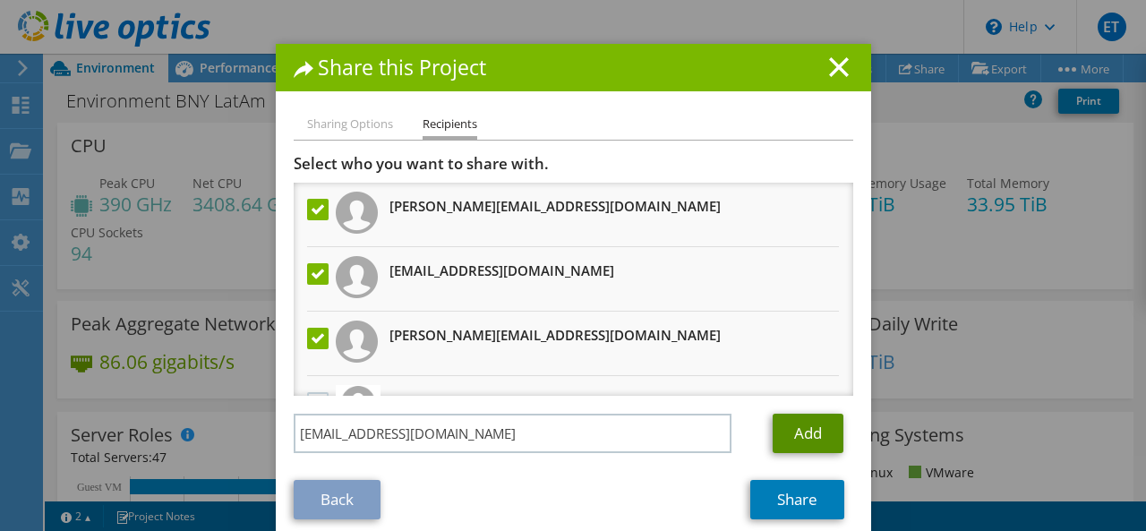
click at [806, 422] on link "Add" at bounding box center [807, 433] width 71 height 39
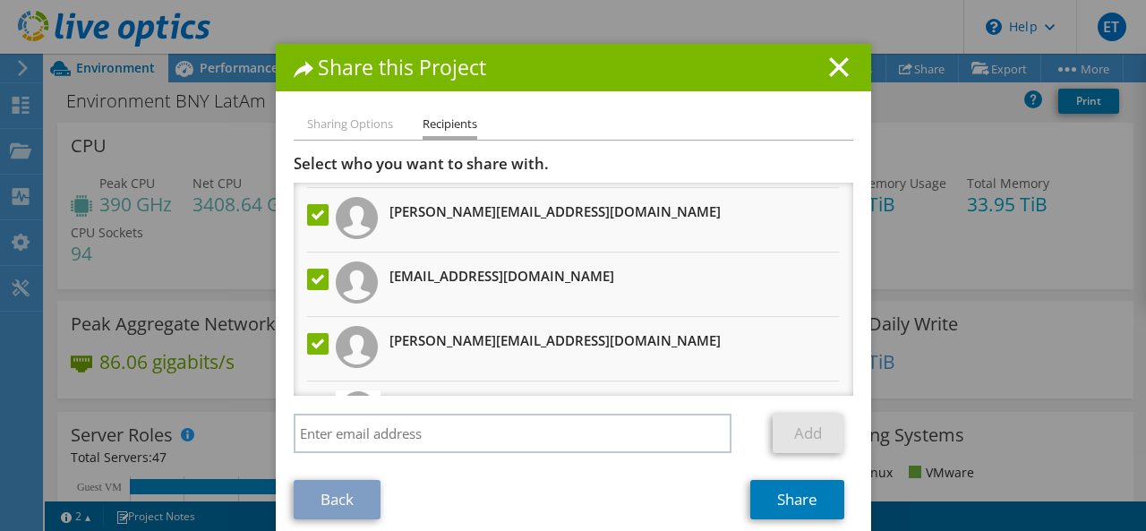
scroll to position [0, 0]
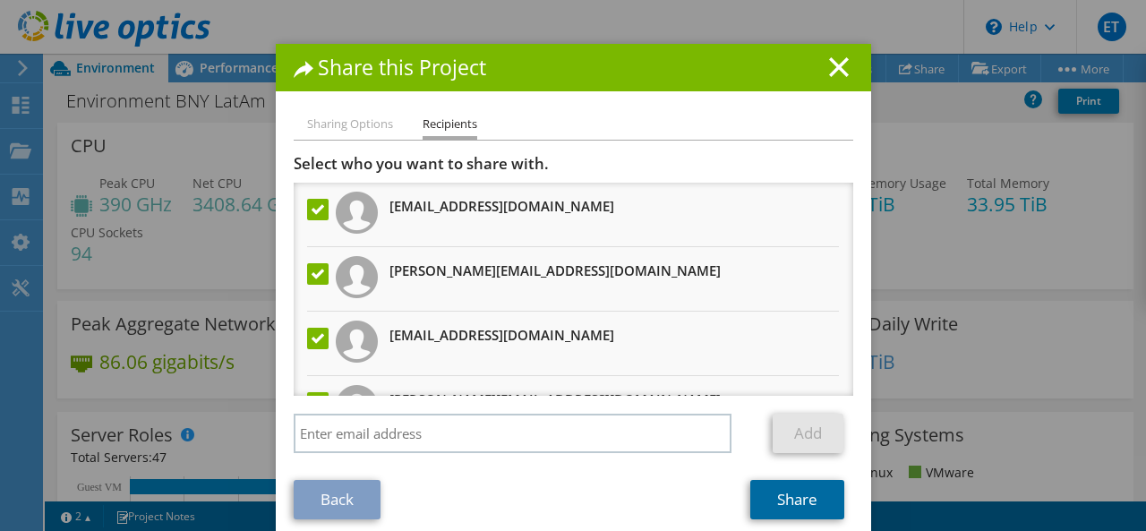
click at [807, 497] on link "Share" at bounding box center [797, 499] width 94 height 39
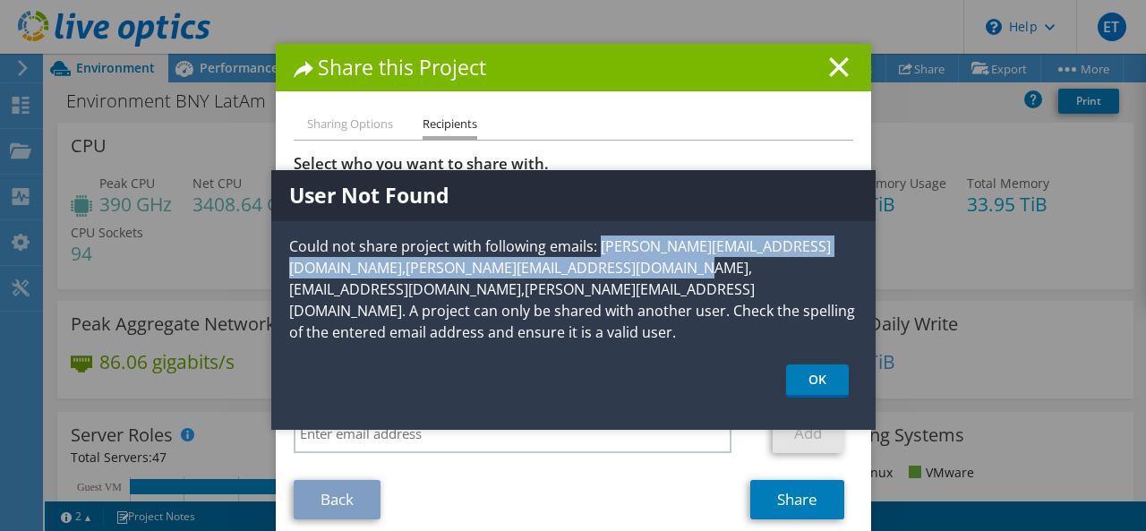
drag, startPoint x: 289, startPoint y: 266, endPoint x: 874, endPoint y: 264, distance: 585.4
click at [874, 264] on p "Could not share project with following emails: [PERSON_NAME][EMAIL_ADDRESS][DOM…" at bounding box center [573, 288] width 604 height 107
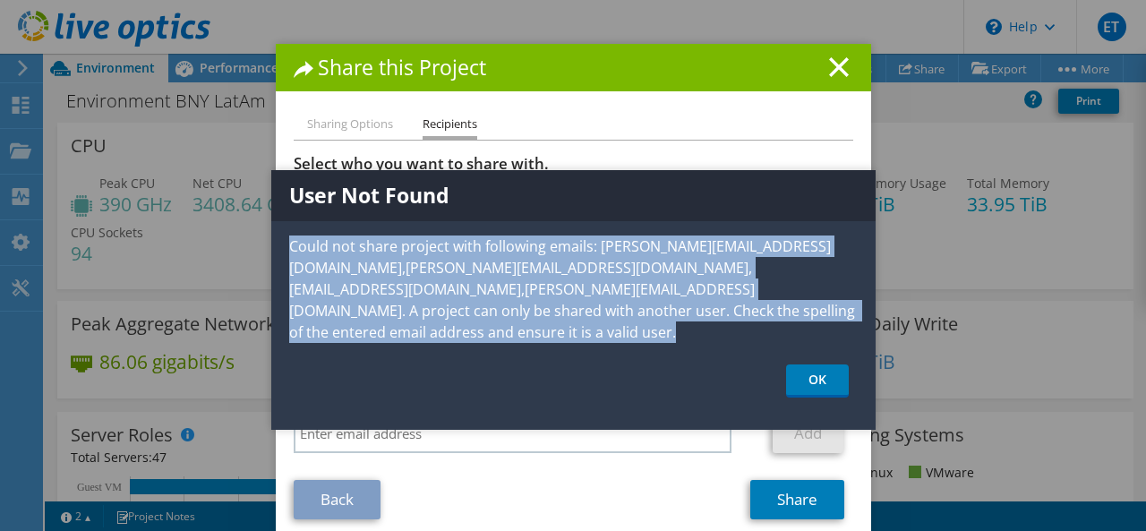
drag, startPoint x: 273, startPoint y: 245, endPoint x: 601, endPoint y: 332, distance: 339.8
click at [601, 332] on div "User Not Found Could not share project with following emails: [PERSON_NAME][EMA…" at bounding box center [573, 300] width 604 height 260
copy p "Could not share project with following emails: [PERSON_NAME][EMAIL_ADDRESS][DOM…"
click at [816, 364] on link "OK" at bounding box center [817, 380] width 63 height 33
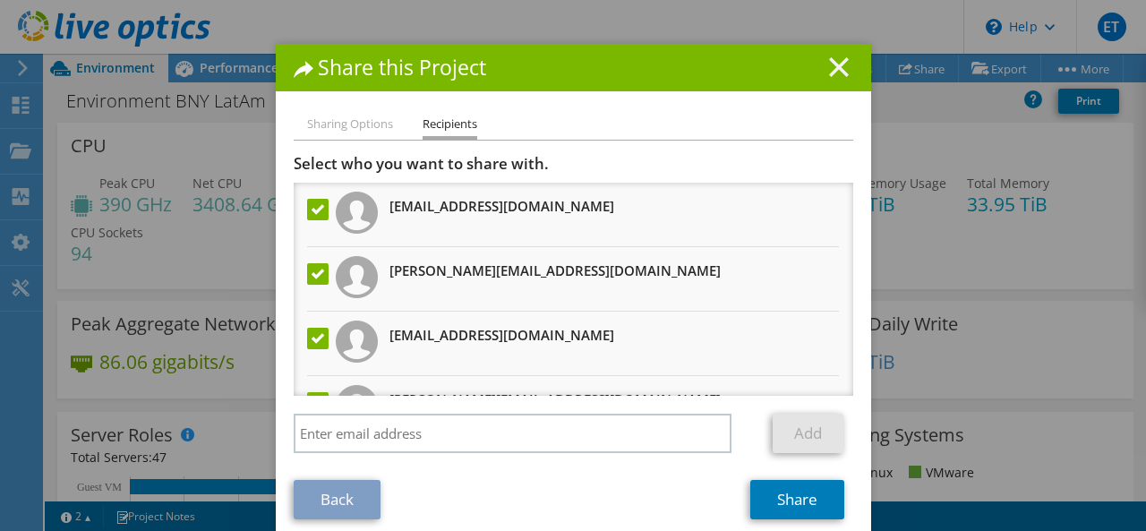
click at [836, 69] on icon at bounding box center [839, 67] width 20 height 20
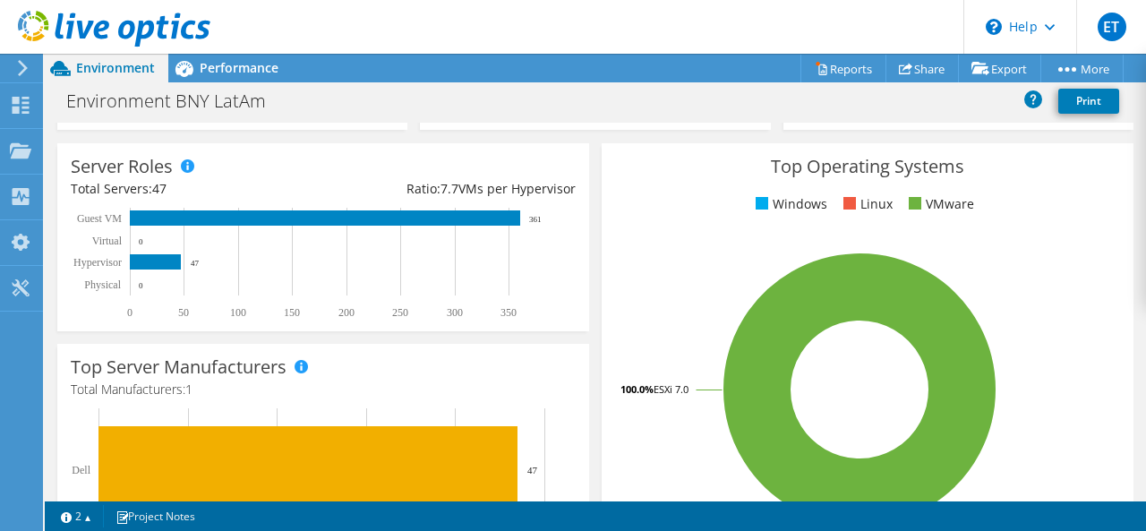
scroll to position [90, 0]
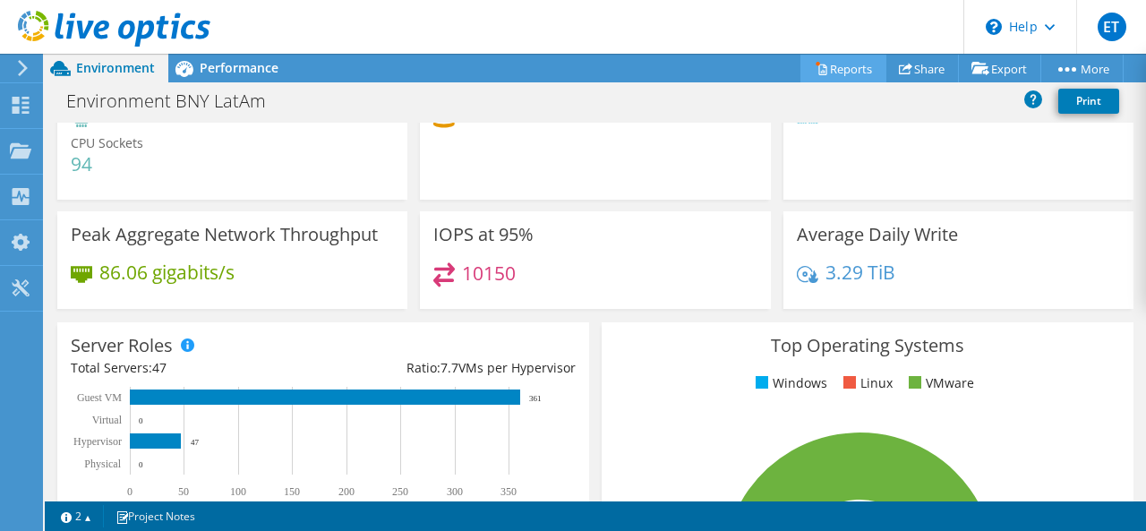
click at [817, 72] on link "Reports" at bounding box center [843, 69] width 86 height 28
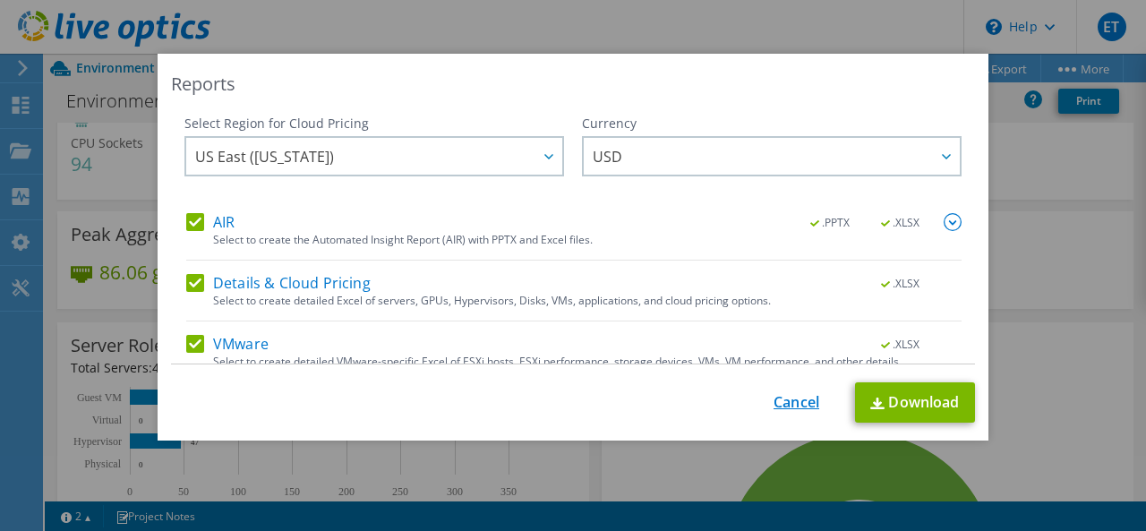
click at [791, 400] on link "Cancel" at bounding box center [796, 402] width 46 height 17
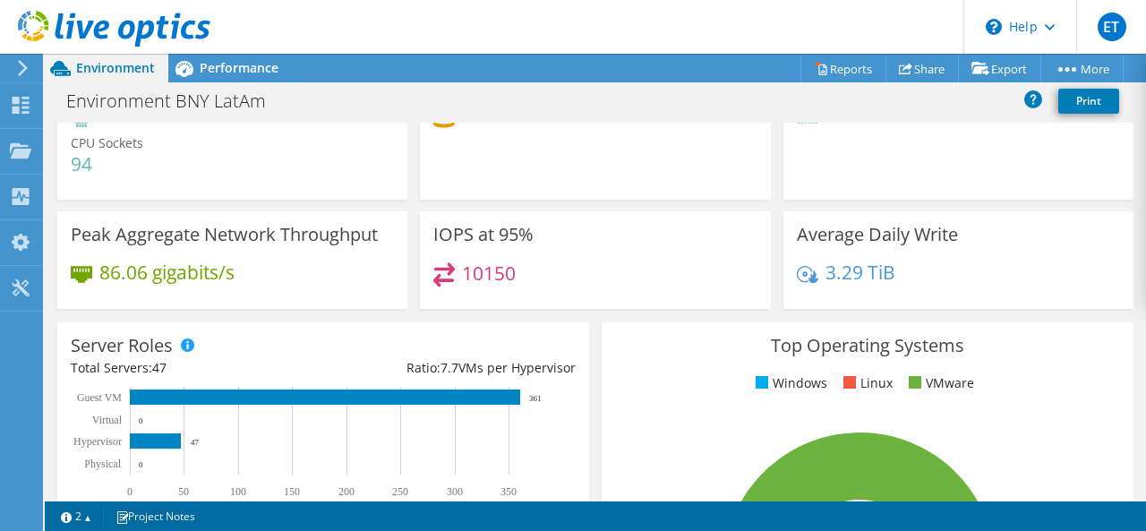
click at [957, 101] on div "Environment BNY LatAm Print" at bounding box center [595, 100] width 1101 height 33
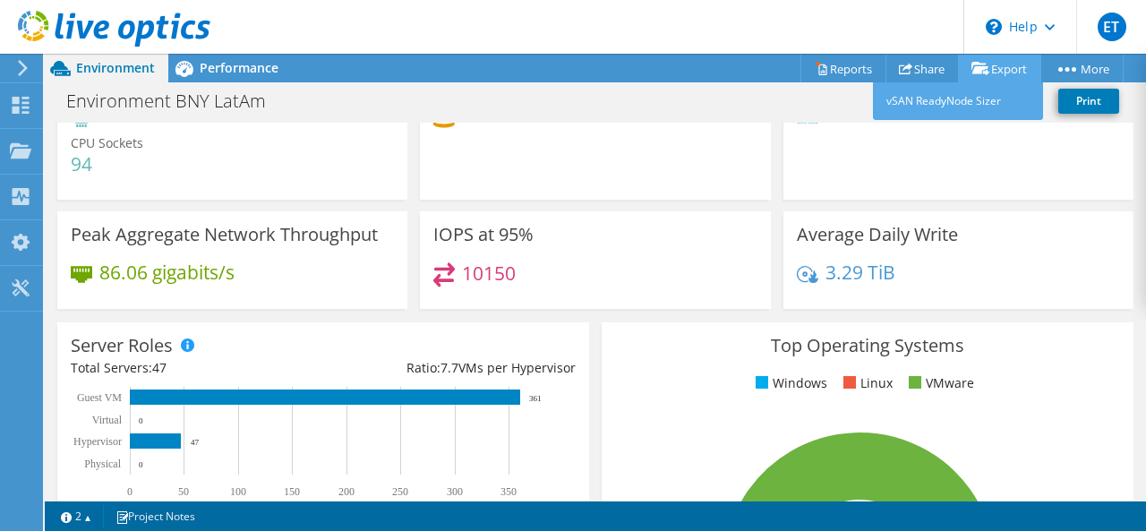
click at [1009, 66] on link "Export" at bounding box center [999, 69] width 83 height 28
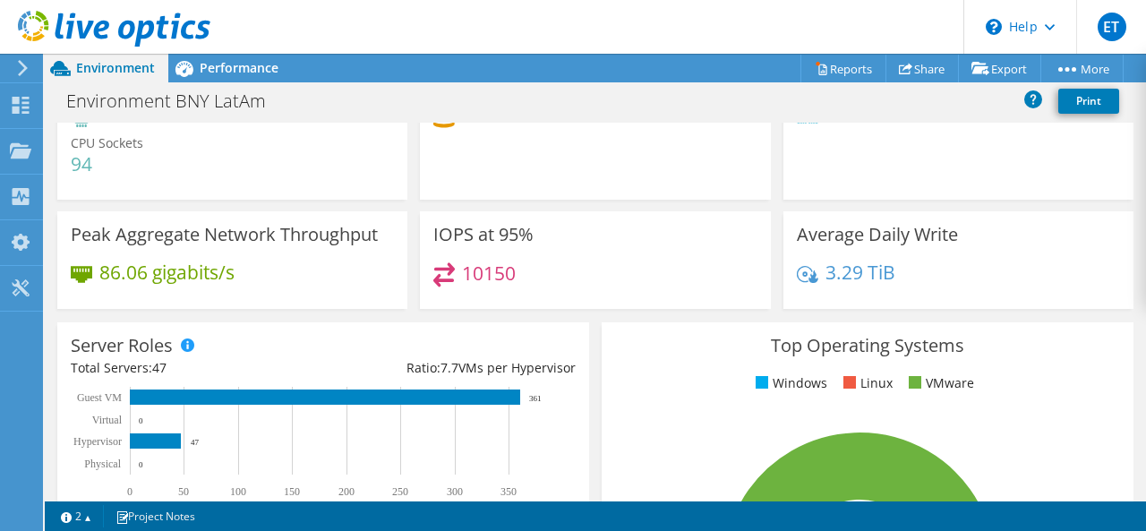
click at [862, 21] on header "ET End User [PERSON_NAME] [EMAIL_ADDRESS][DOMAIN_NAME] BNY My Profile Log Out \…" at bounding box center [573, 27] width 1146 height 54
click at [909, 72] on link "Share" at bounding box center [921, 69] width 73 height 28
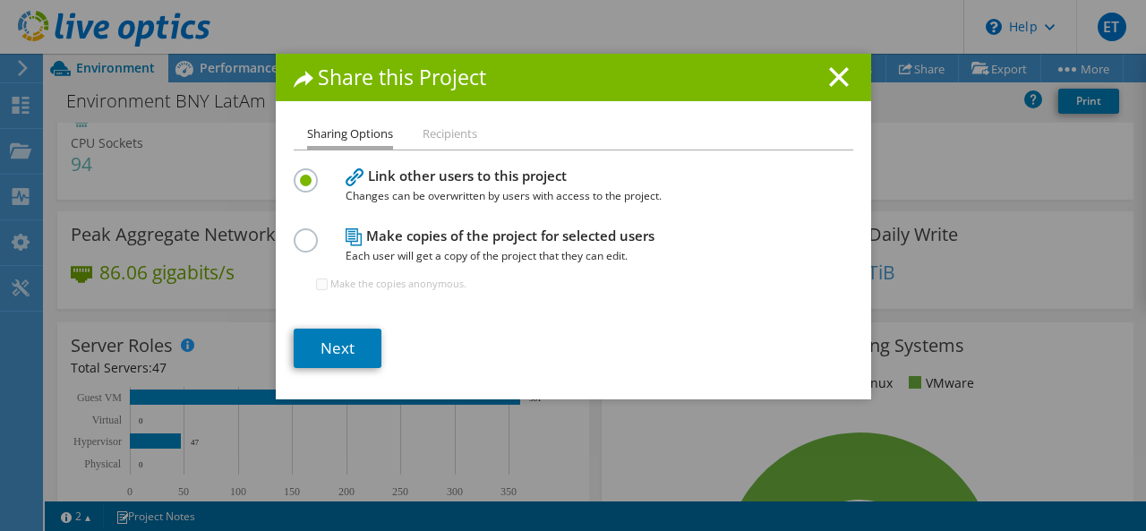
click at [303, 233] on label at bounding box center [309, 230] width 31 height 4
click at [0, 0] on input "radio" at bounding box center [0, 0] width 0 height 0
drag, startPoint x: 470, startPoint y: 287, endPoint x: 328, endPoint y: 283, distance: 141.5
click at [324, 283] on div "Make copies of the project for selected users Each user will get a copy of the …" at bounding box center [573, 267] width 559 height 87
copy label "Make the copies anonymous."
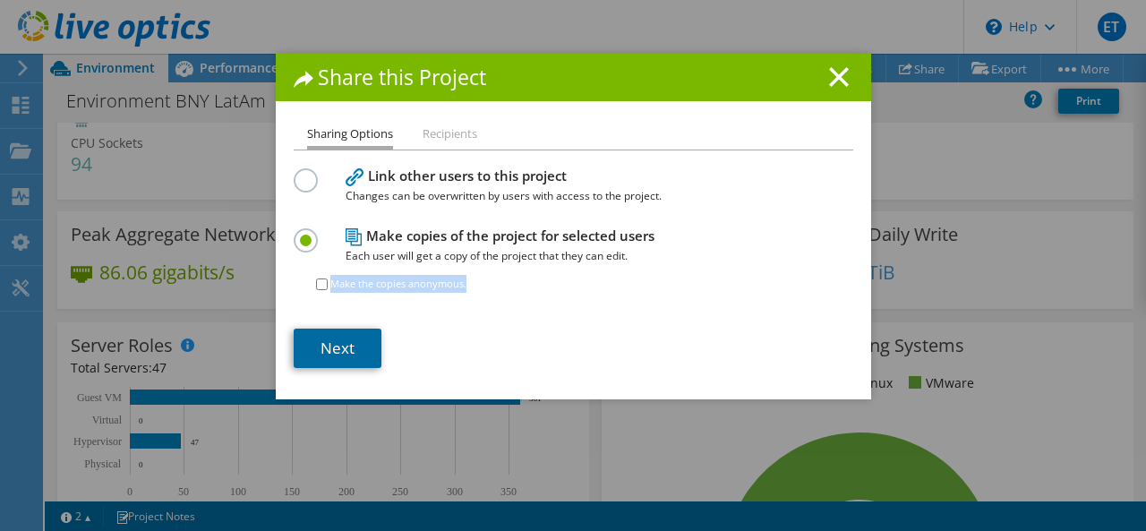
click at [345, 343] on link "Next" at bounding box center [338, 347] width 88 height 39
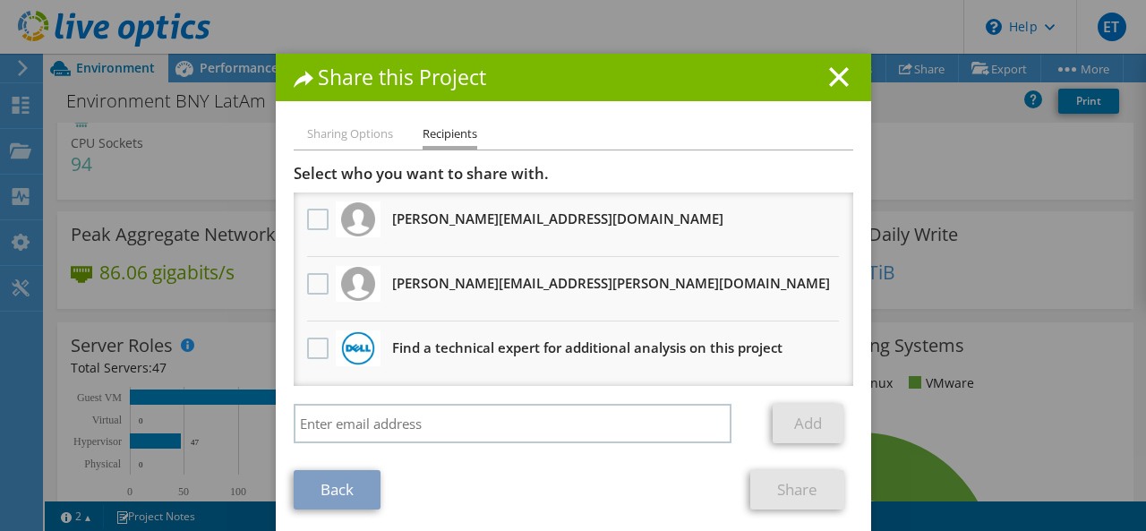
click at [358, 135] on li "Sharing Options" at bounding box center [350, 135] width 86 height 22
click at [832, 77] on line at bounding box center [839, 77] width 18 height 18
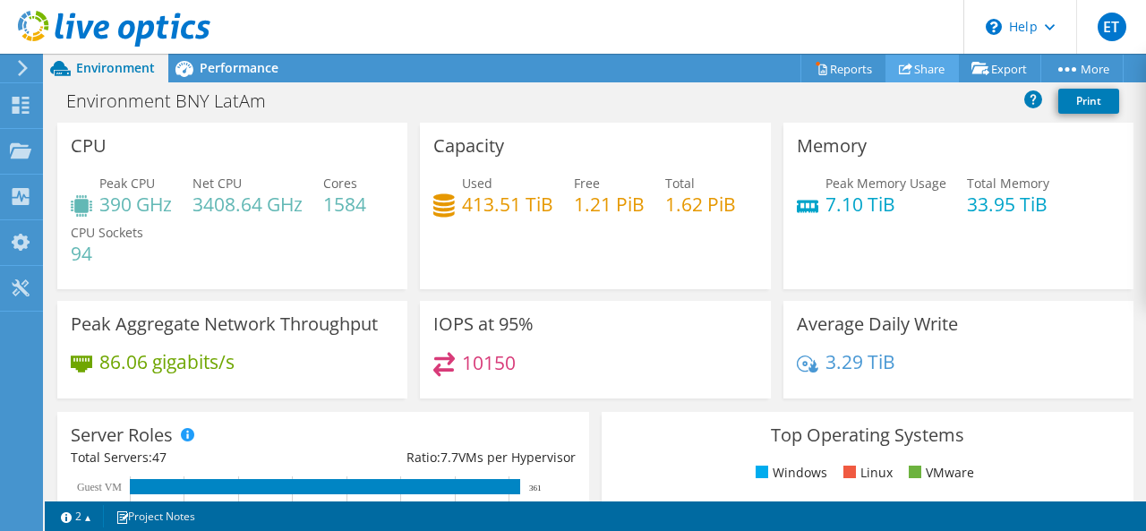
click at [922, 70] on link "Share" at bounding box center [921, 69] width 73 height 28
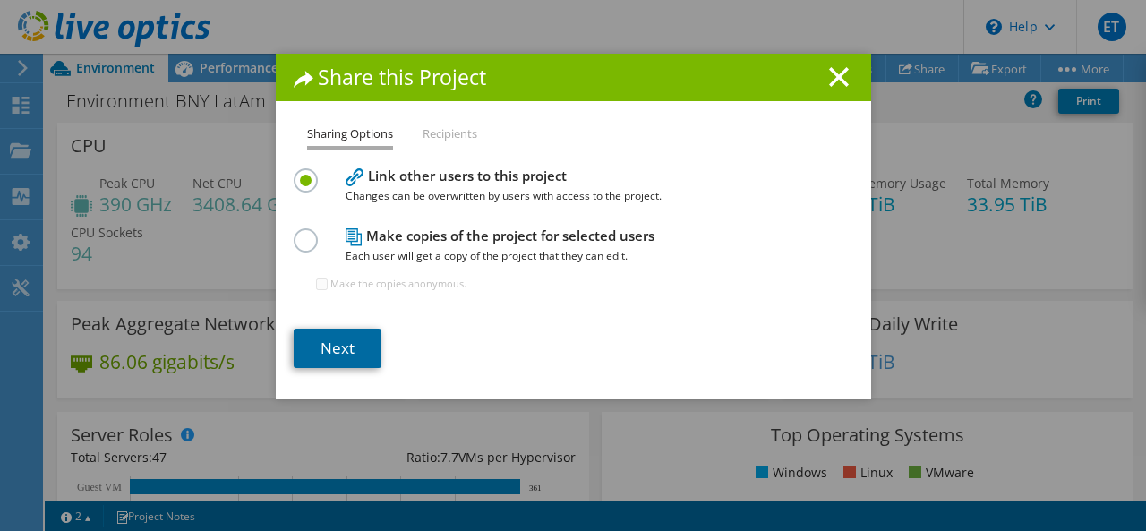
click at [316, 342] on link "Next" at bounding box center [338, 347] width 88 height 39
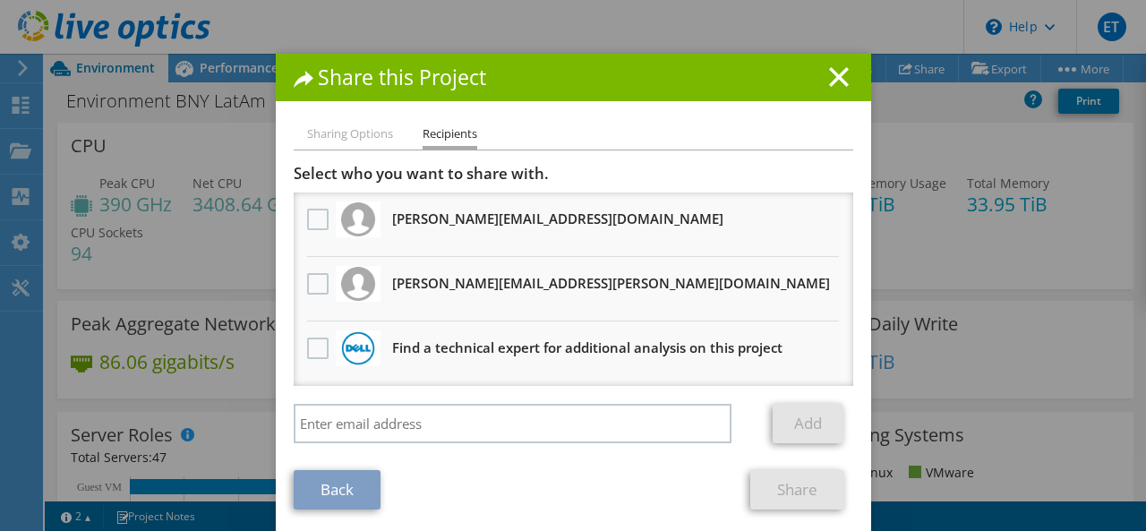
scroll to position [10, 0]
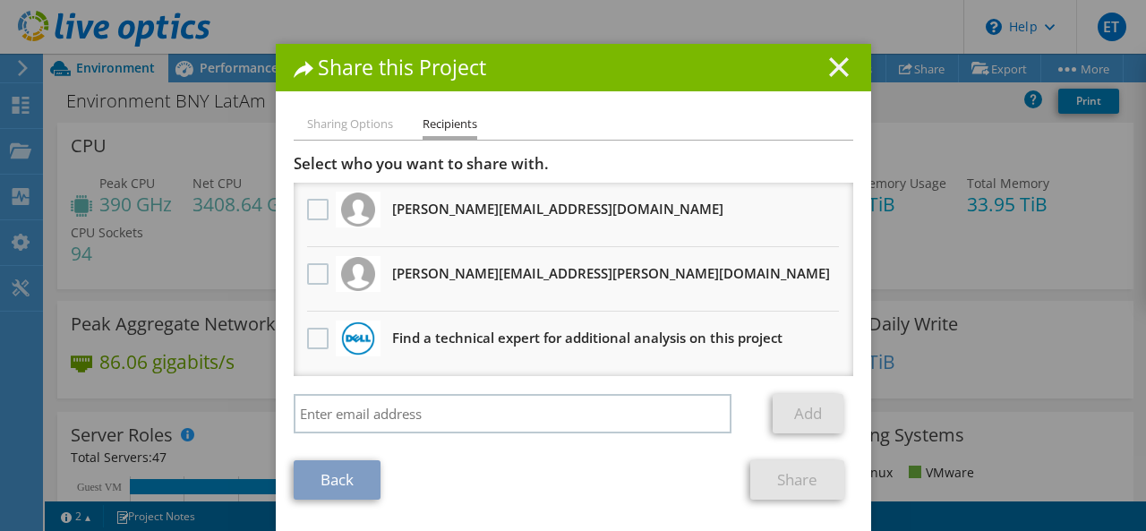
click at [829, 72] on icon at bounding box center [839, 67] width 20 height 20
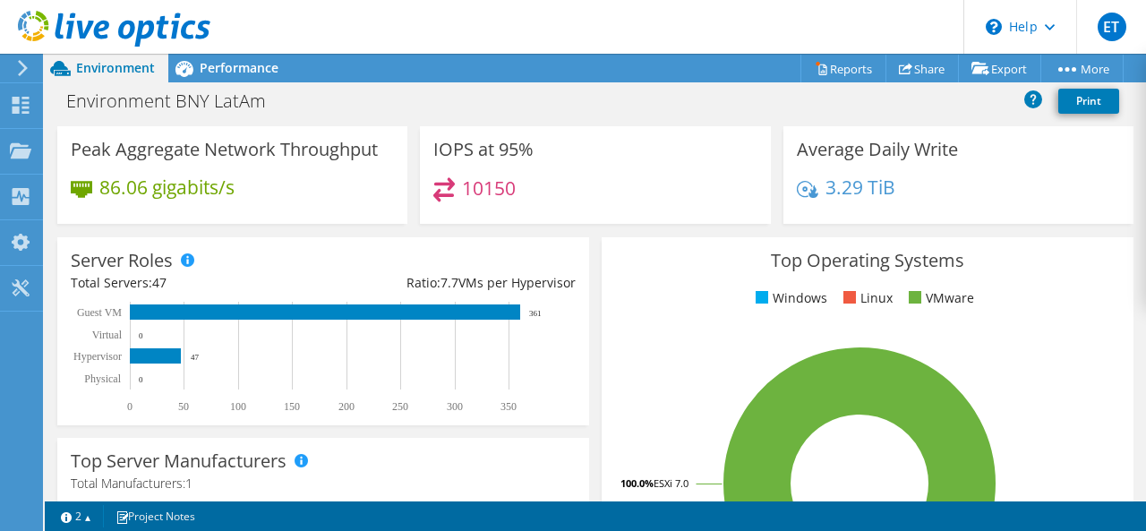
scroll to position [0, 0]
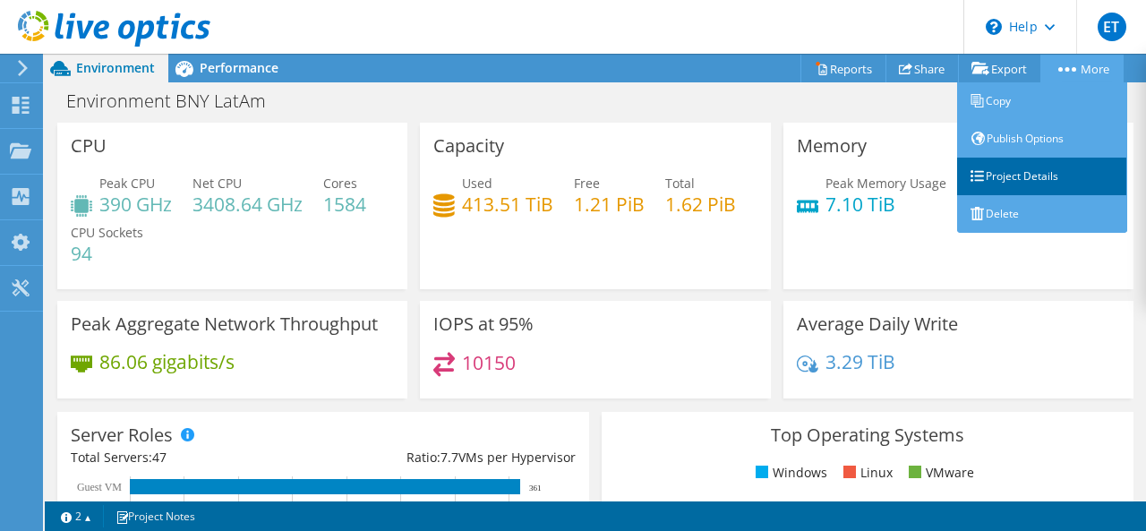
click at [1028, 173] on link "Project Details" at bounding box center [1042, 177] width 170 height 38
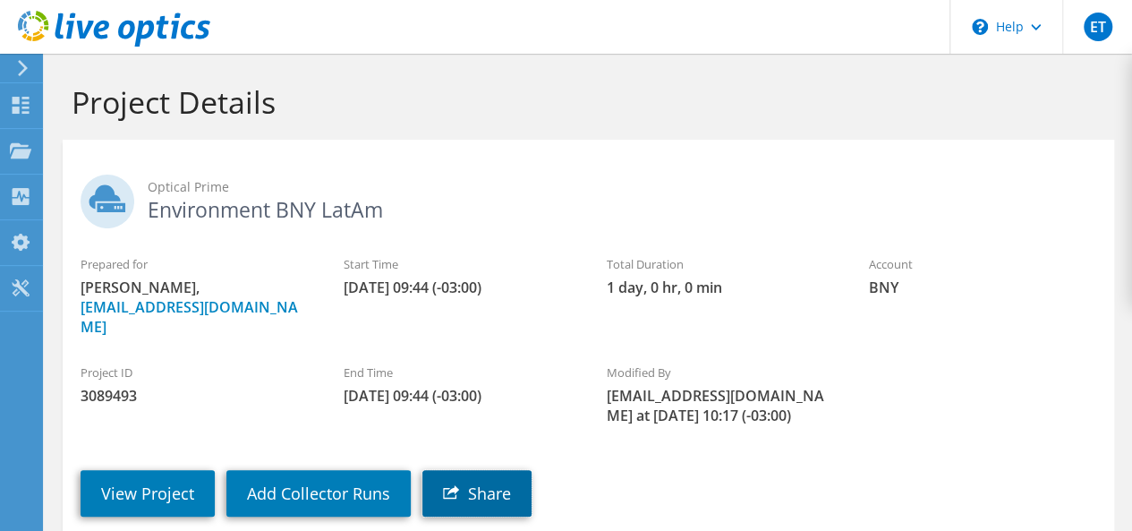
click at [472, 479] on link "Share" at bounding box center [476, 493] width 109 height 47
